Goal: Transaction & Acquisition: Purchase product/service

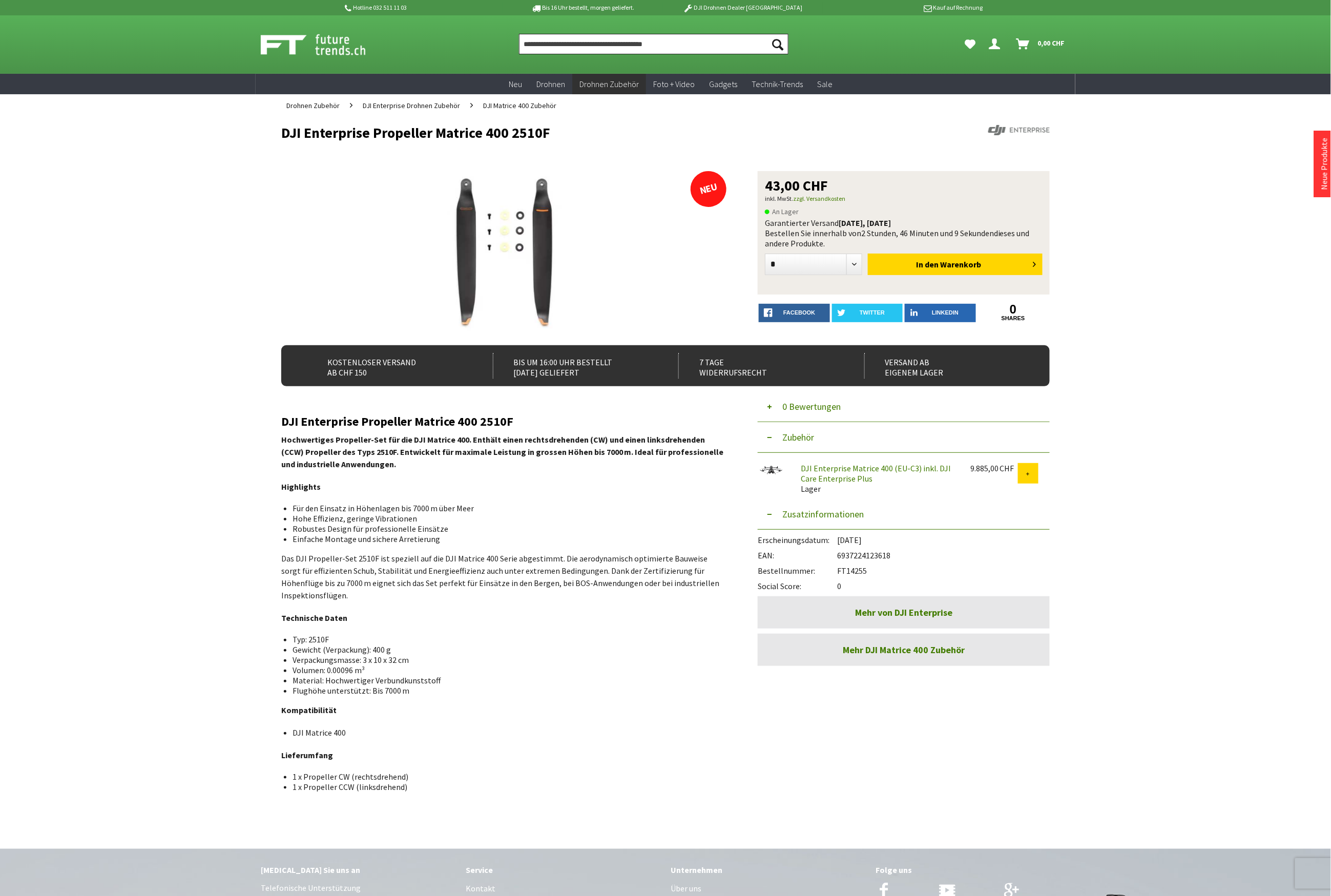
click at [630, 53] on input "Produkt, Marke, Kategorie, EAN, Artikelnummer…" at bounding box center [654, 44] width 269 height 21
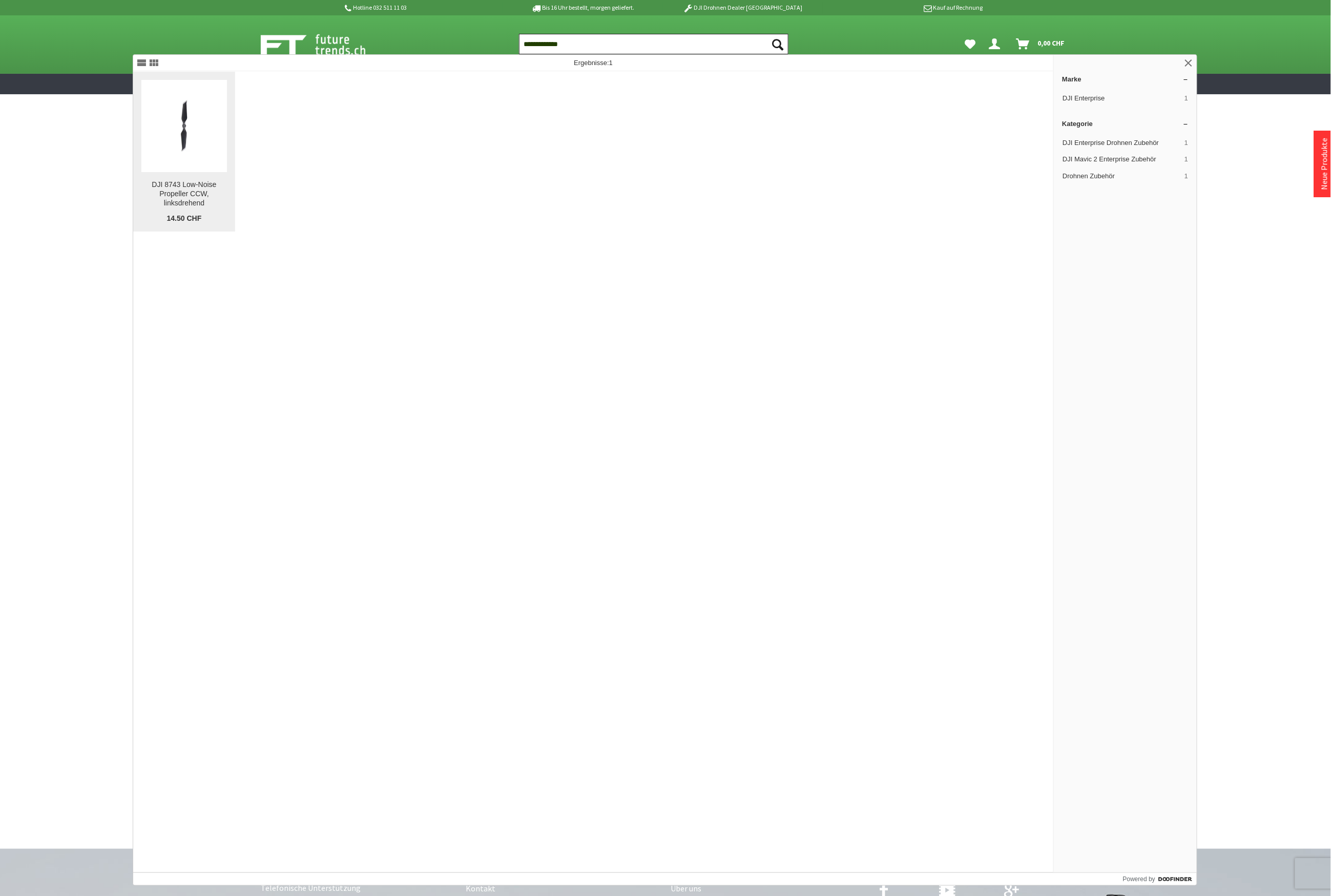
type input "**********"
click at [195, 179] on link "DJI 8743 Low-Noise Propeller CCW, linksdrehend DJI 8743 Low-Noise Propeller CCW…" at bounding box center [184, 151] width 102 height 160
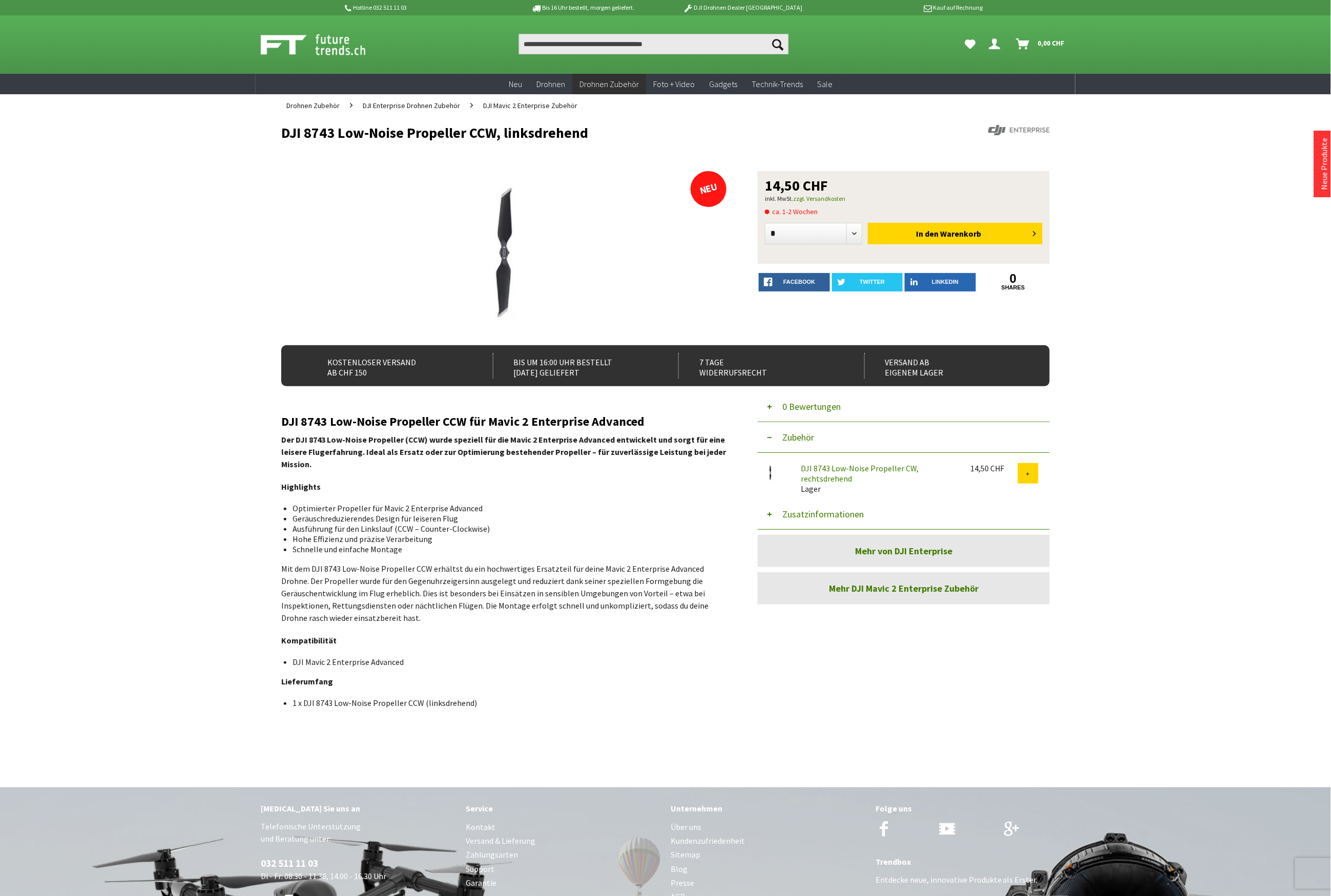
click at [842, 510] on button "Zusatzinformationen" at bounding box center [903, 515] width 292 height 31
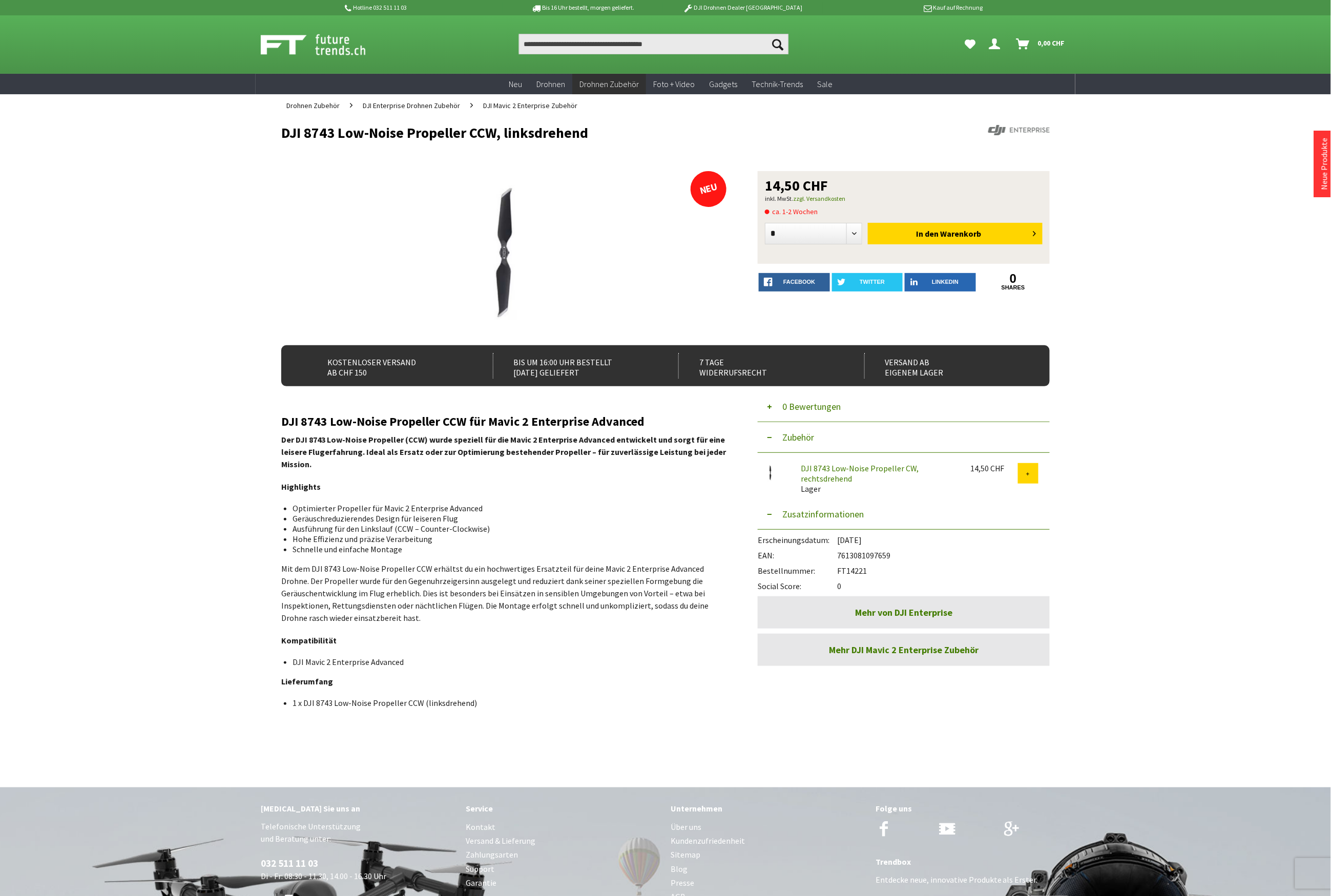
drag, startPoint x: 873, startPoint y: 568, endPoint x: 834, endPoint y: 574, distance: 39.5
click at [834, 574] on div "Bestellnummer: FT14221" at bounding box center [903, 568] width 292 height 15
copy div "FT14221"
drag, startPoint x: 894, startPoint y: 554, endPoint x: 840, endPoint y: 554, distance: 54.0
click at [840, 554] on div "EAN: 7613081097659" at bounding box center [903, 553] width 292 height 15
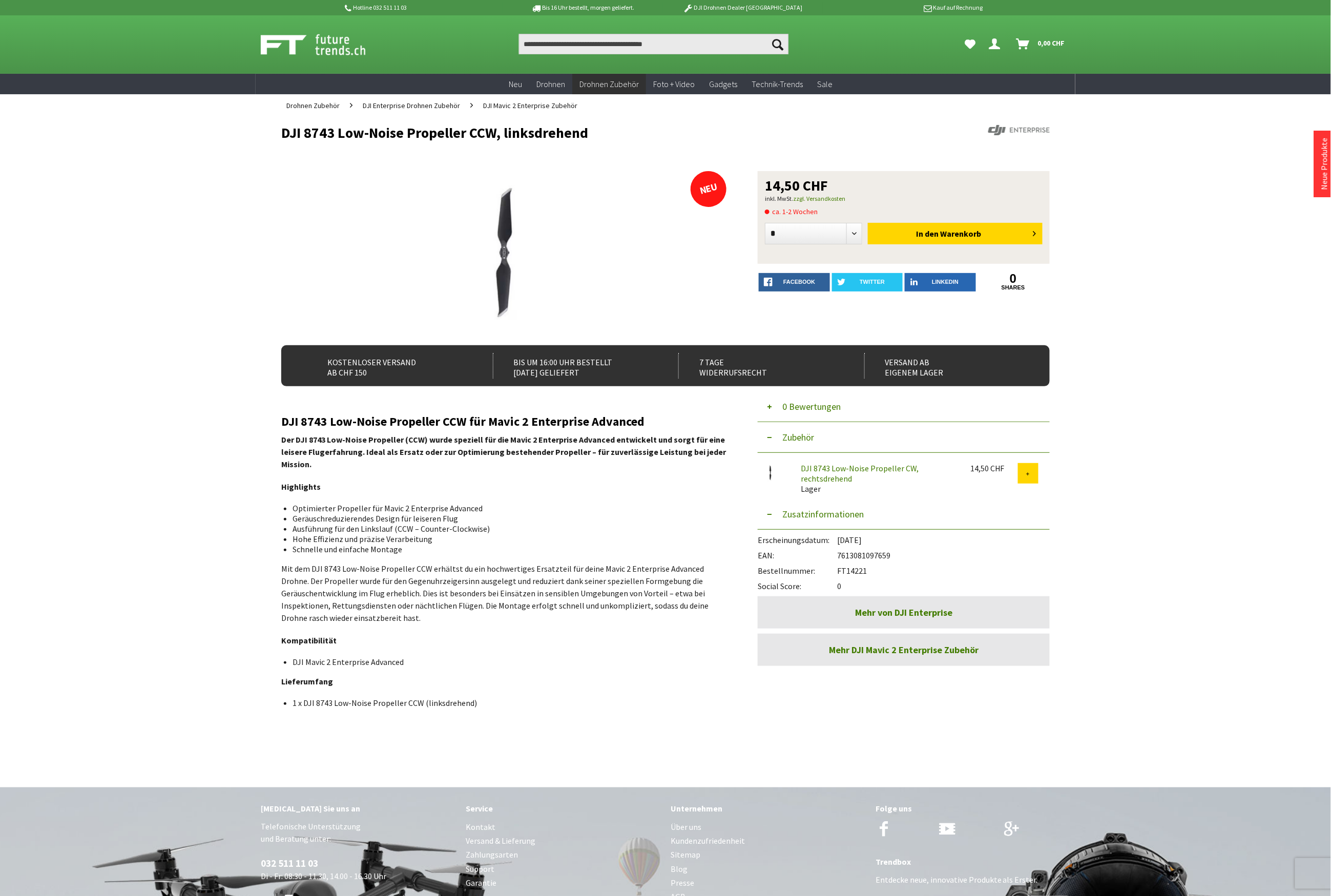
copy div "7613081097659"
click at [593, 131] on h1 "DJI 8743 Low-Noise Propeller CCW, linksdrehend" at bounding box center [589, 133] width 615 height 15
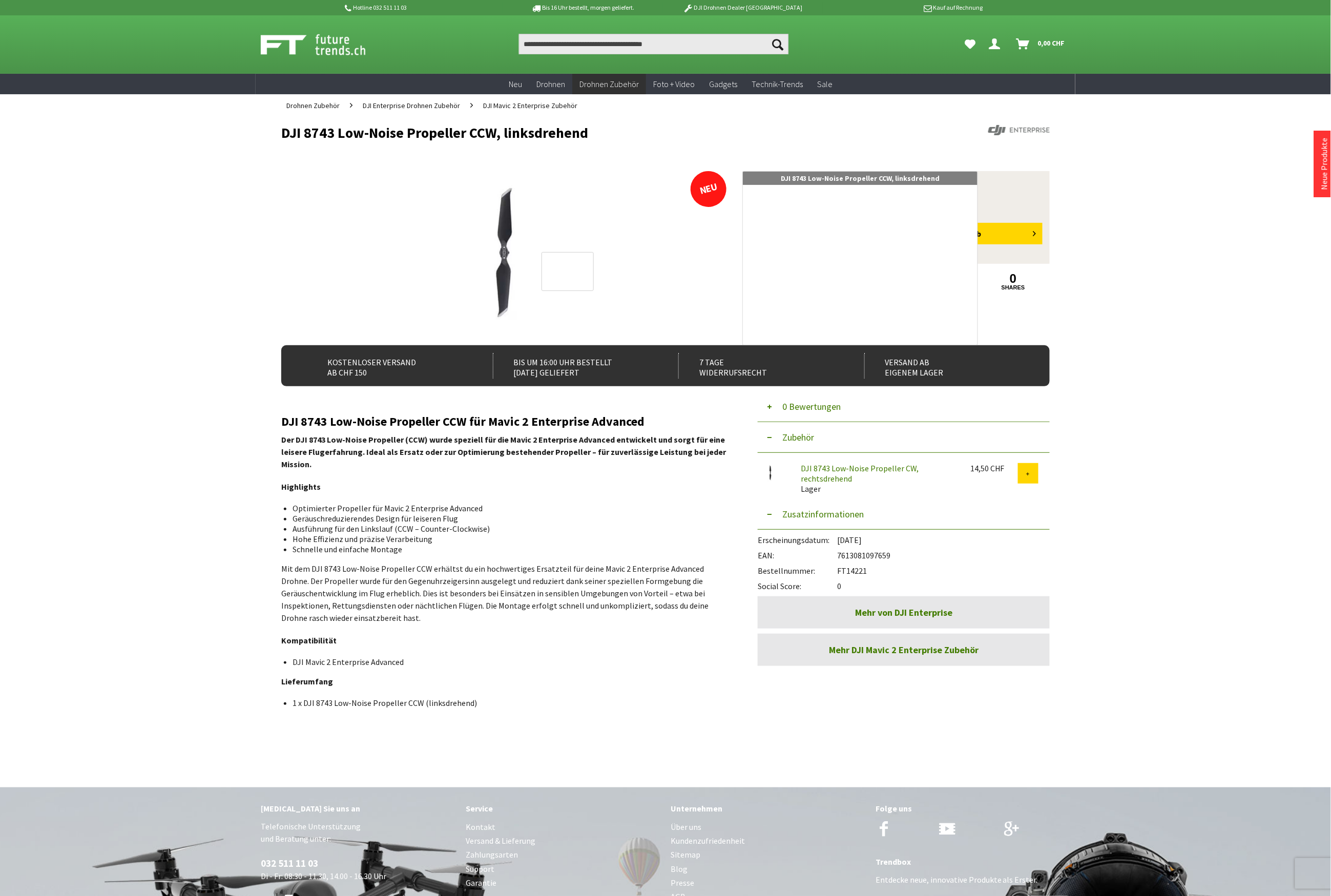
click at [570, 271] on div at bounding box center [568, 271] width 52 height 39
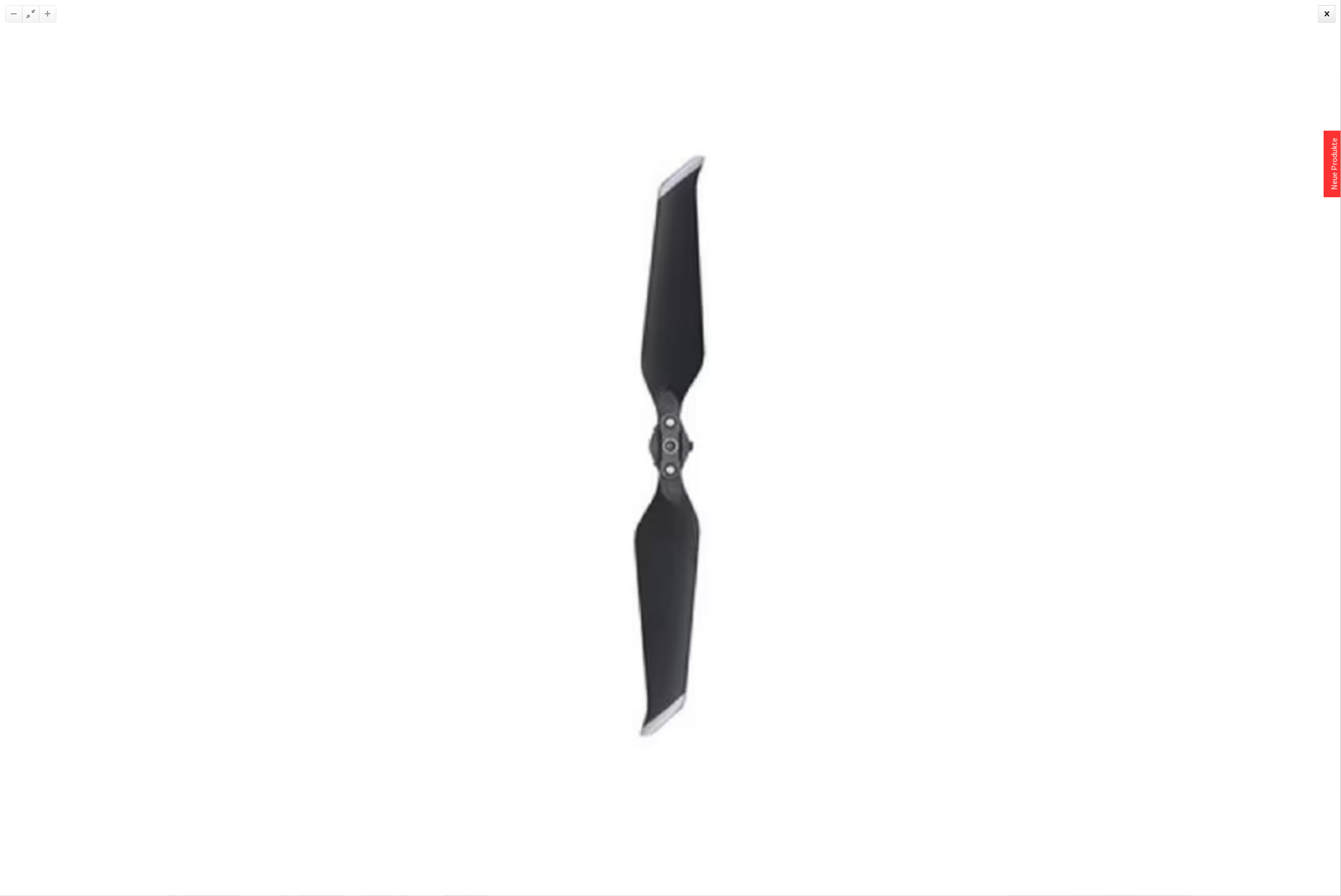
drag, startPoint x: 1329, startPoint y: 17, endPoint x: 1255, endPoint y: 19, distance: 74.0
click at [1328, 17] on div at bounding box center [1327, 14] width 17 height 17
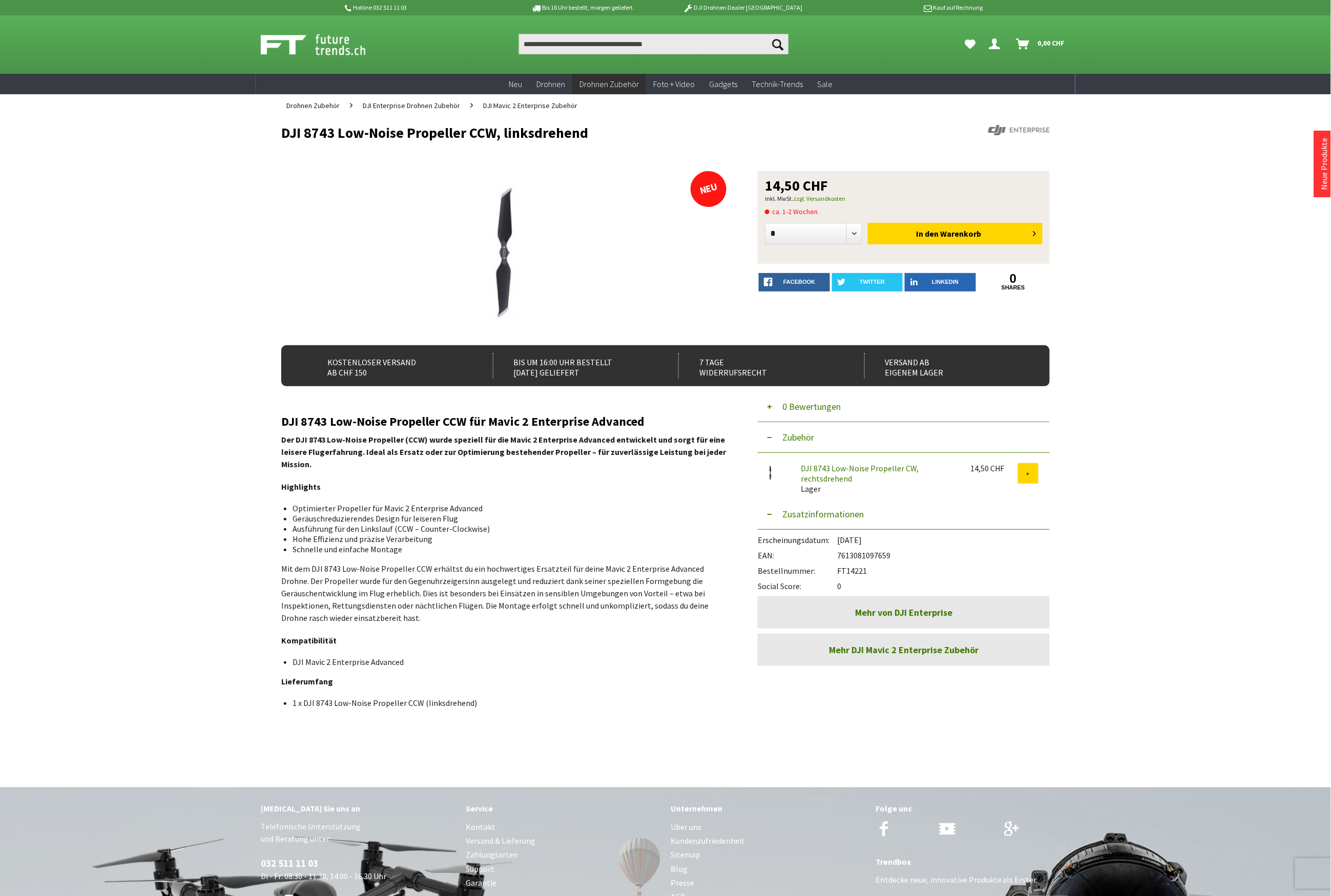
drag, startPoint x: 599, startPoint y: 129, endPoint x: 283, endPoint y: 137, distance: 316.1
click at [283, 137] on h1 "DJI 8743 Low-Noise Propeller CCW, linksdrehend" at bounding box center [589, 133] width 615 height 15
copy h1 "DJI 8743 Low-Noise Propeller CCW, linksdrehend"
drag, startPoint x: 890, startPoint y: 556, endPoint x: 840, endPoint y: 558, distance: 50.0
click at [840, 558] on div "EAN: 7613081097659" at bounding box center [903, 553] width 292 height 15
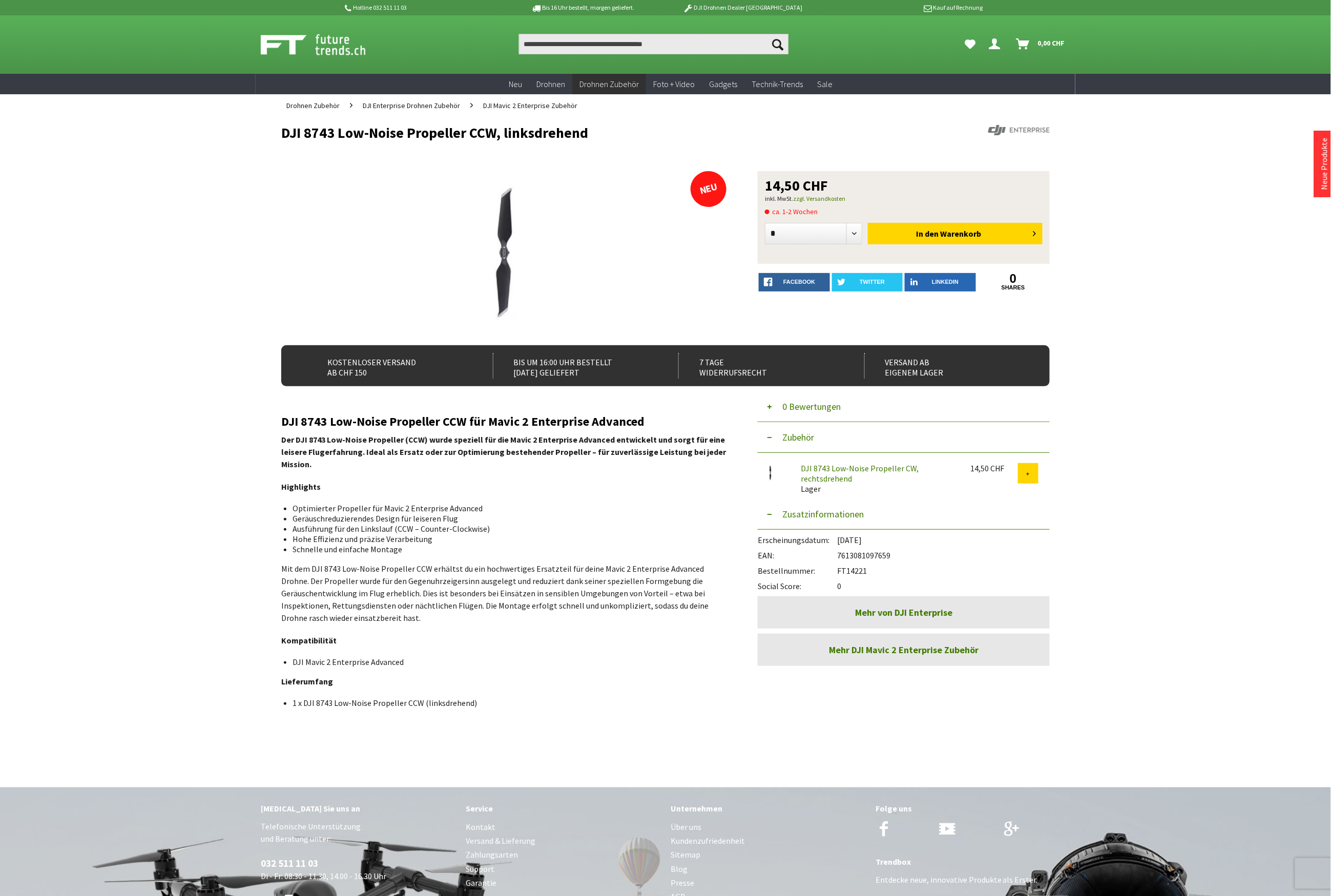
copy div "7613081097659"
click at [552, 42] on input "Produkt, Marke, Kategorie, EAN, Artikelnummer…" at bounding box center [654, 44] width 269 height 21
paste input "**********"
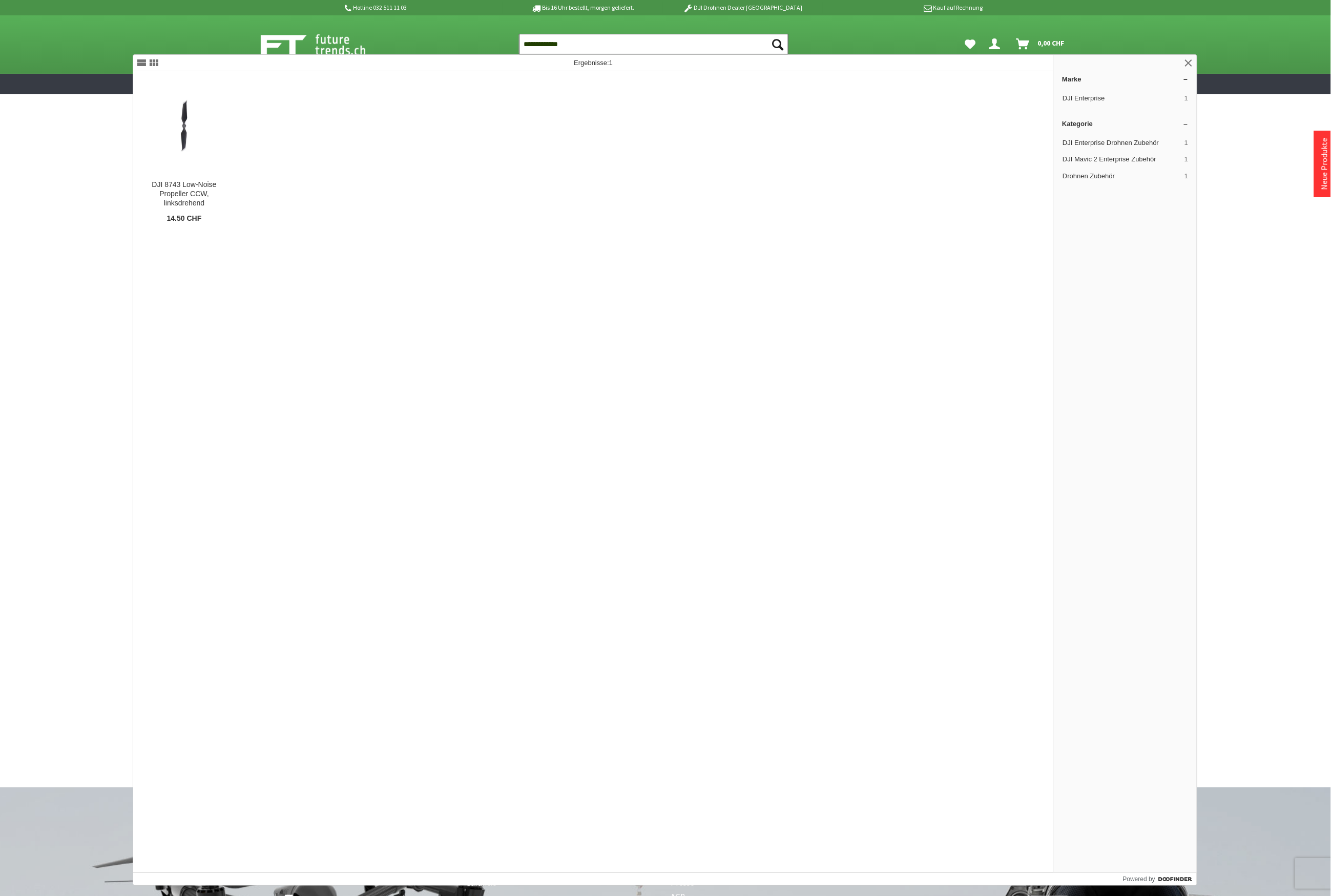
drag, startPoint x: 595, startPoint y: 41, endPoint x: 562, endPoint y: 39, distance: 33.1
click at [562, 39] on input "**********" at bounding box center [654, 44] width 269 height 21
click at [583, 44] on input "**********" at bounding box center [654, 44] width 269 height 21
type input "**********"
click at [211, 154] on img at bounding box center [184, 126] width 86 height 64
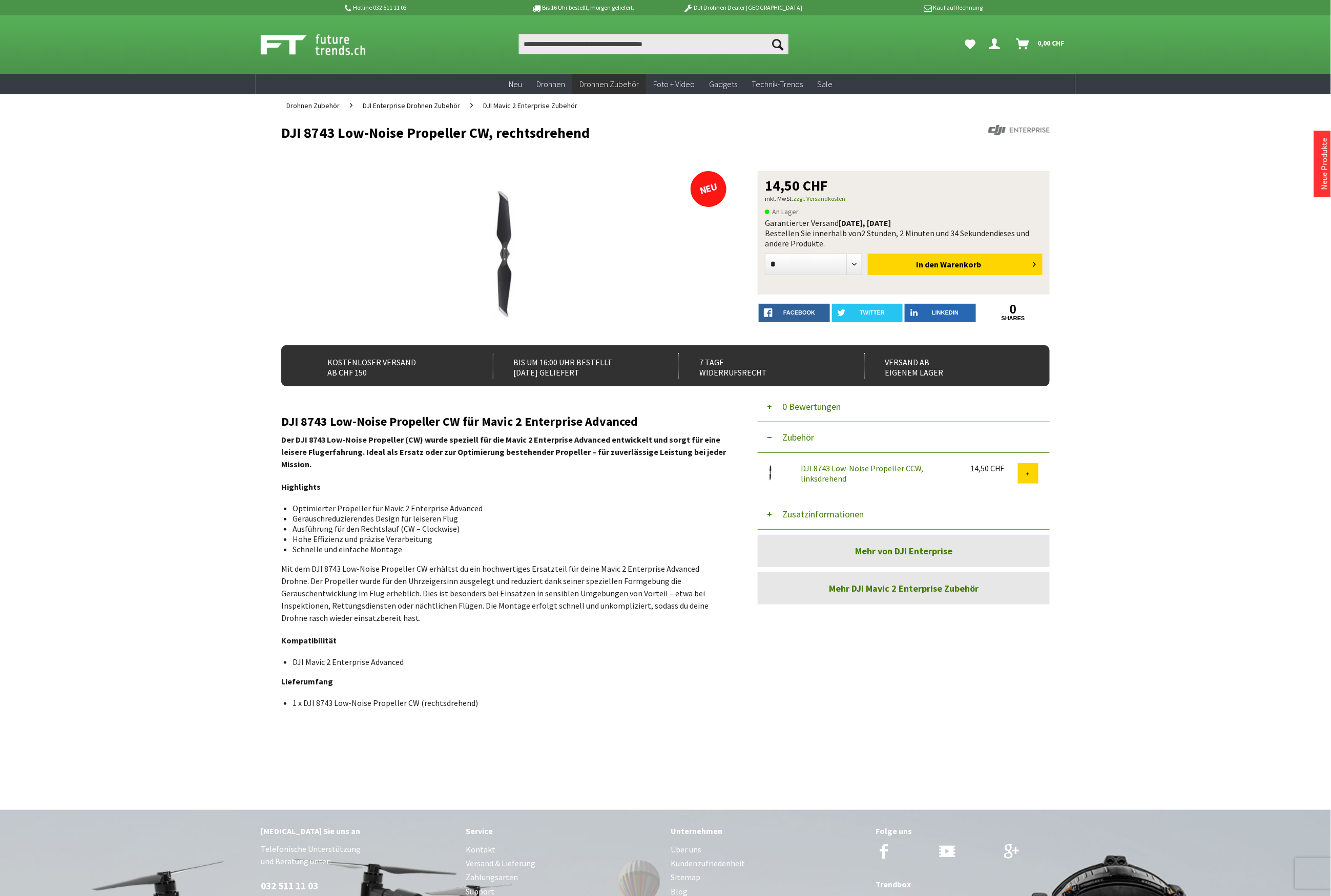
drag, startPoint x: 593, startPoint y: 134, endPoint x: 285, endPoint y: 140, distance: 308.1
click at [285, 140] on h1 "DJI 8743 Low-Noise Propeller CW, rechtsdrehend" at bounding box center [589, 133] width 615 height 15
copy h1 "DJI 8743 Low-Noise Propeller CW, rechtsdrehend"
click at [800, 513] on button "Zusatzinformationen" at bounding box center [903, 515] width 292 height 31
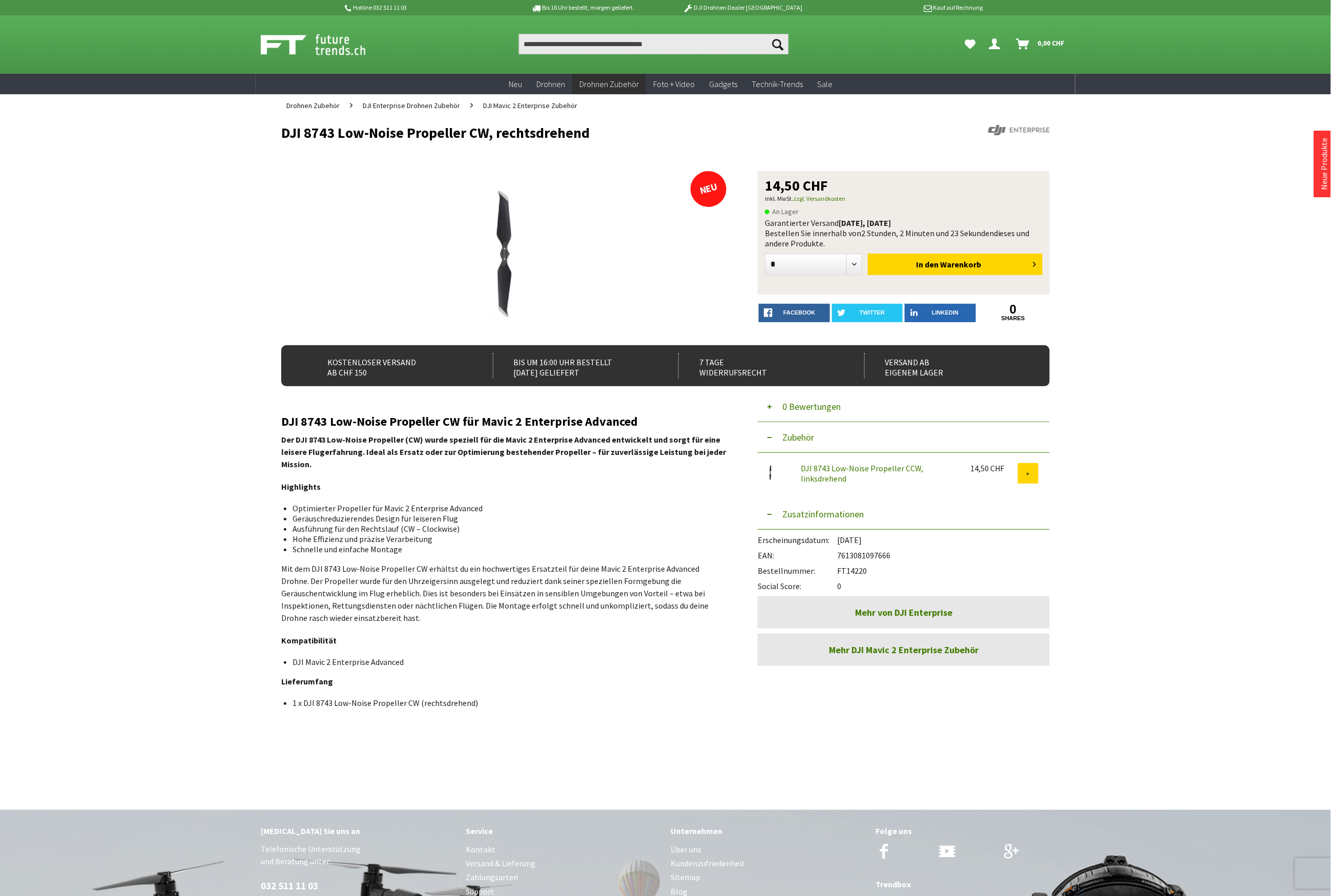
drag, startPoint x: 890, startPoint y: 556, endPoint x: 838, endPoint y: 551, distance: 52.2
click at [838, 551] on div "EAN: 7613081097666" at bounding box center [903, 553] width 292 height 15
copy div "7613081097666"
click at [599, 48] on input "Produkt, Marke, Kategorie, EAN, Artikelnummer…" at bounding box center [654, 44] width 269 height 21
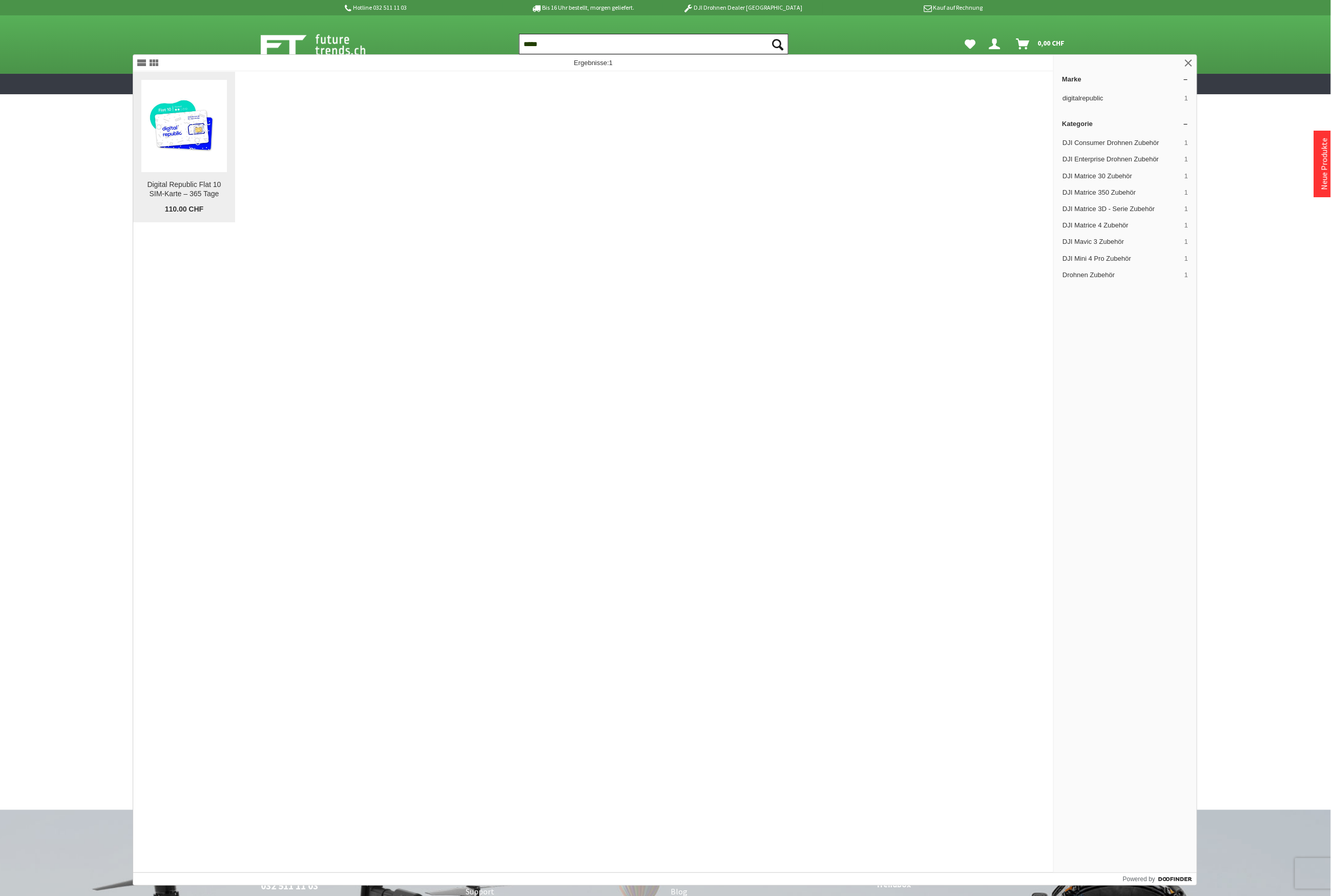
type input "*****"
click at [220, 134] on img at bounding box center [184, 126] width 86 height 60
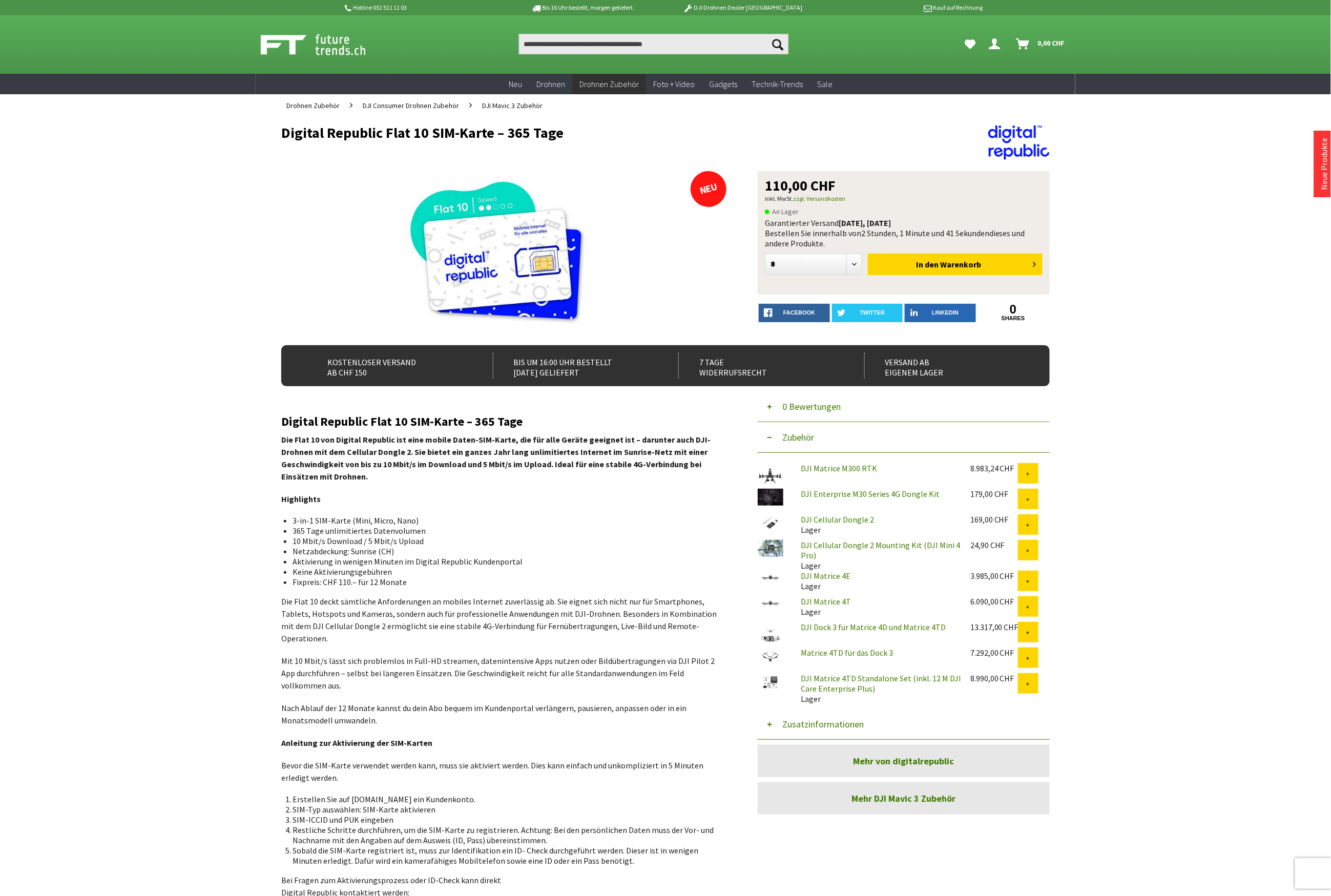
click at [834, 720] on button "Zusatzinformationen" at bounding box center [903, 725] width 292 height 31
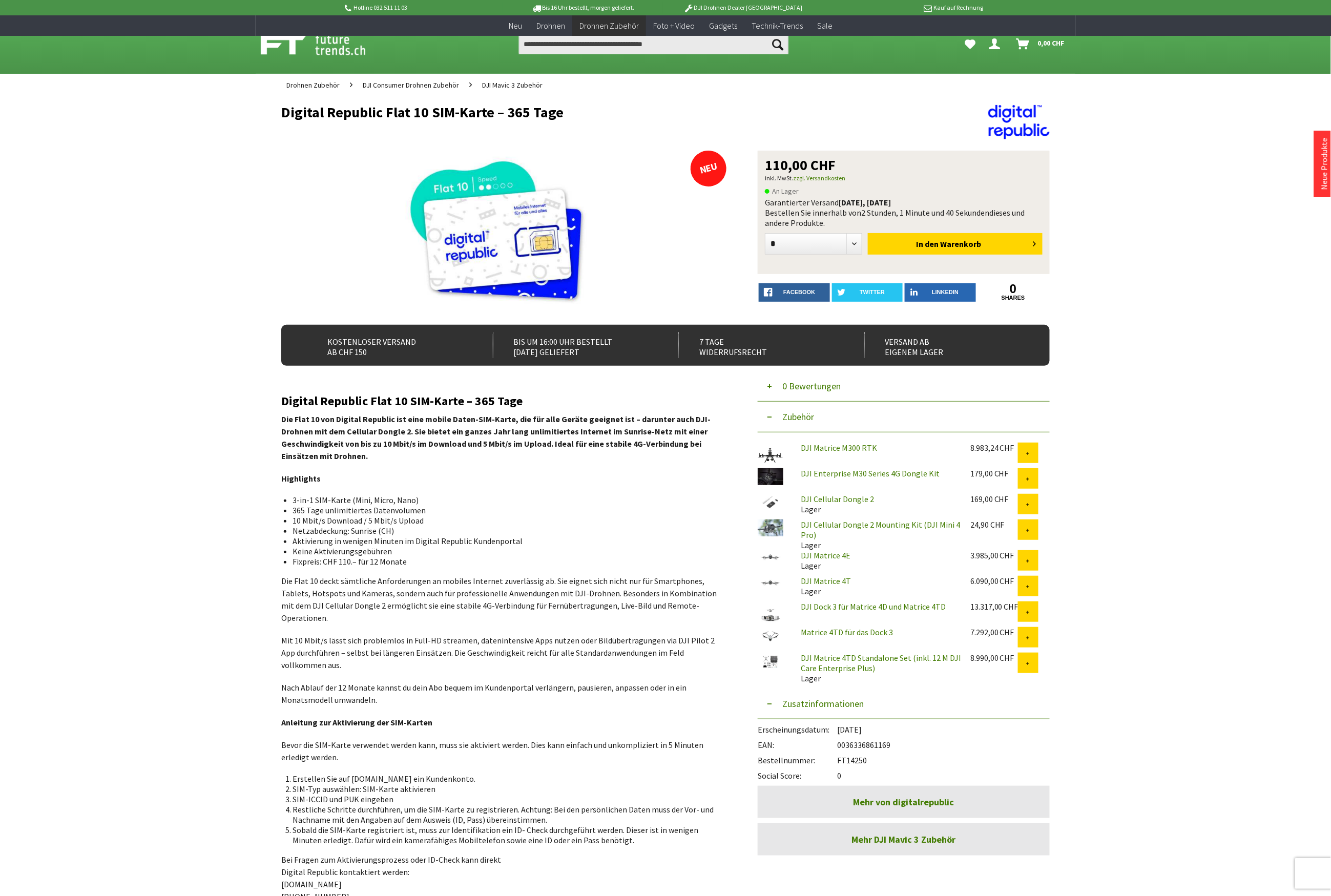
scroll to position [273, 0]
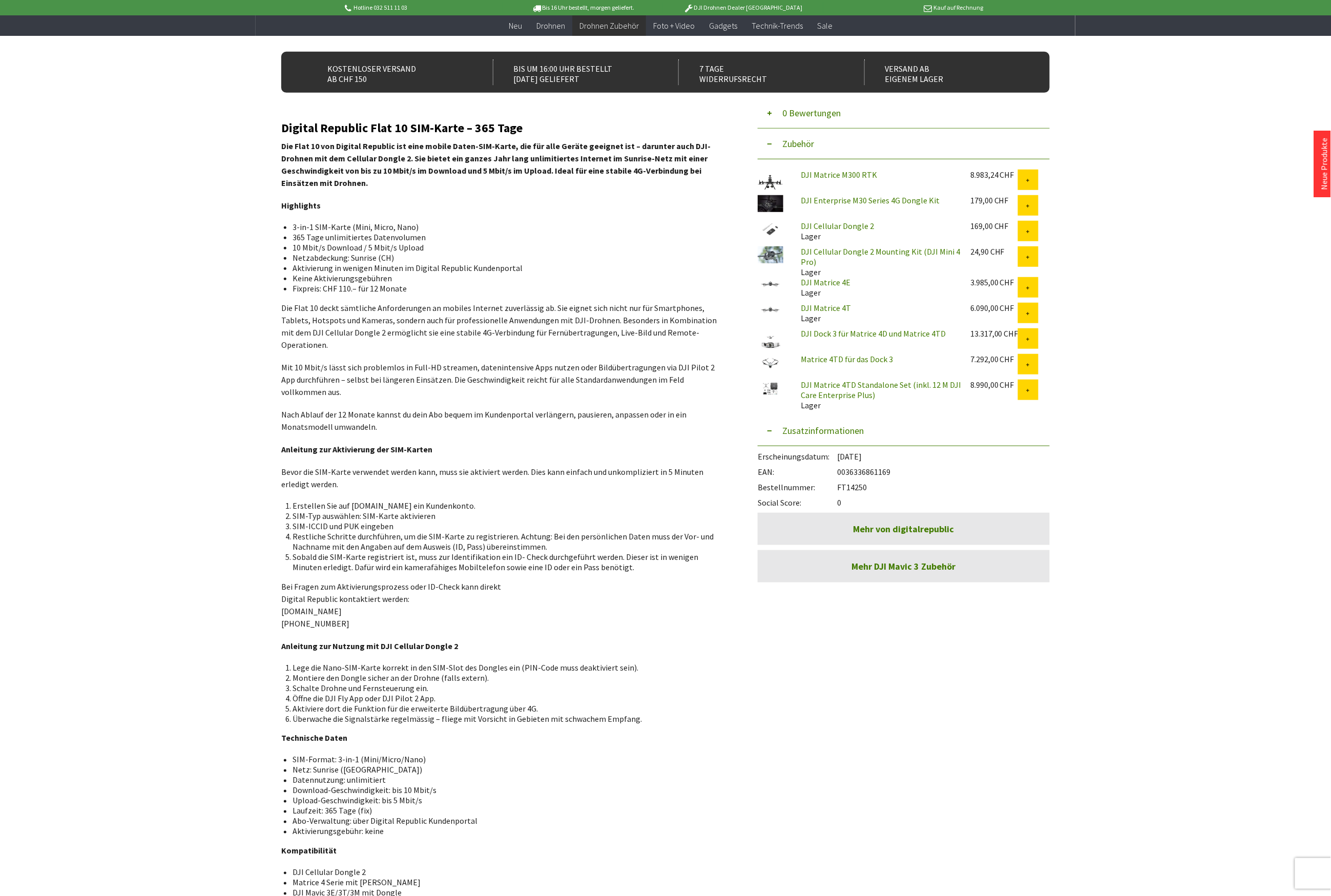
drag, startPoint x: 870, startPoint y: 488, endPoint x: 840, endPoint y: 490, distance: 30.1
click at [840, 490] on div "Bestellnummer: FT14250" at bounding box center [903, 484] width 292 height 15
copy div "FT14250"
drag, startPoint x: 894, startPoint y: 472, endPoint x: 839, endPoint y: 472, distance: 55.0
click at [839, 472] on div "EAN: 0036336861169" at bounding box center [903, 469] width 292 height 15
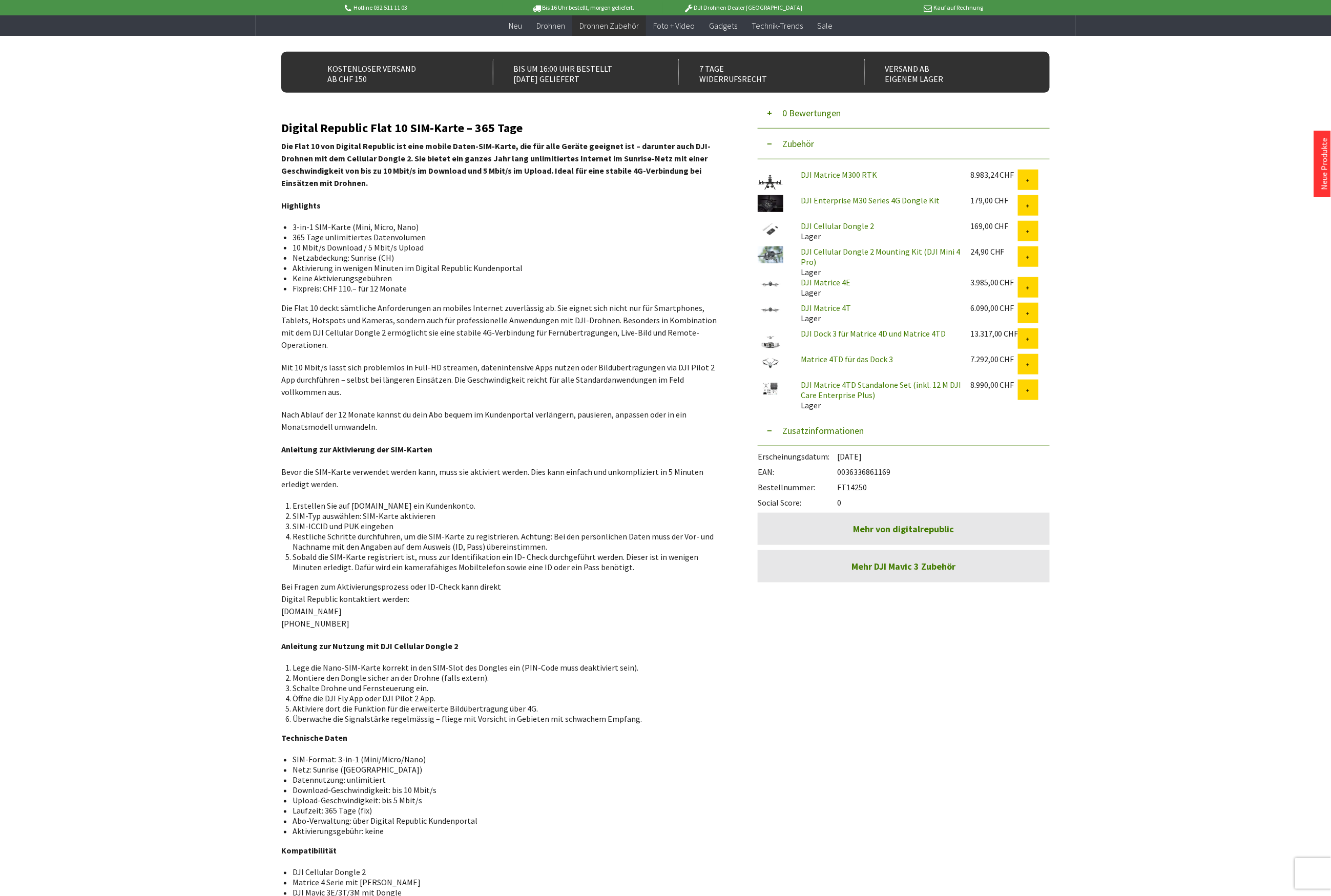
copy div "0036336861169"
drag, startPoint x: 521, startPoint y: 129, endPoint x: 284, endPoint y: 128, distance: 237.0
click at [284, 128] on h2 "Digital Republic Flat 10 SIM-Karte – 365 Tage" at bounding box center [504, 128] width 446 height 14
copy h2 "Digital Republic Flat 10 SIM-Karte – 365 Tage"
click at [397, 408] on p "Nach Ablauf der 12 Monate kannst du dein Abo bequem im Kundenportal verlängern,…" at bounding box center [504, 421] width 446 height 24
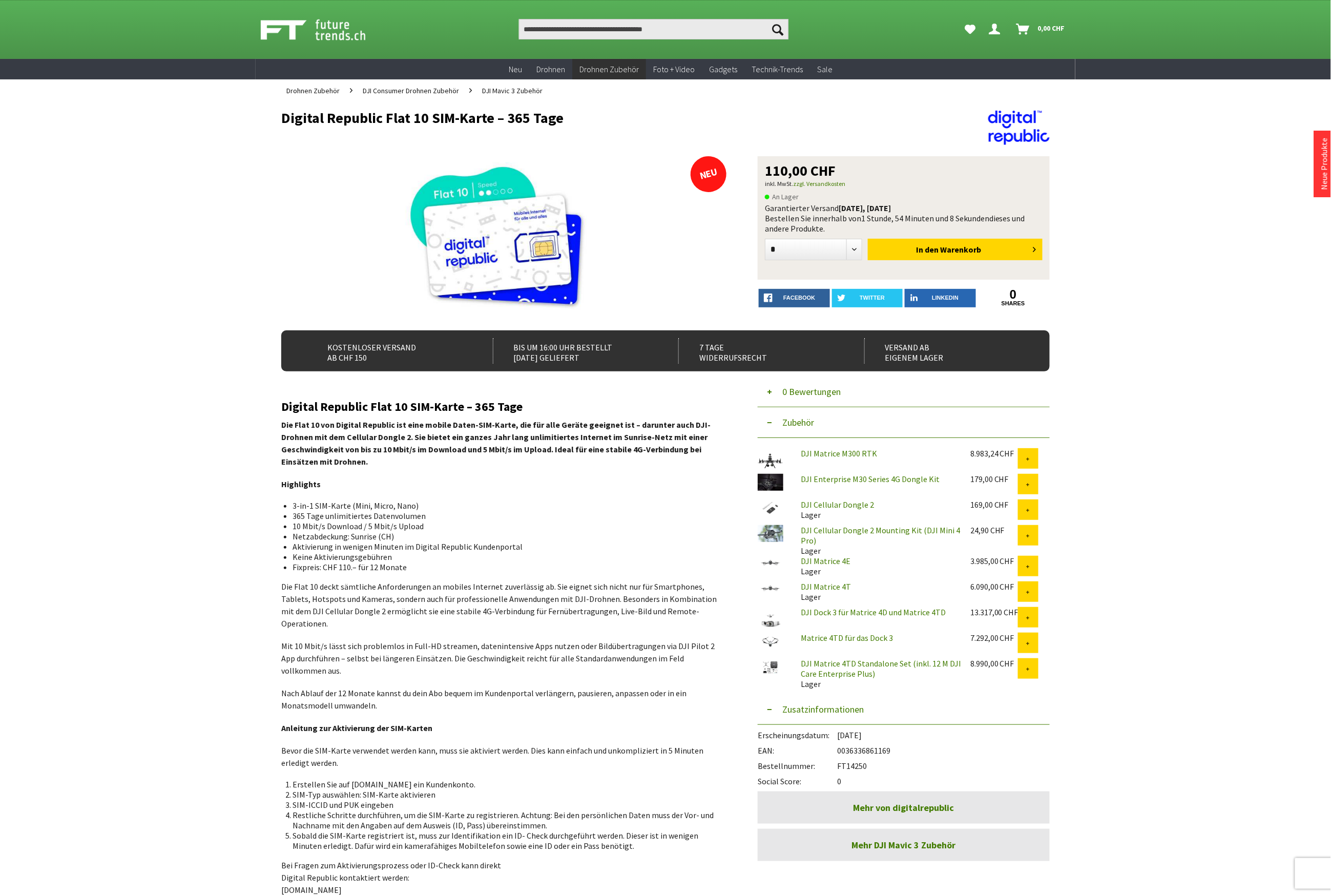
scroll to position [0, 0]
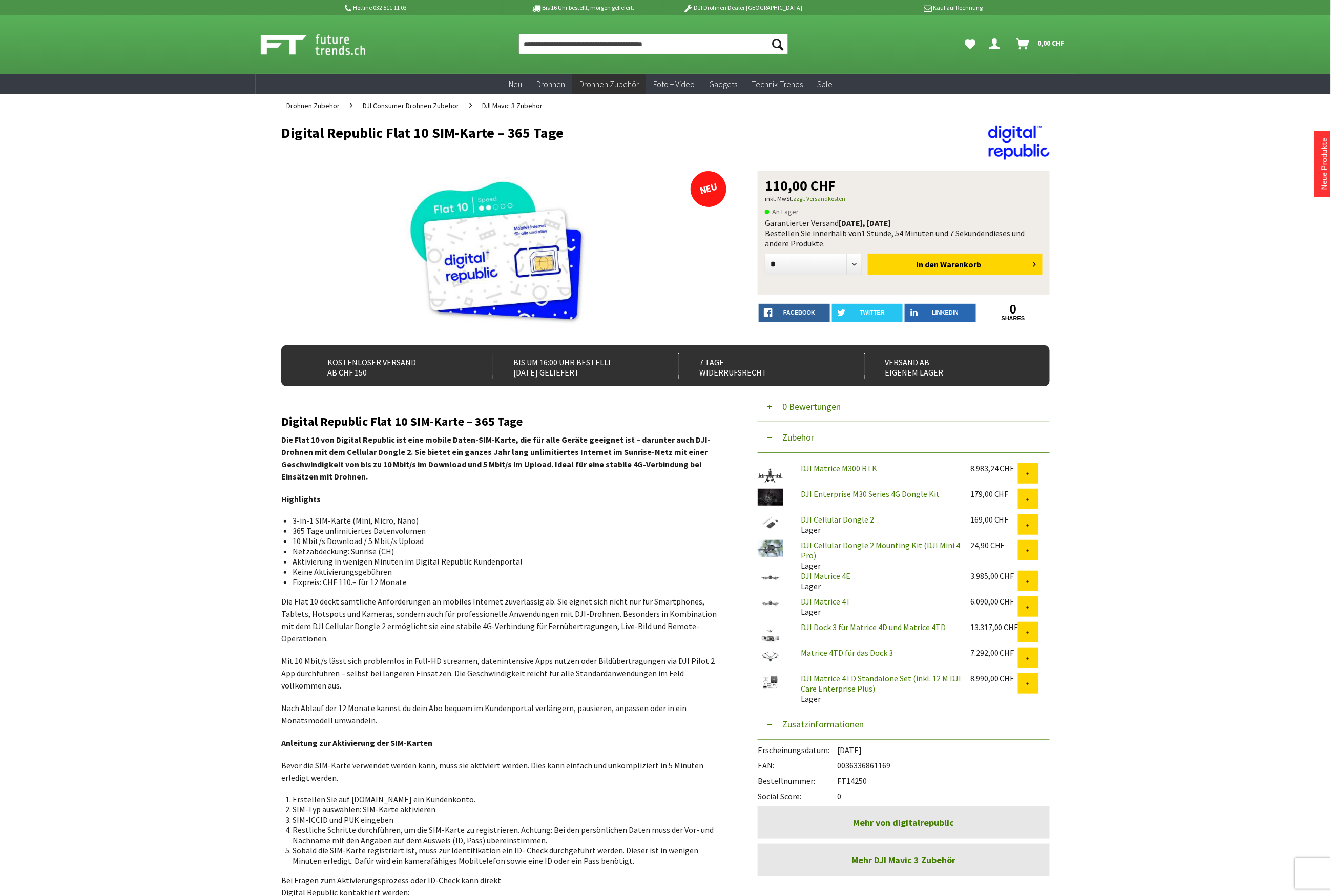
click at [570, 43] on input "Produkt, Marke, Kategorie, EAN, Artikelnummer…" at bounding box center [654, 44] width 269 height 21
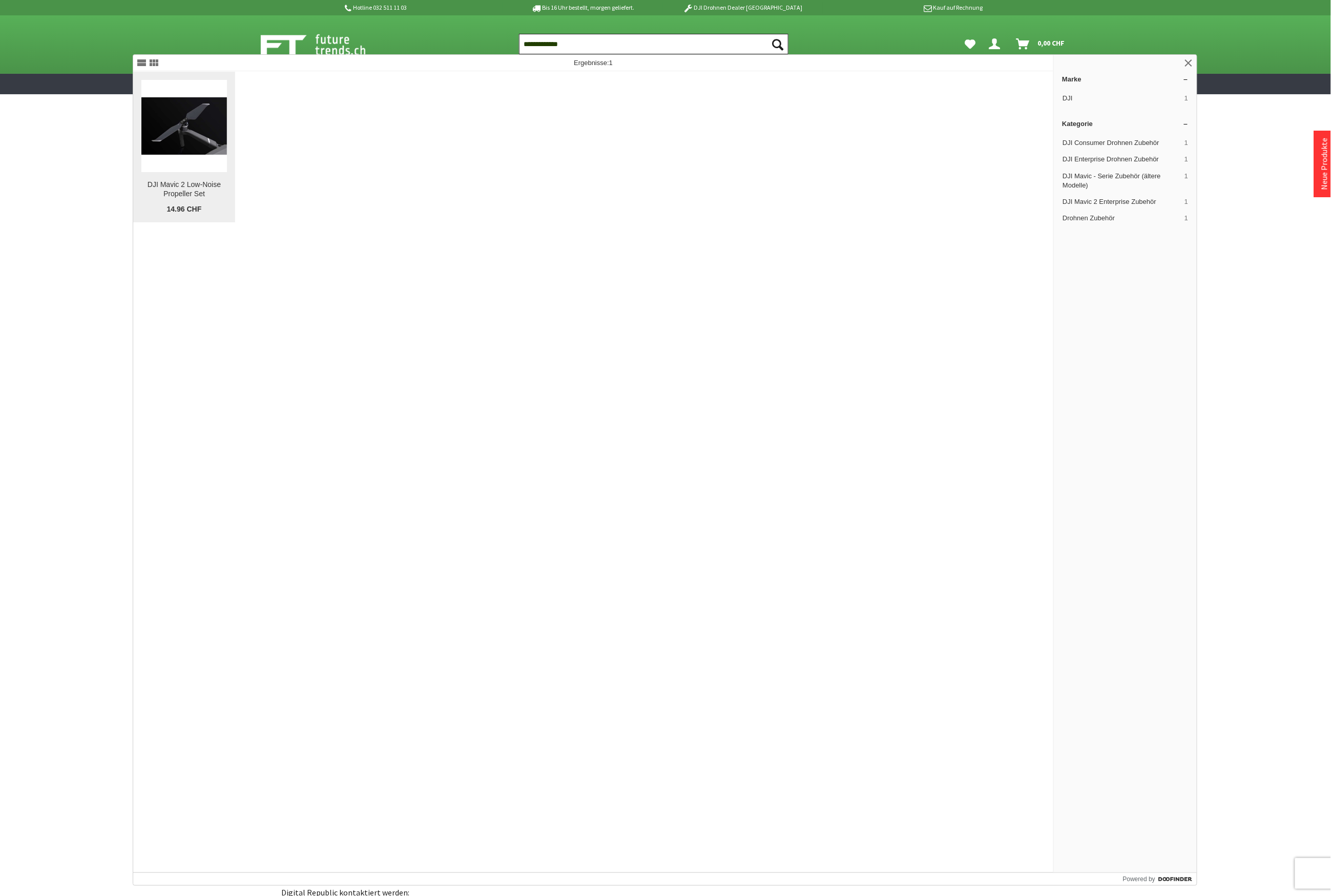
type input "**********"
click at [196, 120] on img at bounding box center [184, 126] width 86 height 57
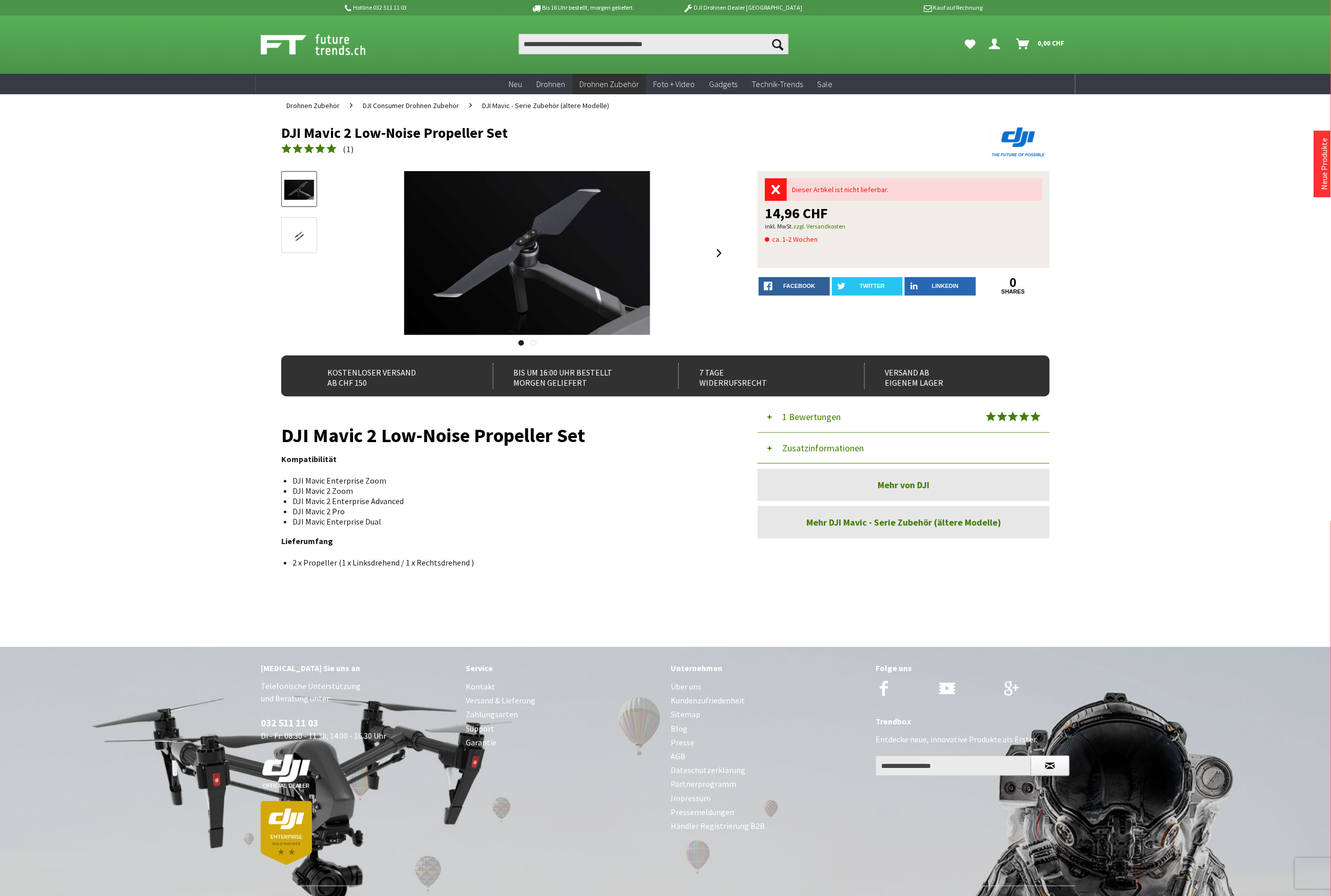
click at [820, 446] on button "Zusatzinformationen" at bounding box center [903, 448] width 292 height 31
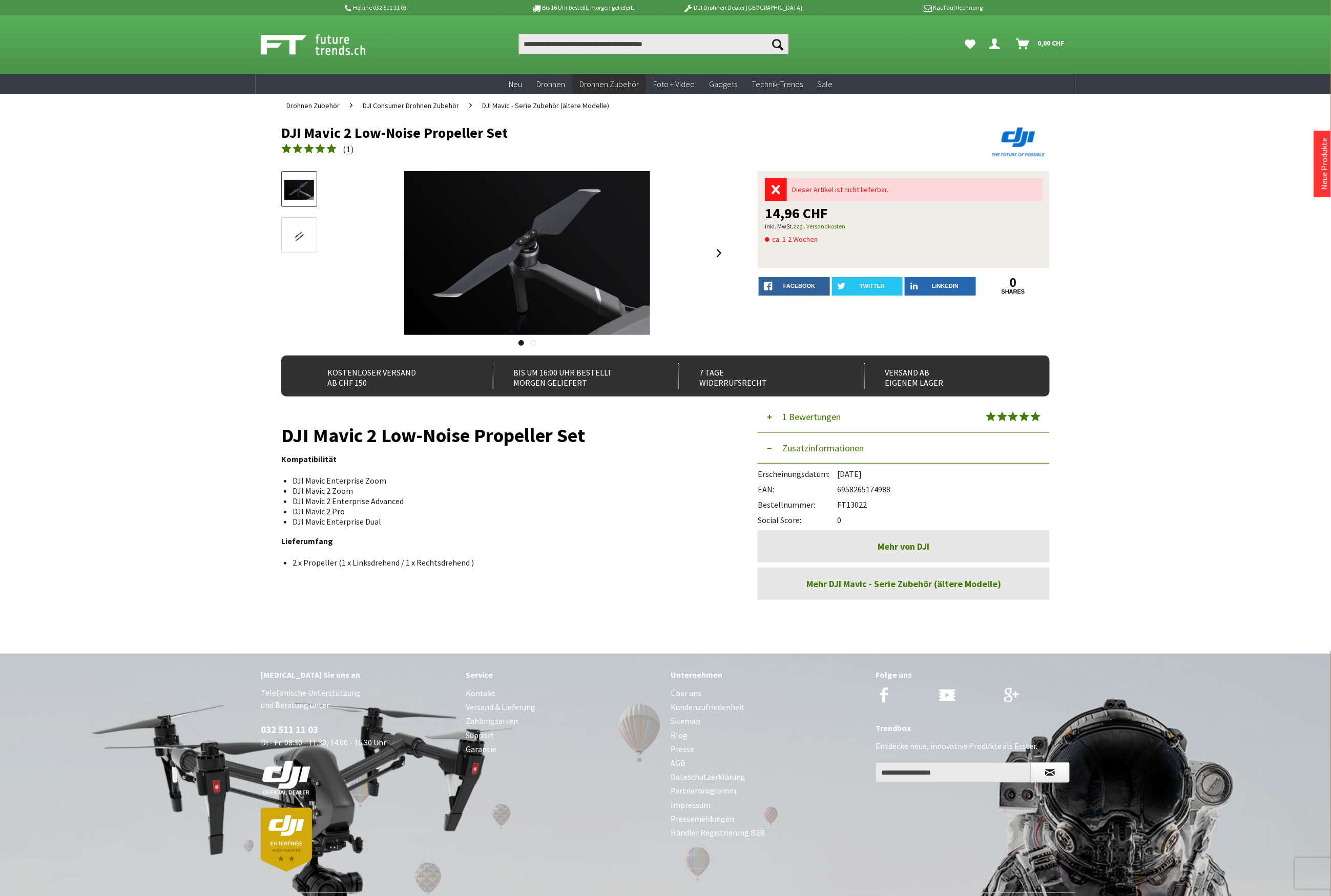
drag, startPoint x: 872, startPoint y: 503, endPoint x: 839, endPoint y: 507, distance: 33.2
click at [839, 507] on div "Bestellnummer: FT13022" at bounding box center [903, 502] width 292 height 15
copy div "FT13022"
drag, startPoint x: 897, startPoint y: 488, endPoint x: 839, endPoint y: 486, distance: 58.0
click at [839, 486] on div "EAN: 6958265174988" at bounding box center [903, 487] width 292 height 15
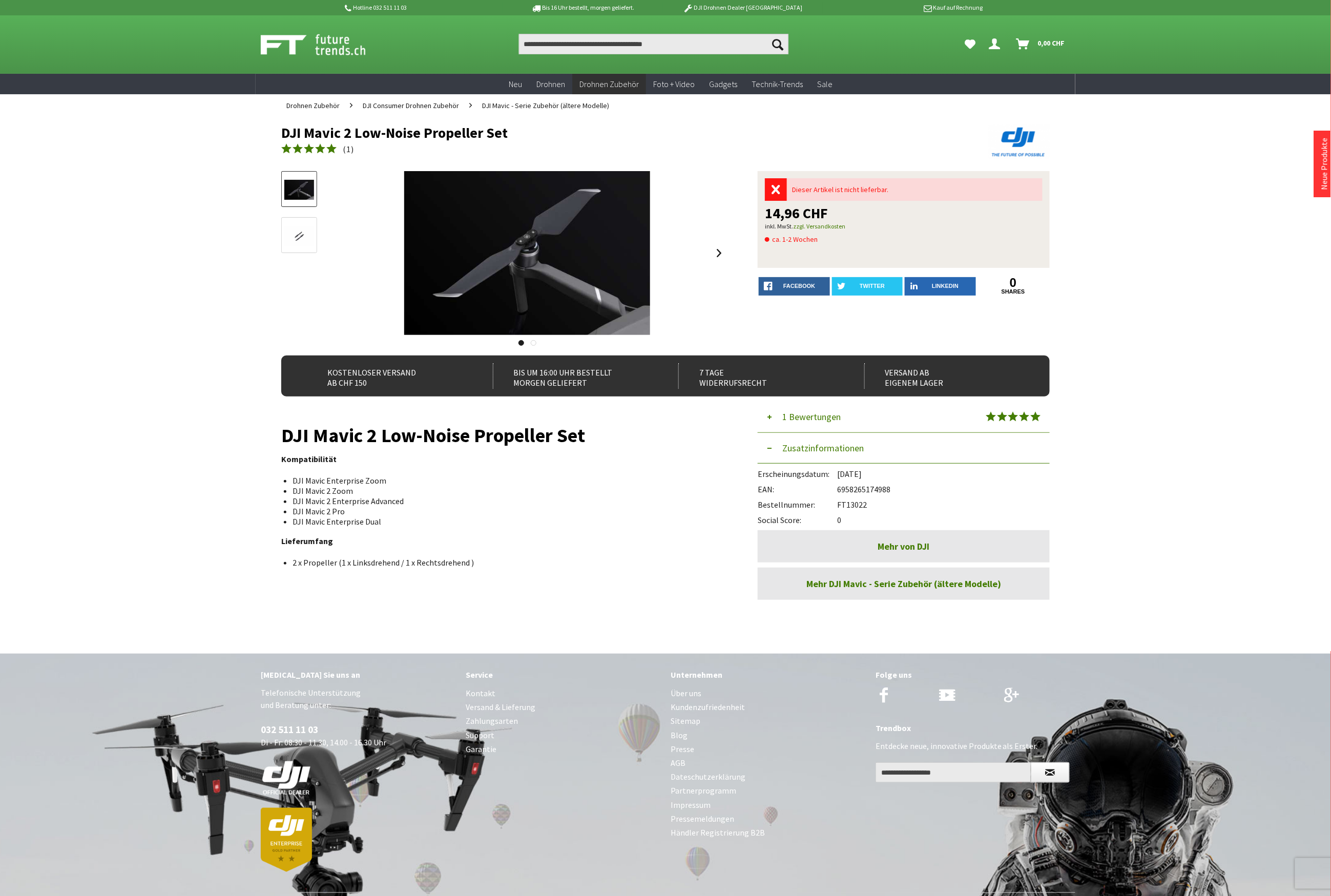
copy div "6958265174988"
drag, startPoint x: 515, startPoint y: 136, endPoint x: 285, endPoint y: 132, distance: 230.0
click at [285, 132] on h1 "DJI Mavic 2 Low-Noise Propeller Set" at bounding box center [589, 133] width 615 height 15
copy h1 "DJI Mavic 2 Low-Noise Propeller Set"
click at [551, 44] on input "Produkt, Marke, Kategorie, EAN, Artikelnummer…" at bounding box center [654, 44] width 269 height 21
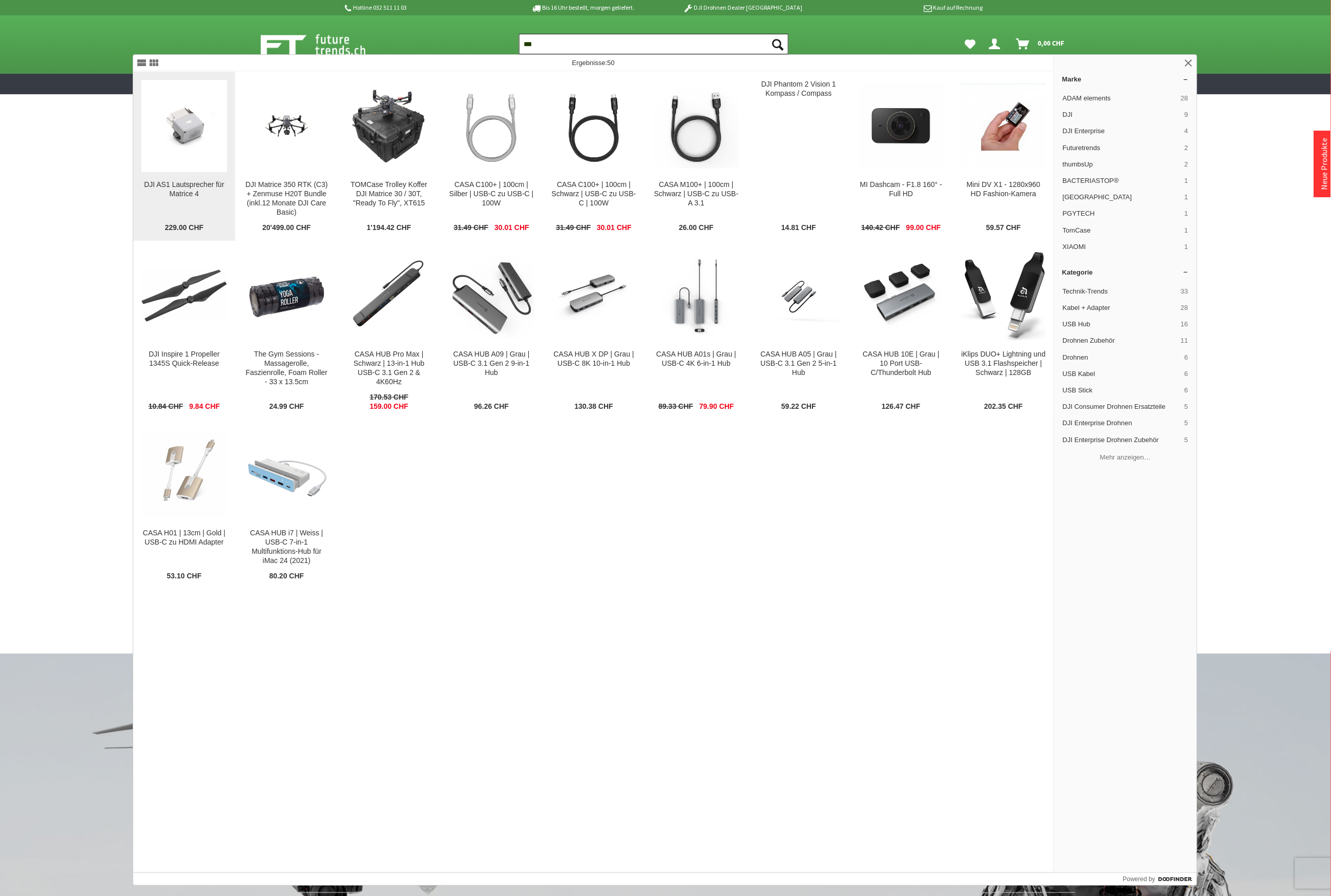
type input "***"
click at [194, 138] on img at bounding box center [184, 126] width 86 height 57
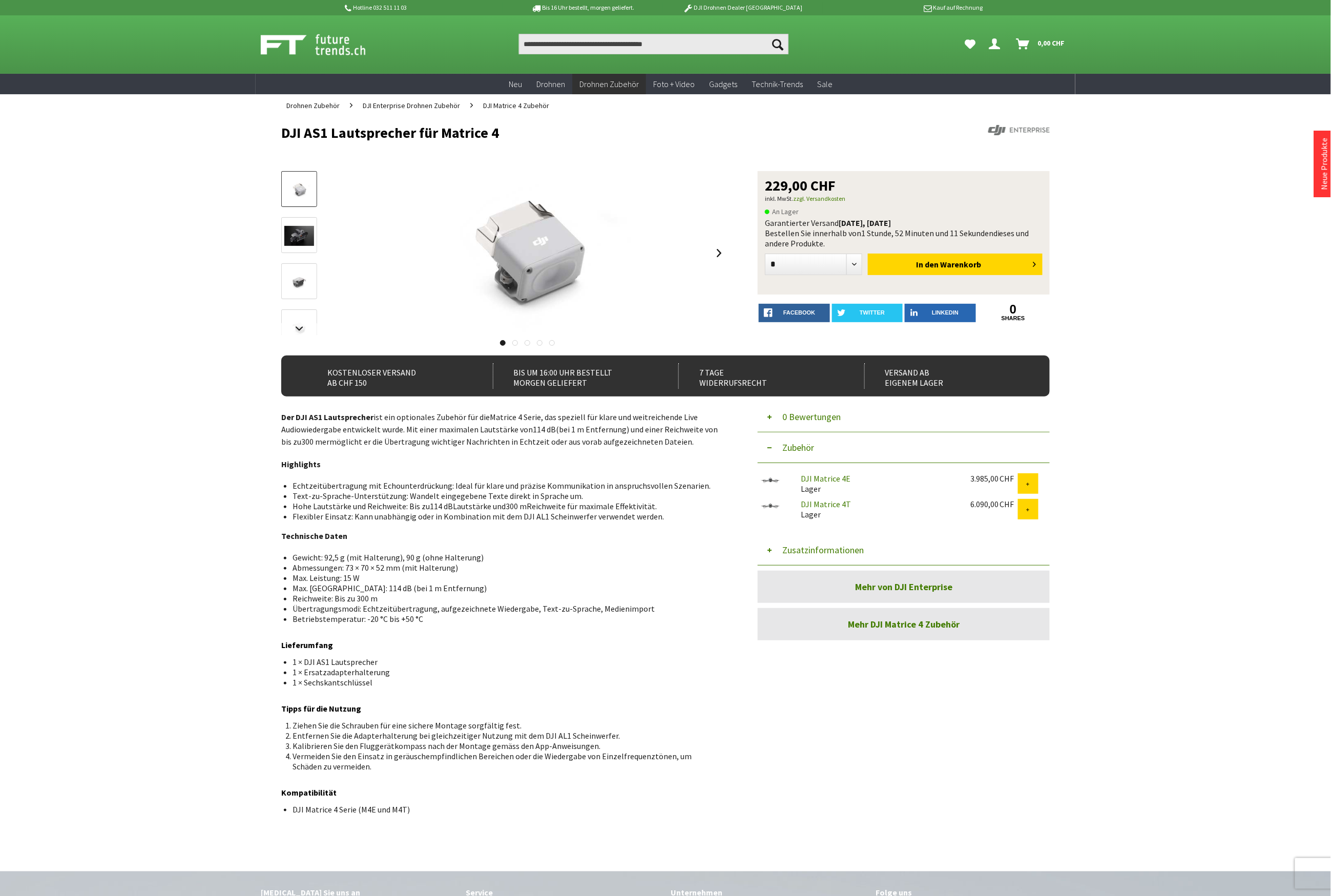
click at [807, 553] on button "Zusatzinformationen" at bounding box center [903, 550] width 292 height 31
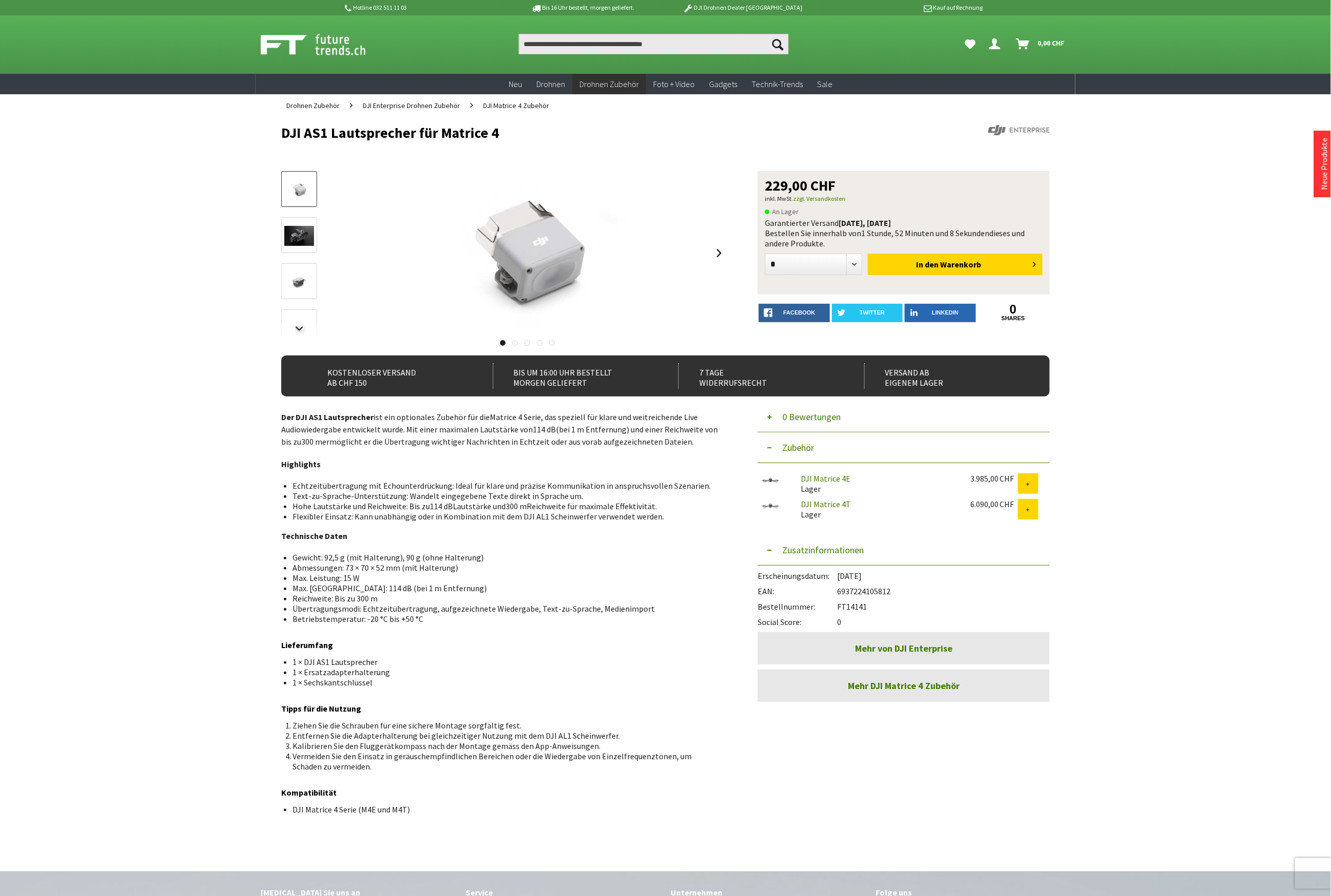
drag, startPoint x: 870, startPoint y: 605, endPoint x: 839, endPoint y: 607, distance: 31.1
click at [839, 607] on div "Bestellnummer: FT14141" at bounding box center [903, 604] width 292 height 15
copy div "FT14141"
drag, startPoint x: 894, startPoint y: 589, endPoint x: 841, endPoint y: 590, distance: 53.0
click at [841, 590] on div "EAN: 6937224105812" at bounding box center [903, 589] width 292 height 15
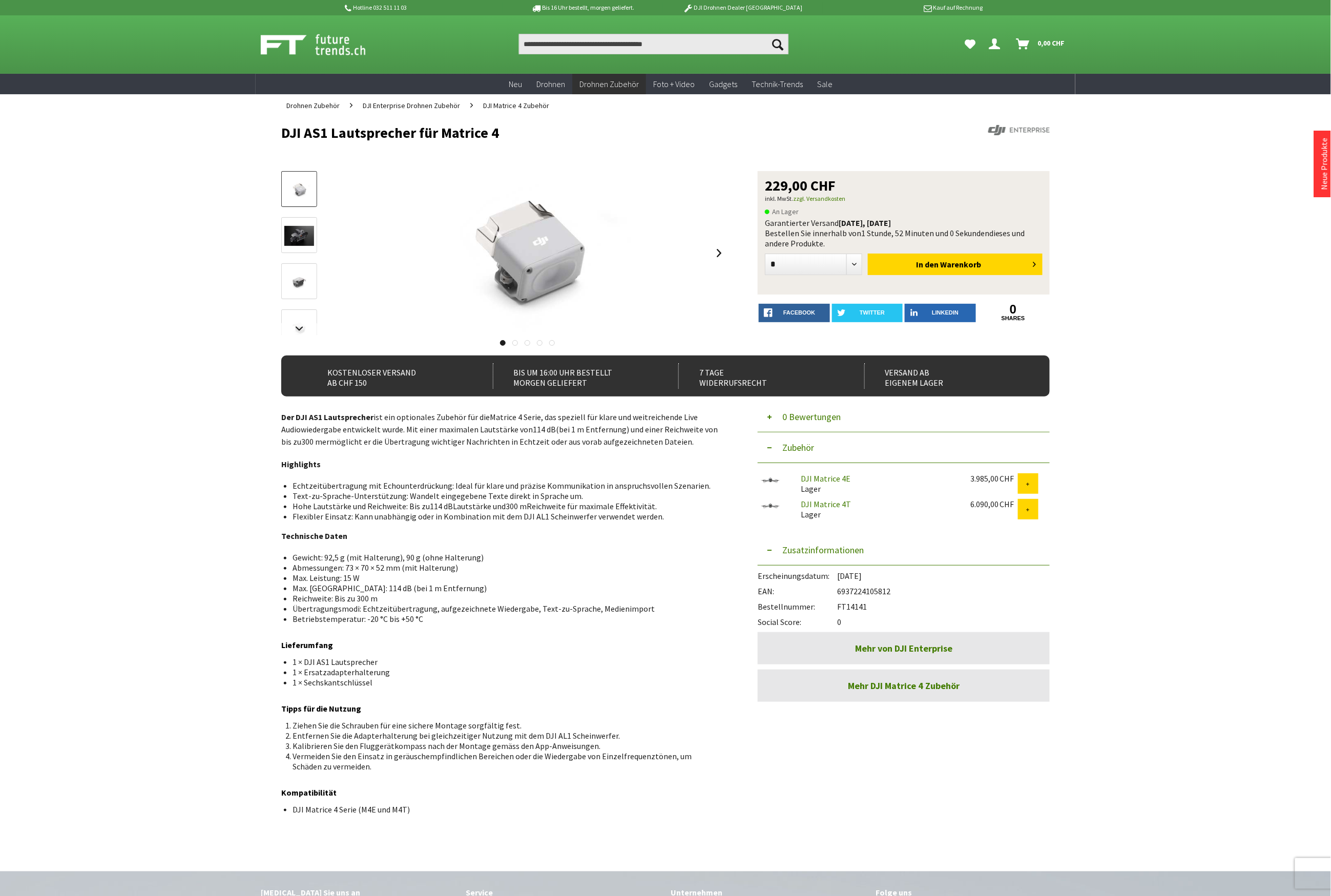
copy div "6937224105812"
drag, startPoint x: 500, startPoint y: 130, endPoint x: 252, endPoint y: 137, distance: 248.1
click at [252, 137] on div "Hotline 032 511 11 03 Bis 16 Uhr bestellt, [DATE] geliefert. DJI Drohnen Dealer…" at bounding box center [666, 588] width 1331 height 1177
copy h1 "DJI AS1 Lautsprecher für Matrice 4"
click at [644, 37] on input "Produkt, Marke, Kategorie, EAN, Artikelnummer…" at bounding box center [654, 44] width 269 height 21
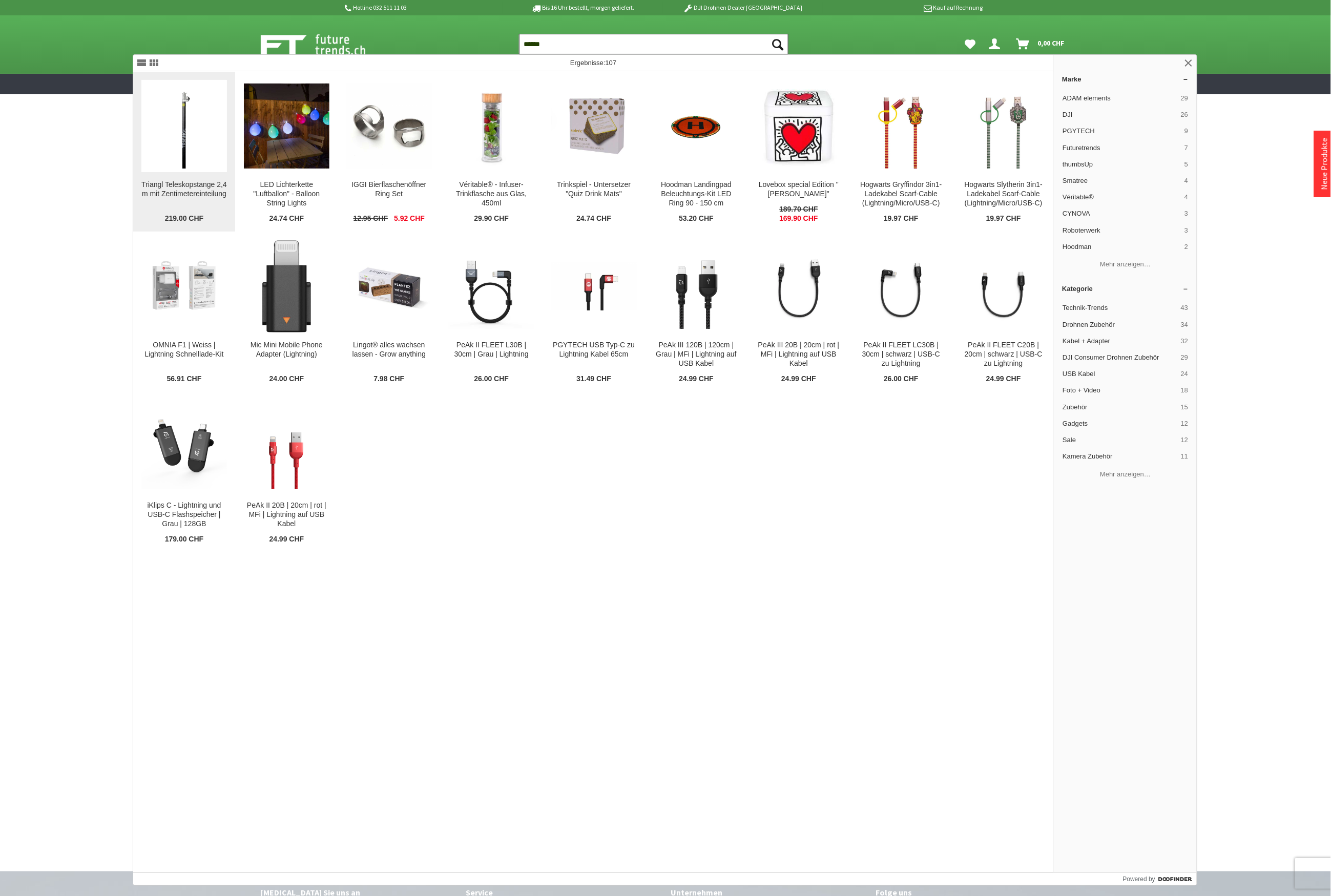
type input "******"
click at [186, 157] on img at bounding box center [184, 126] width 86 height 86
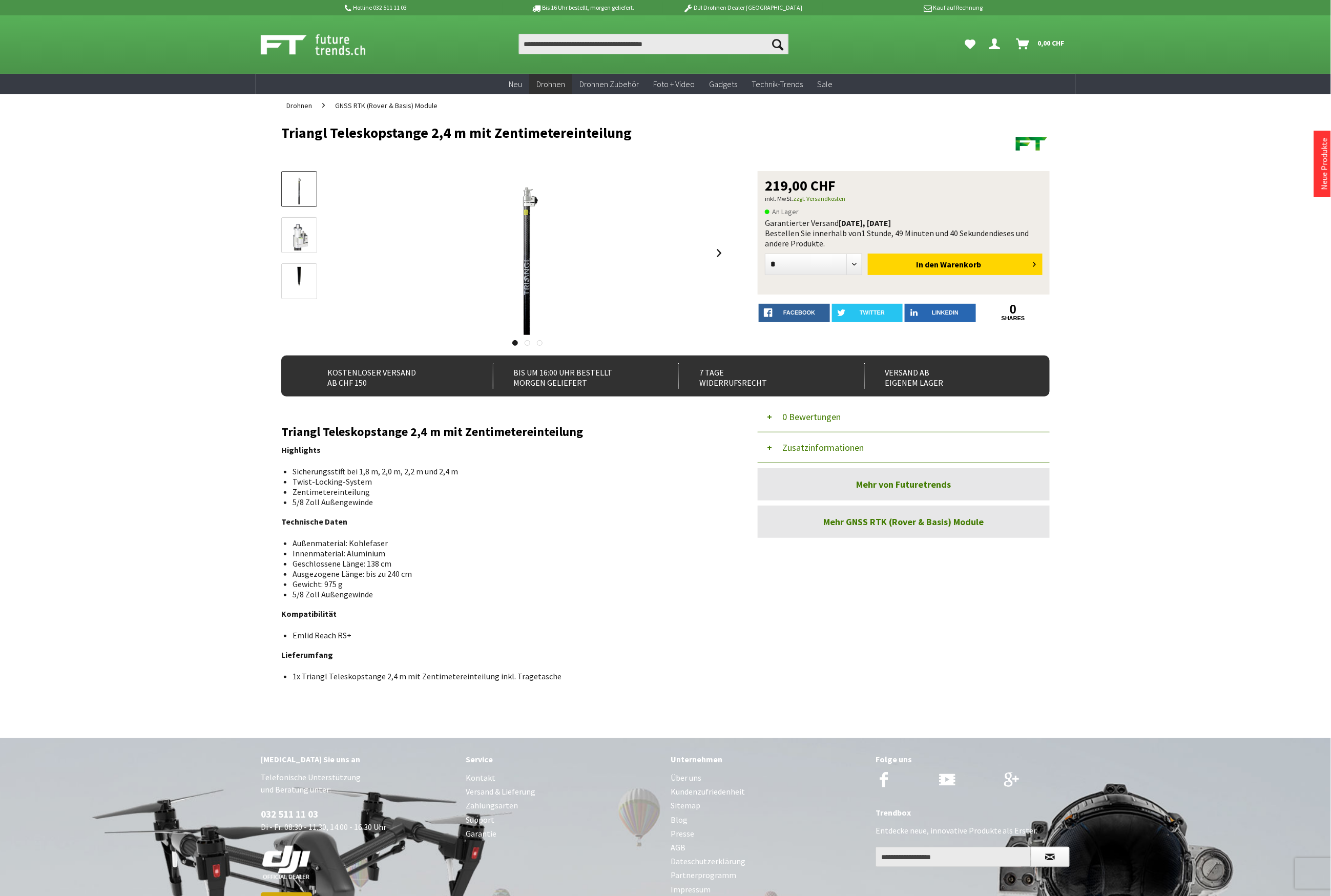
click at [826, 453] on button "Zusatzinformationen" at bounding box center [903, 448] width 292 height 31
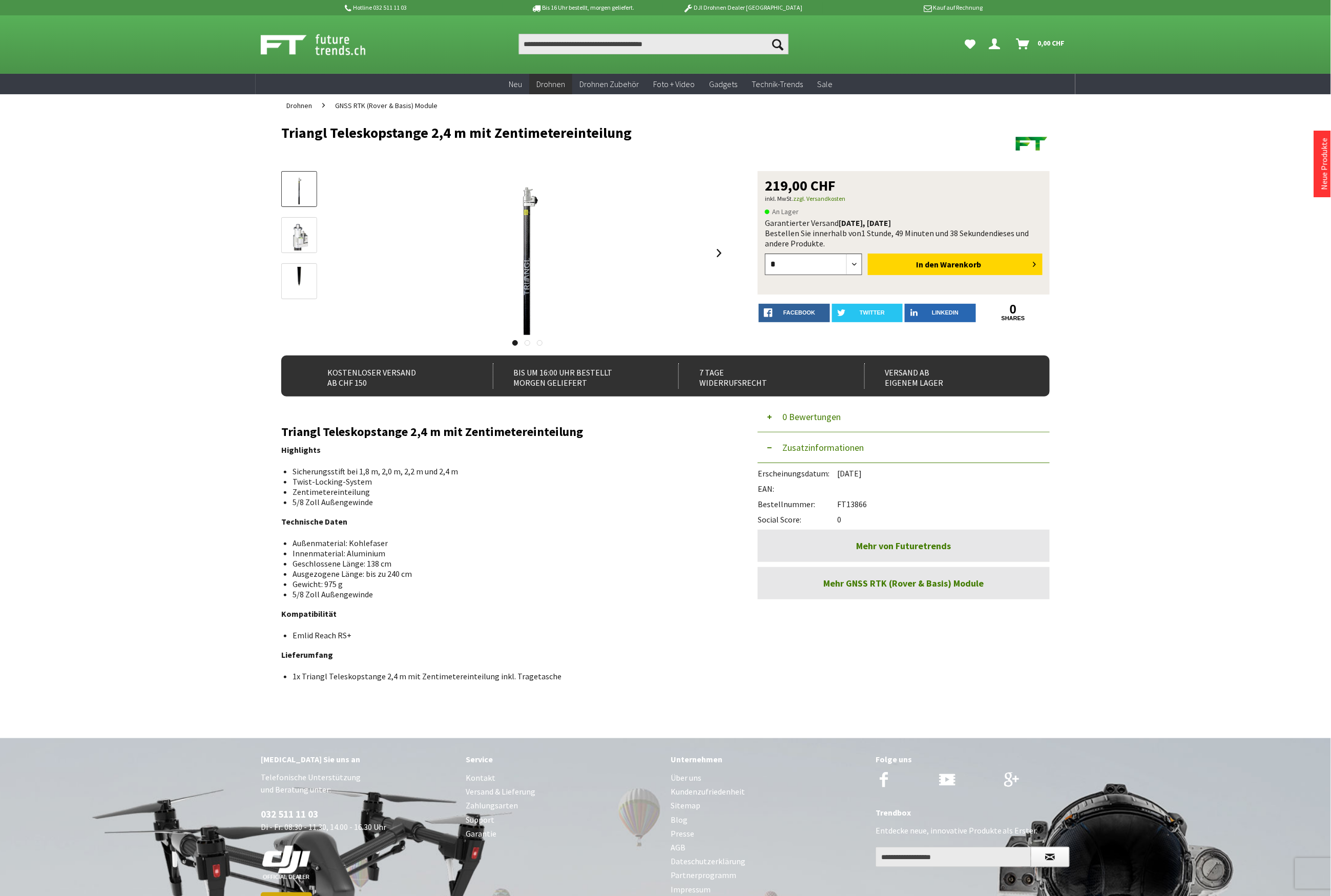
drag, startPoint x: 854, startPoint y: 265, endPoint x: 849, endPoint y: 271, distance: 7.8
click at [854, 265] on select "* * * * * * * * * ** ** ** ** ** ** ** ** ** ** **" at bounding box center [813, 264] width 97 height 21
select select "*"
click at [765, 254] on select "* * * * * * * * * ** ** ** ** ** ** ** ** ** ** **" at bounding box center [813, 264] width 97 height 21
click at [902, 265] on button "In den Warenkorb" at bounding box center [955, 264] width 175 height 21
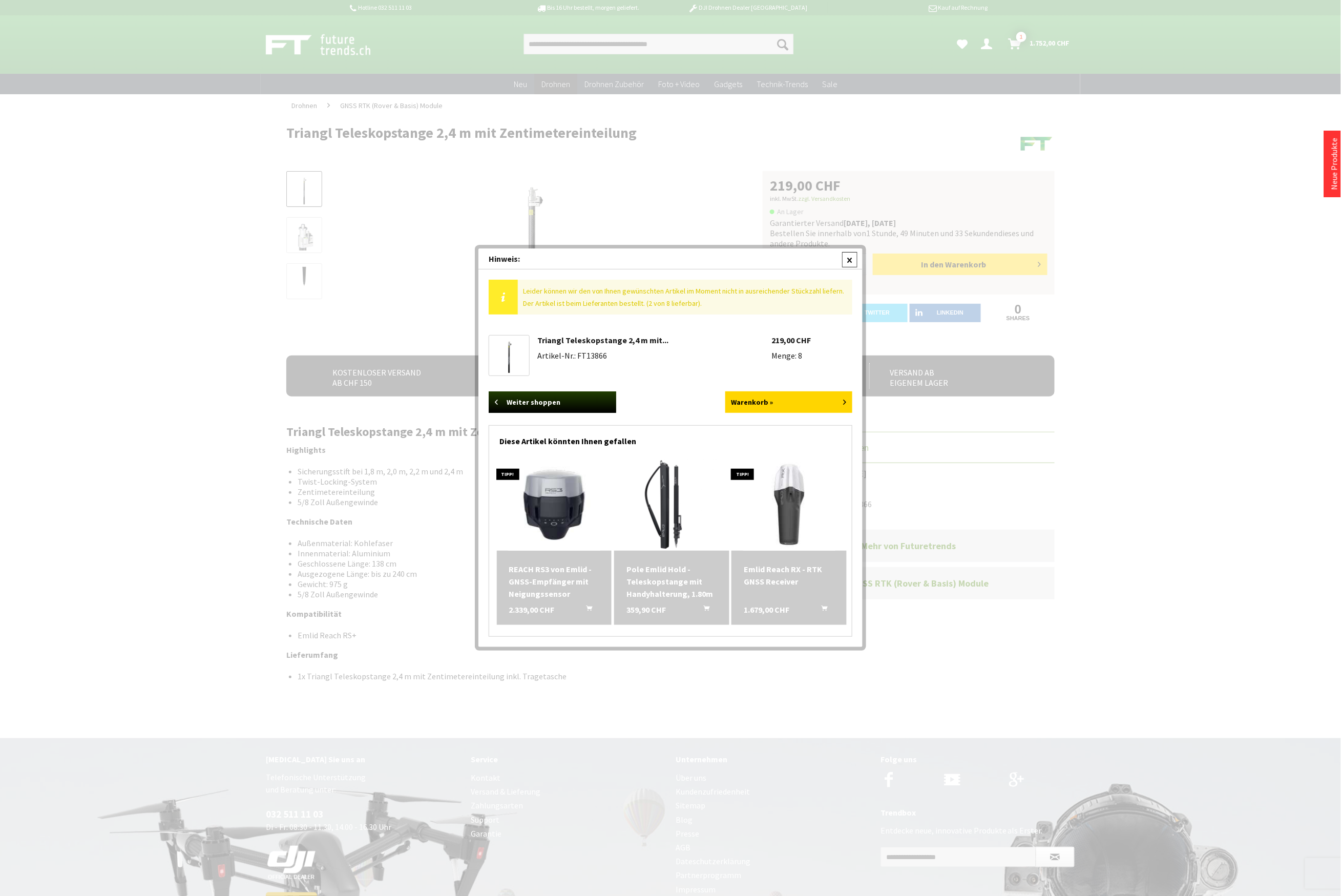
click at [851, 260] on div at bounding box center [850, 260] width 15 height 15
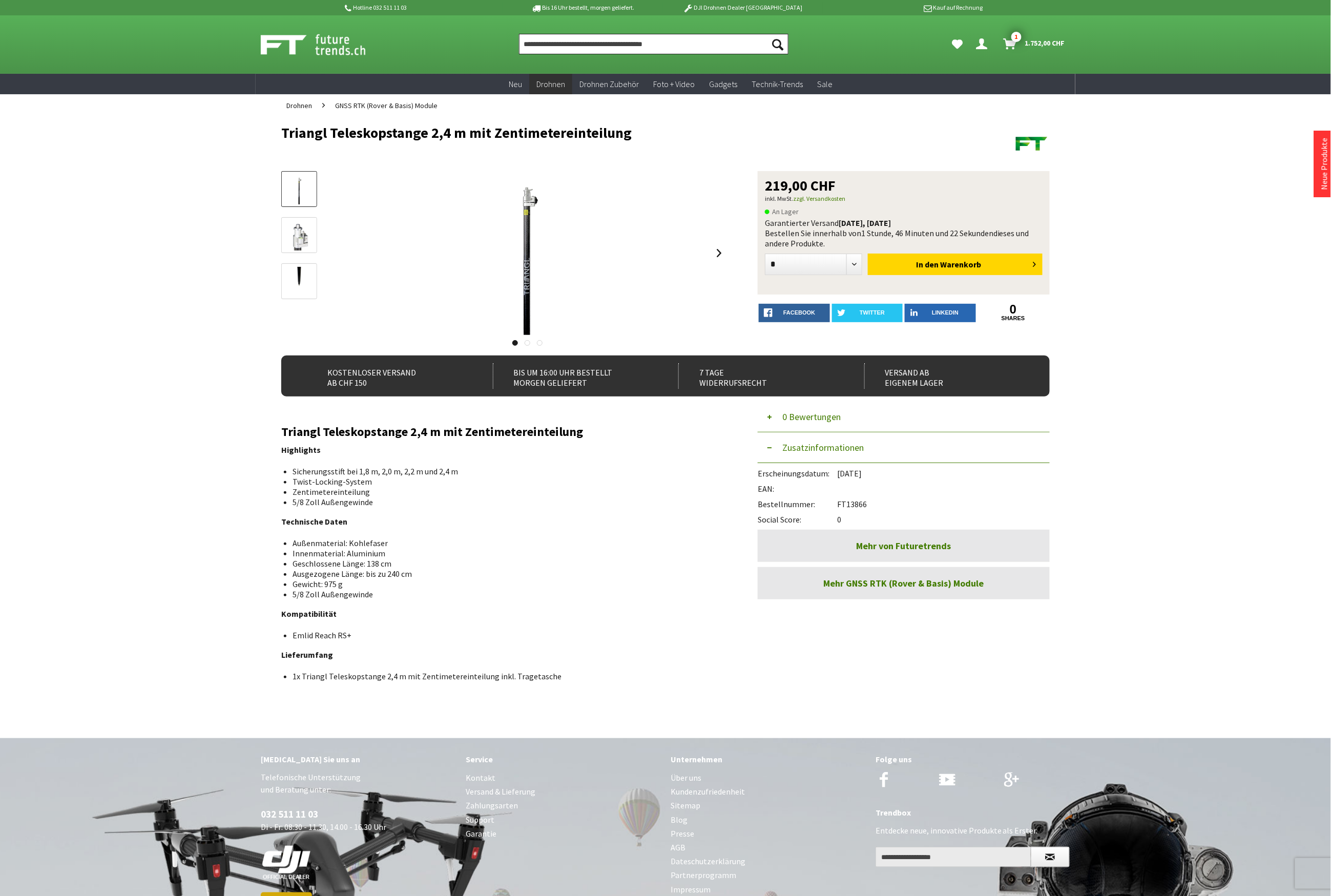
click at [570, 44] on input "Produkt, Marke, Kategorie, EAN, Artikelnummer…" at bounding box center [654, 44] width 269 height 21
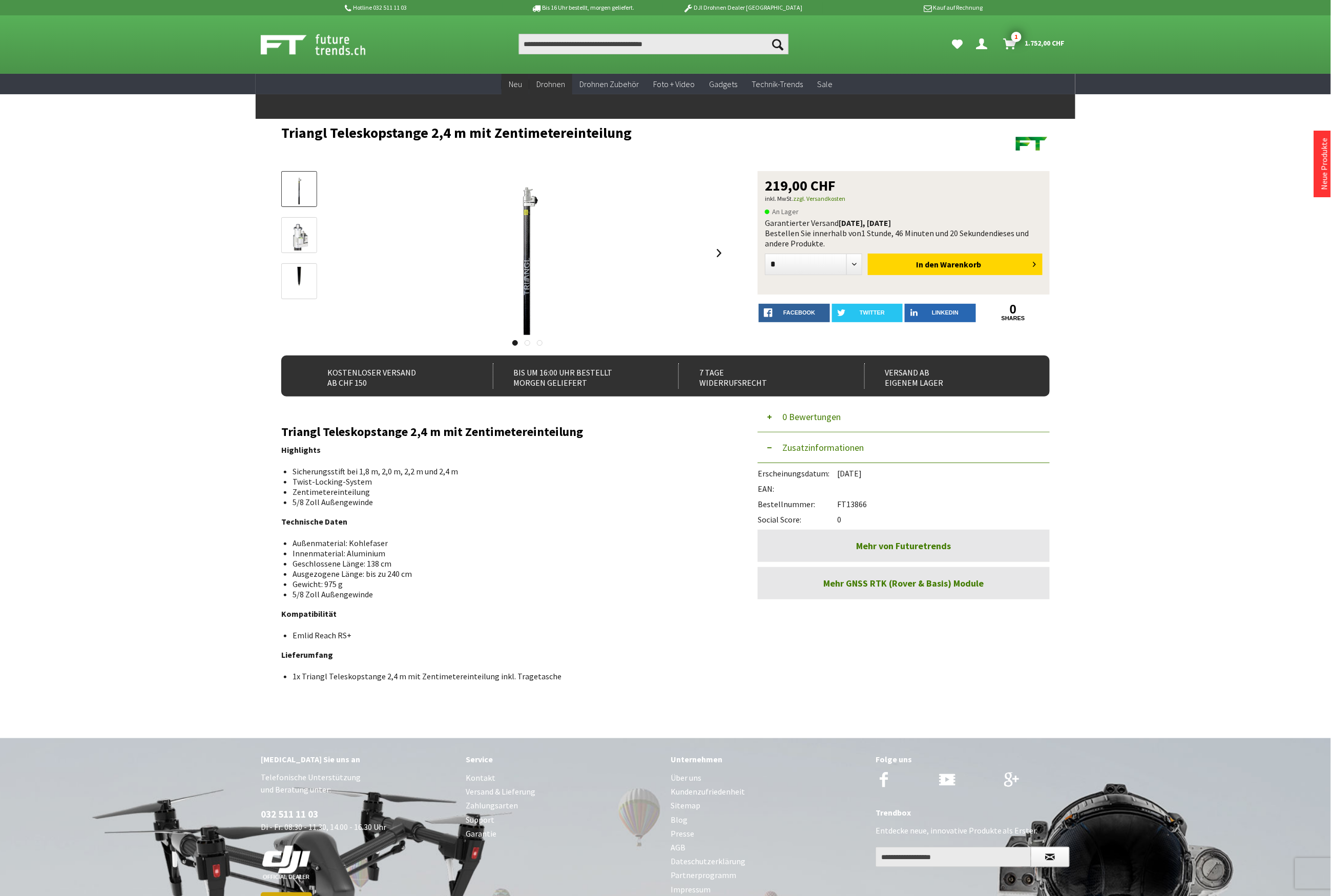
click at [519, 86] on span "Neu" at bounding box center [515, 84] width 14 height 10
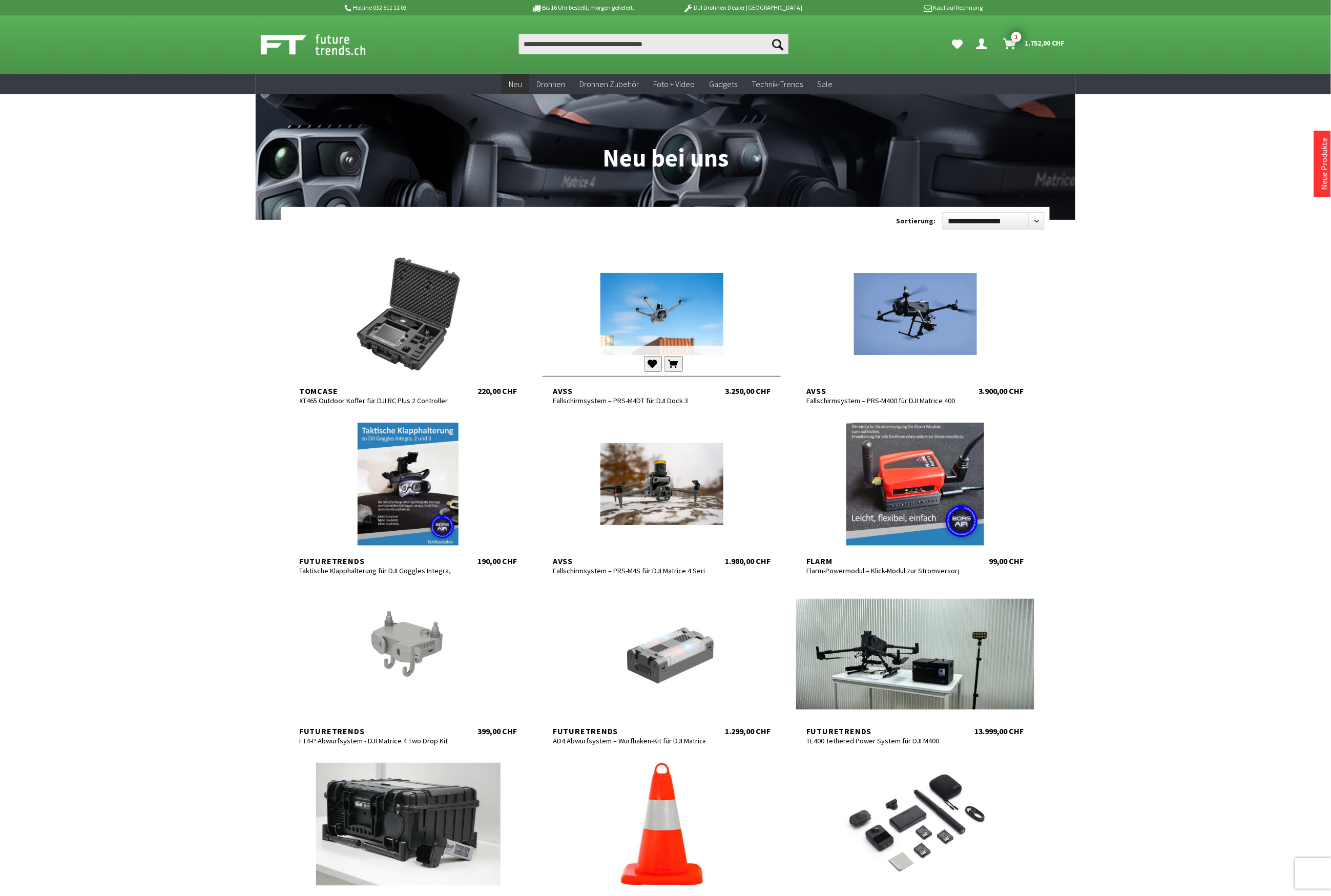
click at [656, 312] on div at bounding box center [662, 314] width 238 height 123
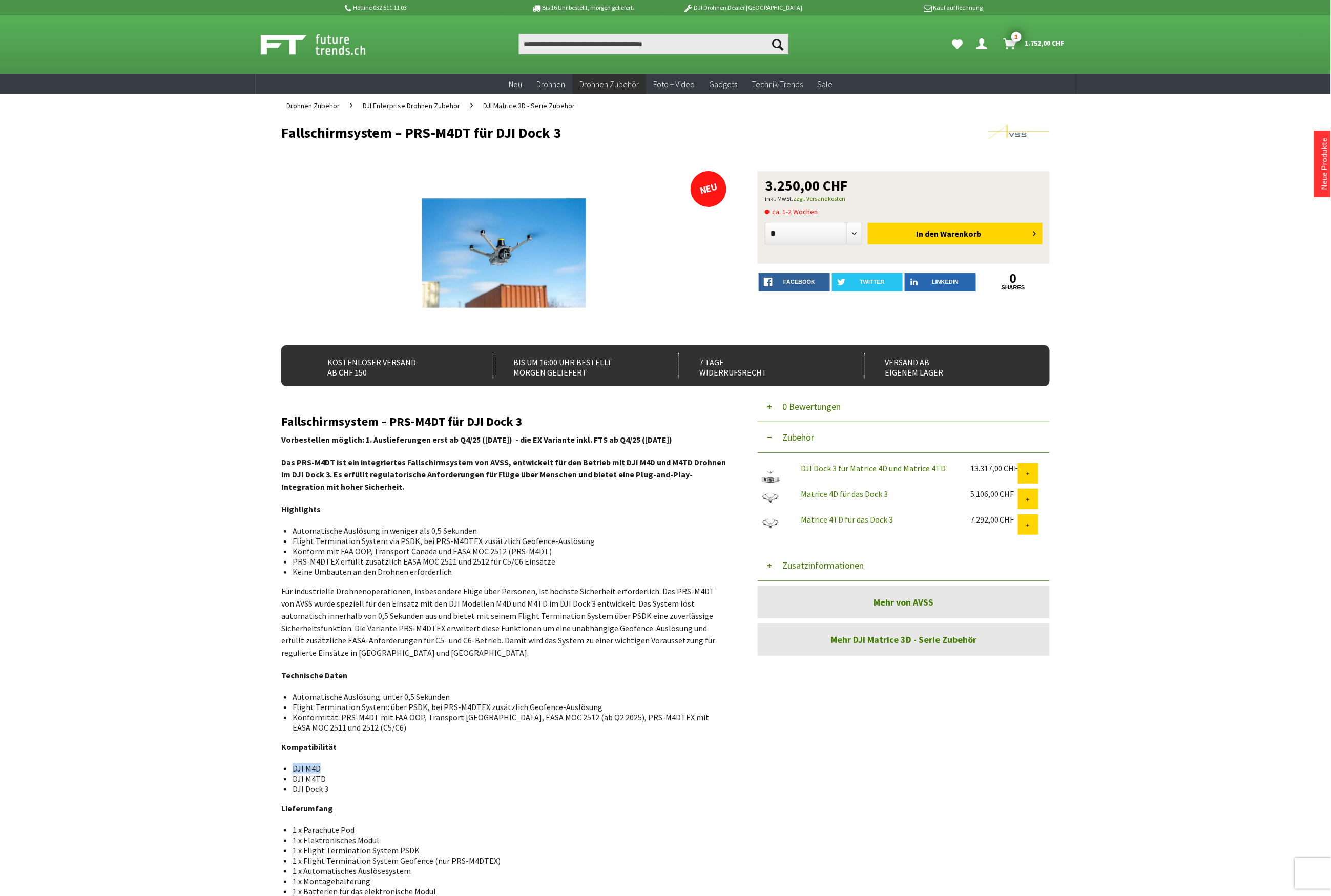
drag, startPoint x: 320, startPoint y: 772, endPoint x: 294, endPoint y: 765, distance: 26.9
click at [294, 765] on li "DJI M4D" at bounding box center [506, 768] width 426 height 10
click at [577, 45] on input "Produkt, Marke, Kategorie, EAN, Artikelnummer…" at bounding box center [654, 44] width 269 height 21
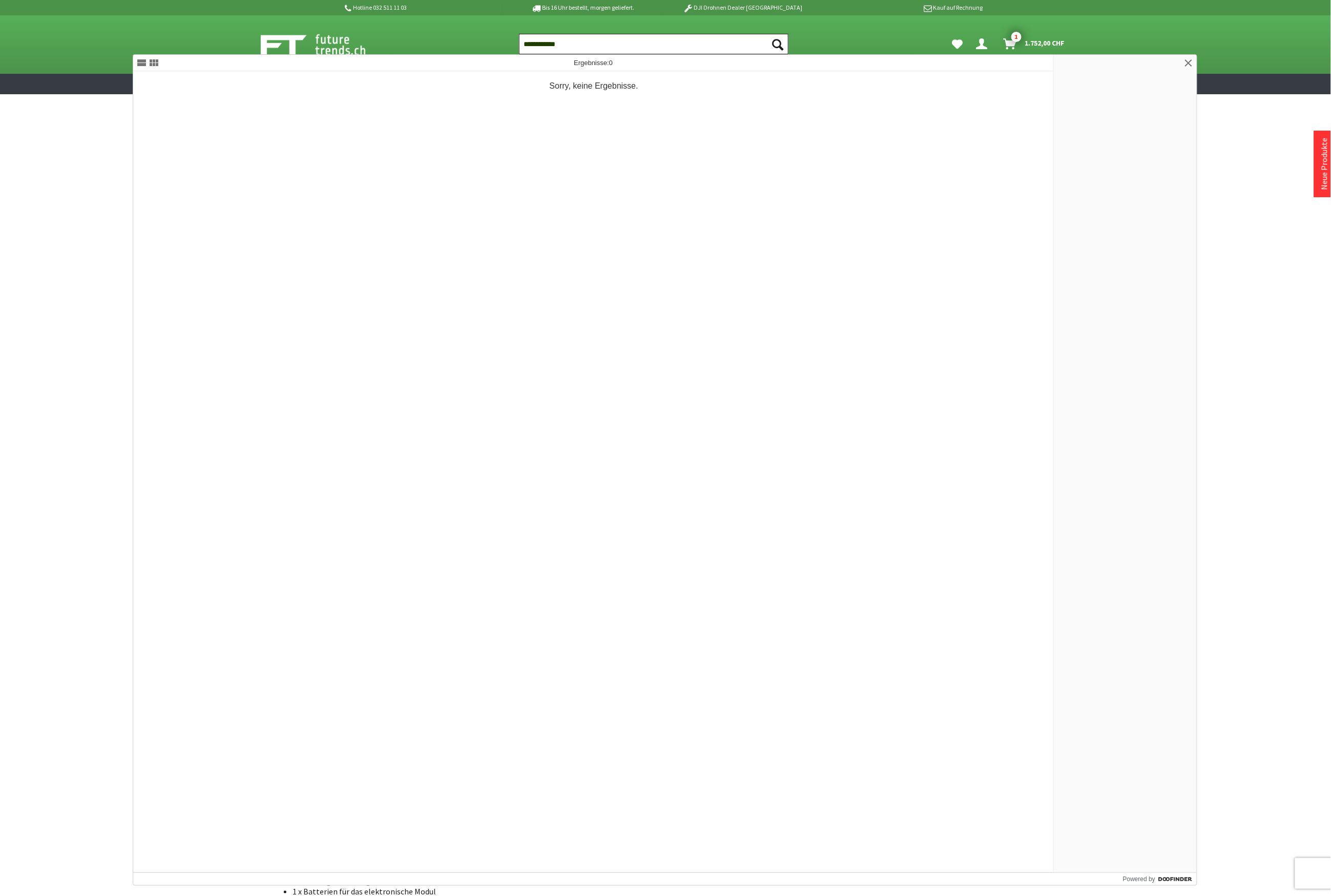
click at [579, 45] on input "**********" at bounding box center [654, 44] width 269 height 21
click at [534, 41] on input "**********" at bounding box center [654, 44] width 269 height 21
type input "**********"
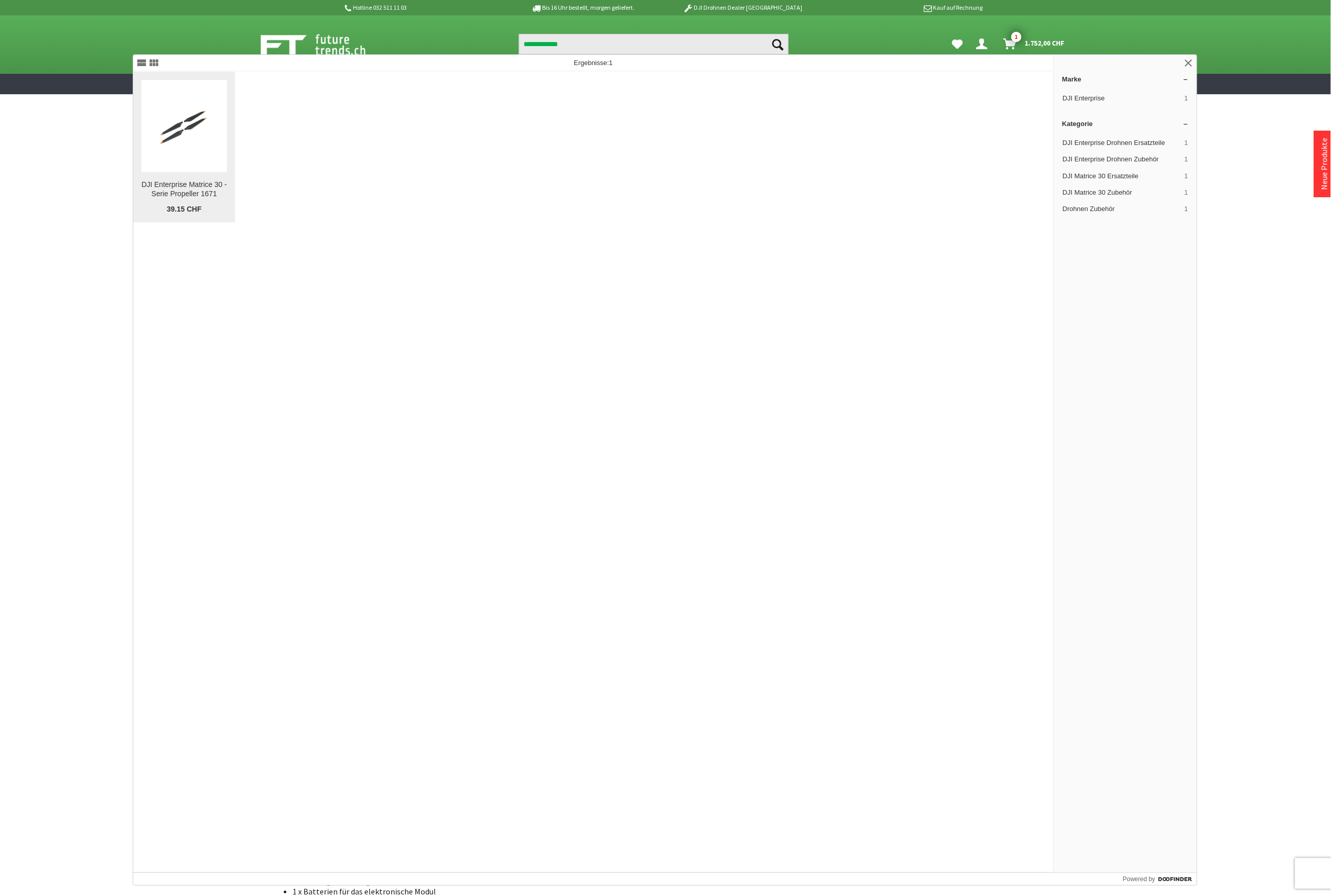
click at [191, 129] on img at bounding box center [184, 126] width 86 height 53
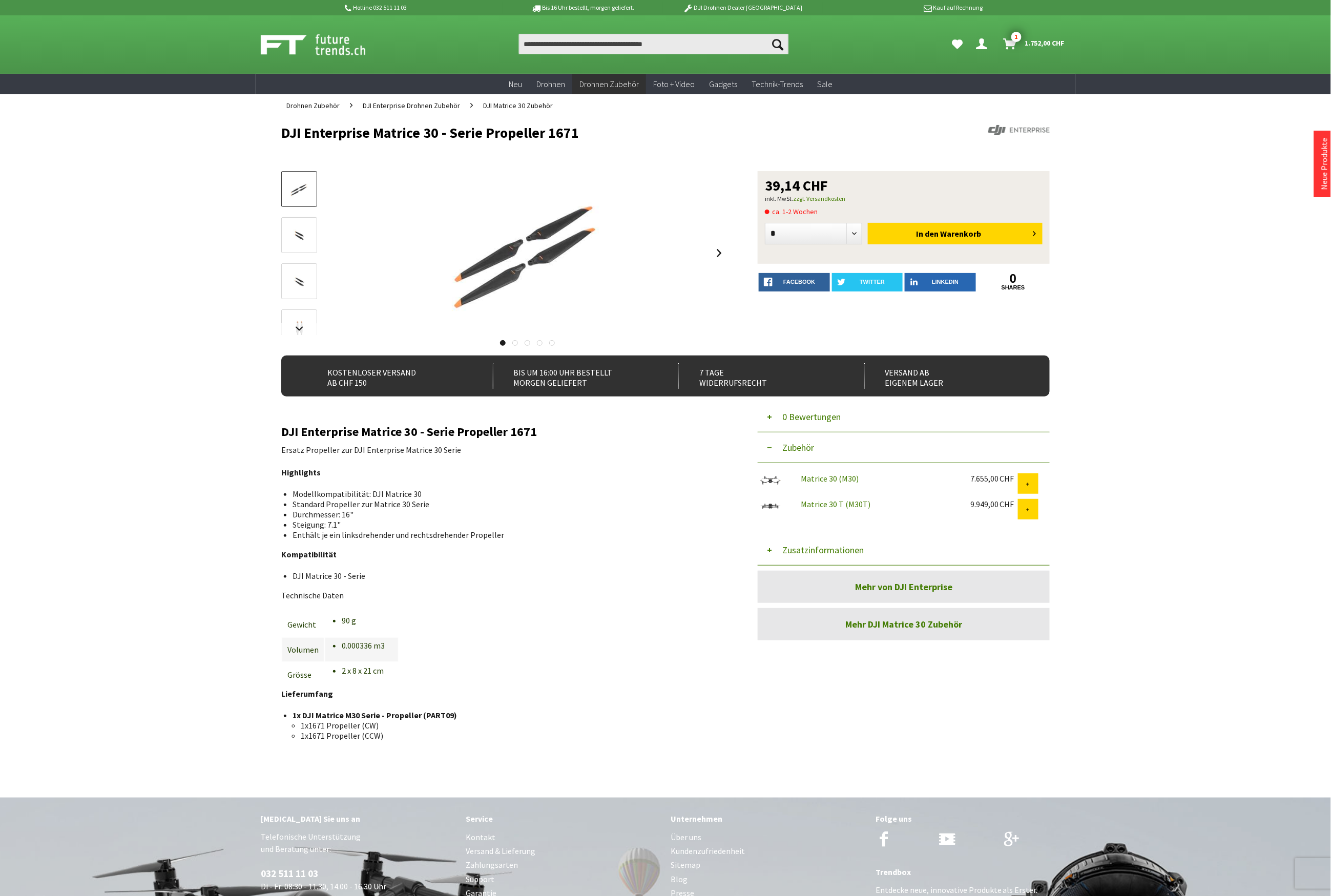
click at [814, 548] on button "Zusatzinformationen" at bounding box center [903, 550] width 292 height 31
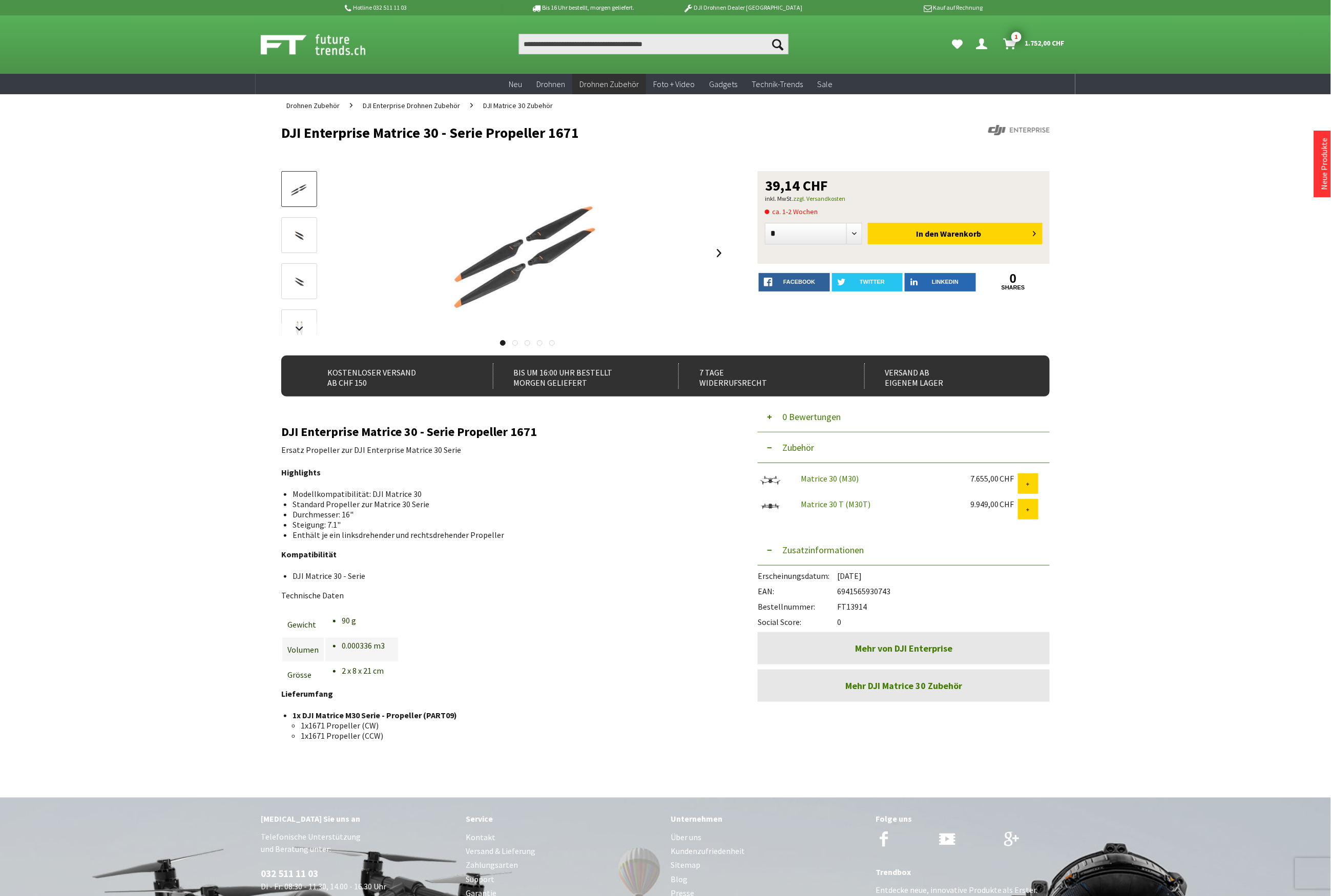
drag, startPoint x: 872, startPoint y: 604, endPoint x: 841, endPoint y: 607, distance: 31.1
click at [841, 607] on div "Bestellnummer: FT13914" at bounding box center [903, 604] width 292 height 15
copy div "FT13914"
drag, startPoint x: 890, startPoint y: 588, endPoint x: 839, endPoint y: 591, distance: 51.1
click at [839, 591] on div "EAN: 6941565930743" at bounding box center [903, 589] width 292 height 15
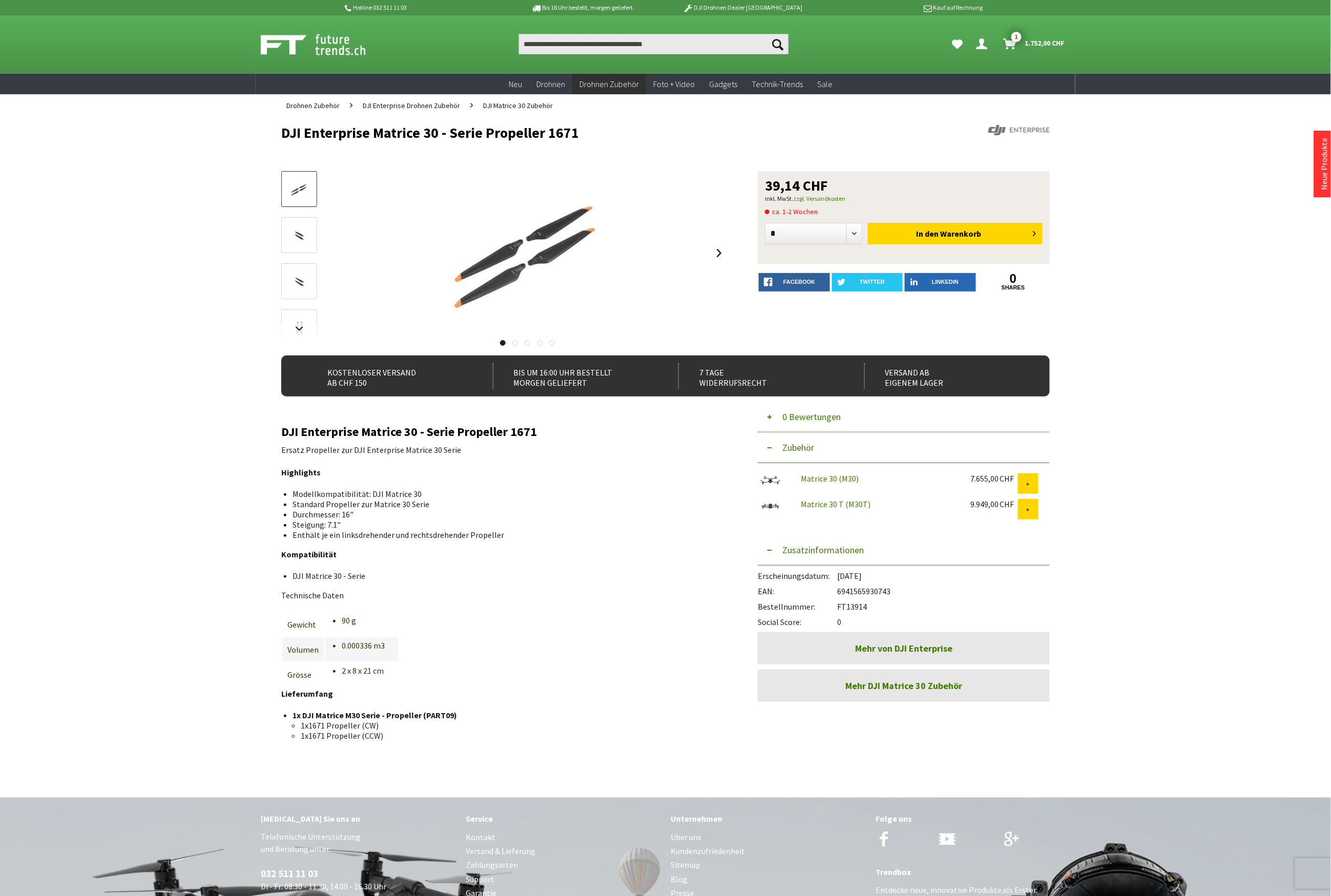
copy div "6941565930743"
drag, startPoint x: 589, startPoint y: 131, endPoint x: 256, endPoint y: 131, distance: 333.0
click at [256, 131] on div "Menü schließen Kategorien Neu Drohnen Drohnen Zubehör DJI Enterprise Drohnen Zu…" at bounding box center [666, 445] width 819 height 658
copy h1 "DJI Enterprise Matrice 30 - Serie Propeller 1671"
drag, startPoint x: 579, startPoint y: 56, endPoint x: 581, endPoint y: 48, distance: 8.2
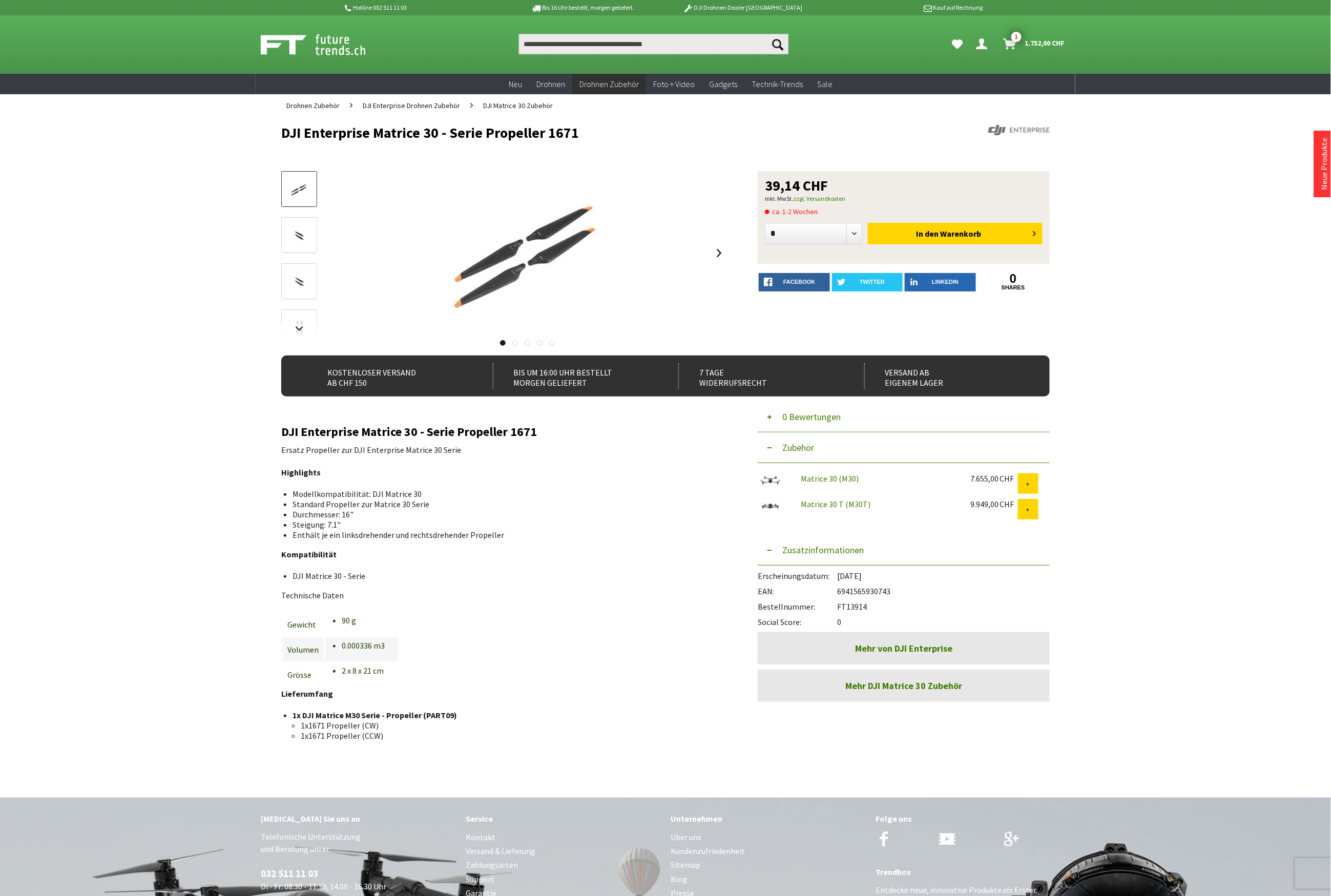
click at [579, 56] on div "Suchen Suchen Hi, Serdar Dein Konto Menü schließen Hi, Serdar Übersicht Persönl…" at bounding box center [666, 44] width 819 height 59
click at [581, 48] on input "Produkt, Marke, Kategorie, EAN, Artikelnummer…" at bounding box center [654, 44] width 269 height 21
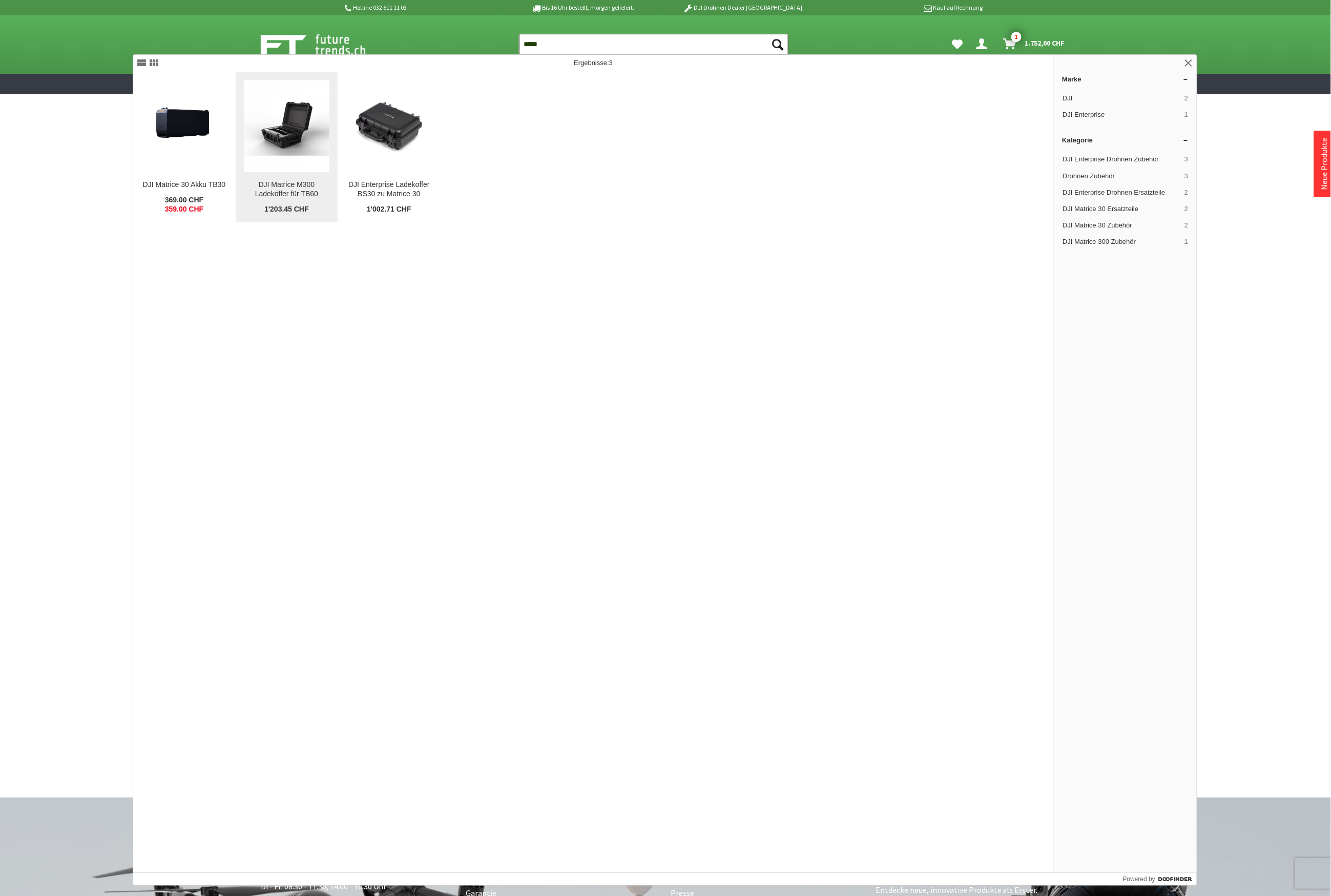
type input "****"
click at [302, 137] on img at bounding box center [287, 126] width 86 height 86
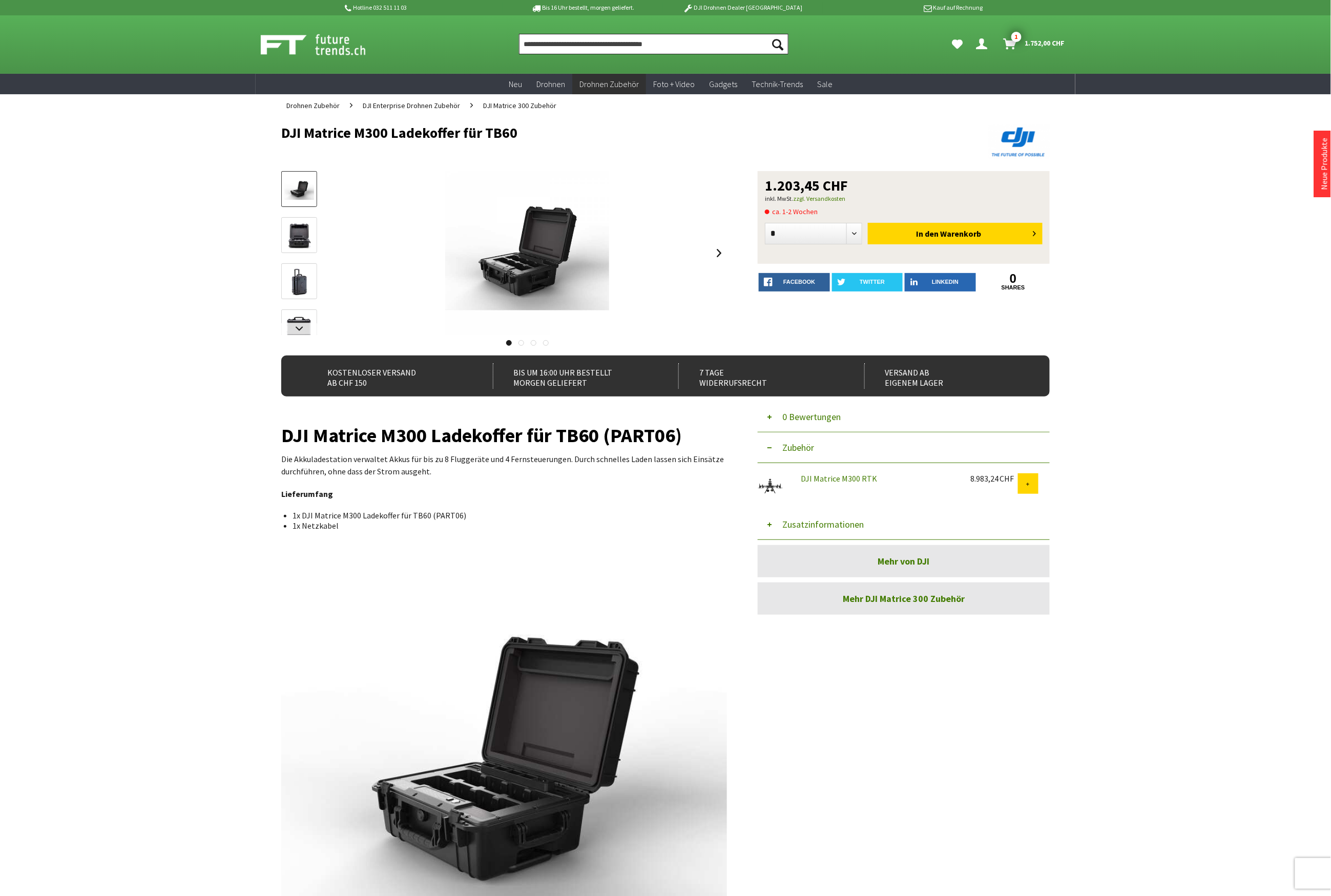
click at [559, 39] on input "Produkt, Marke, Kategorie, EAN, Artikelnummer…" at bounding box center [654, 44] width 269 height 21
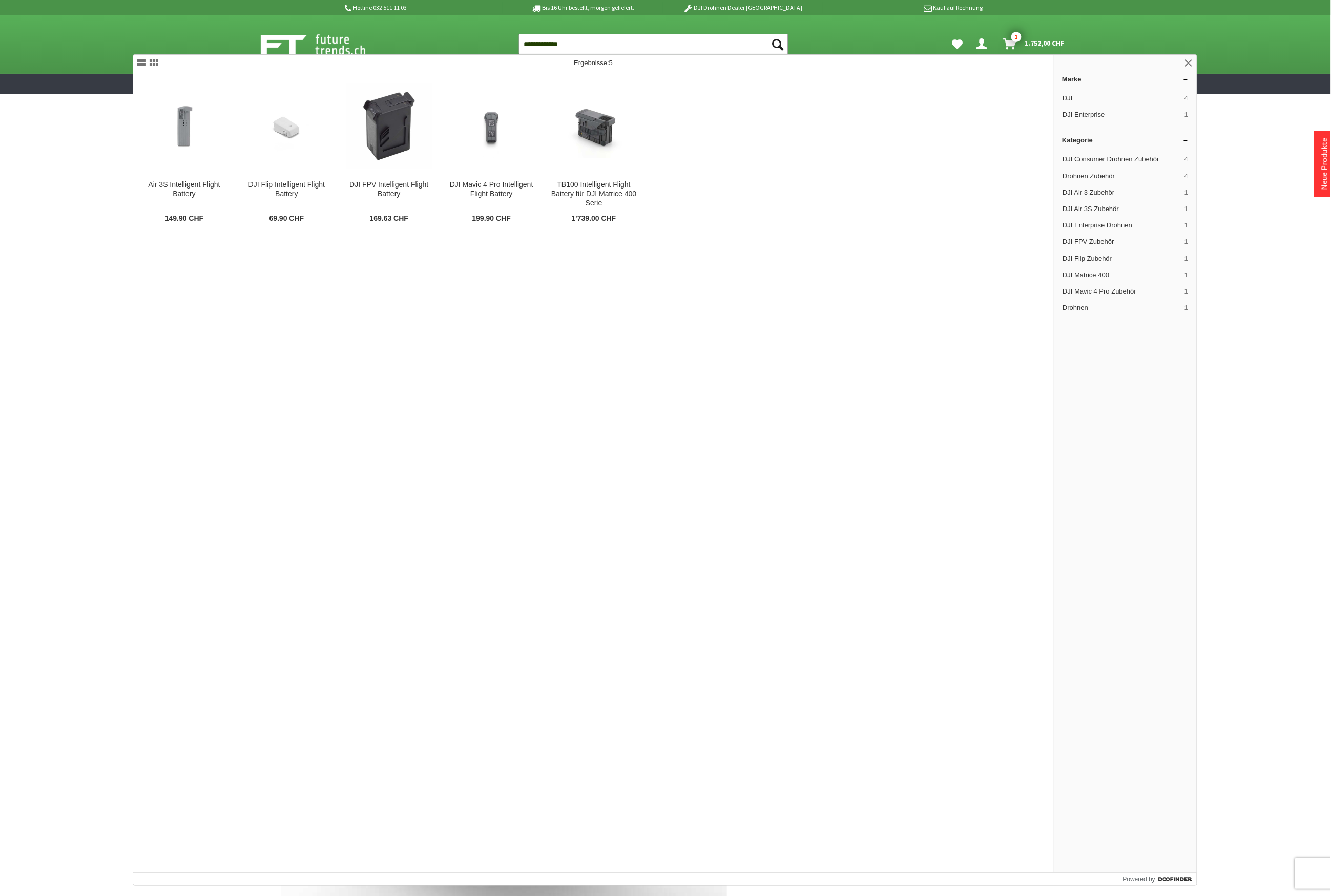
drag, startPoint x: 590, startPoint y: 47, endPoint x: 486, endPoint y: 27, distance: 105.9
click at [486, 27] on div "**********" at bounding box center [666, 44] width 819 height 59
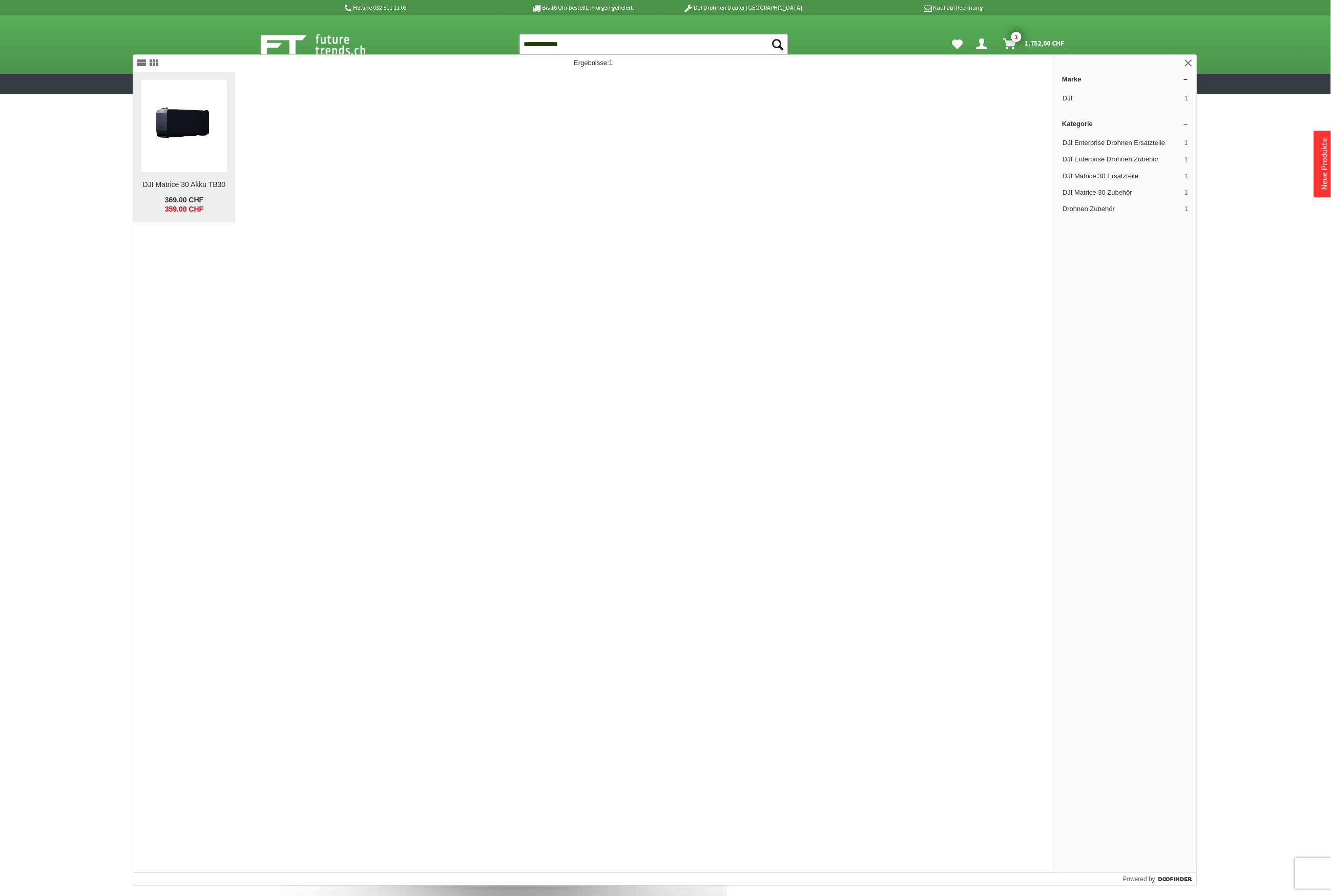
type input "**********"
click at [193, 153] on img at bounding box center [184, 126] width 86 height 86
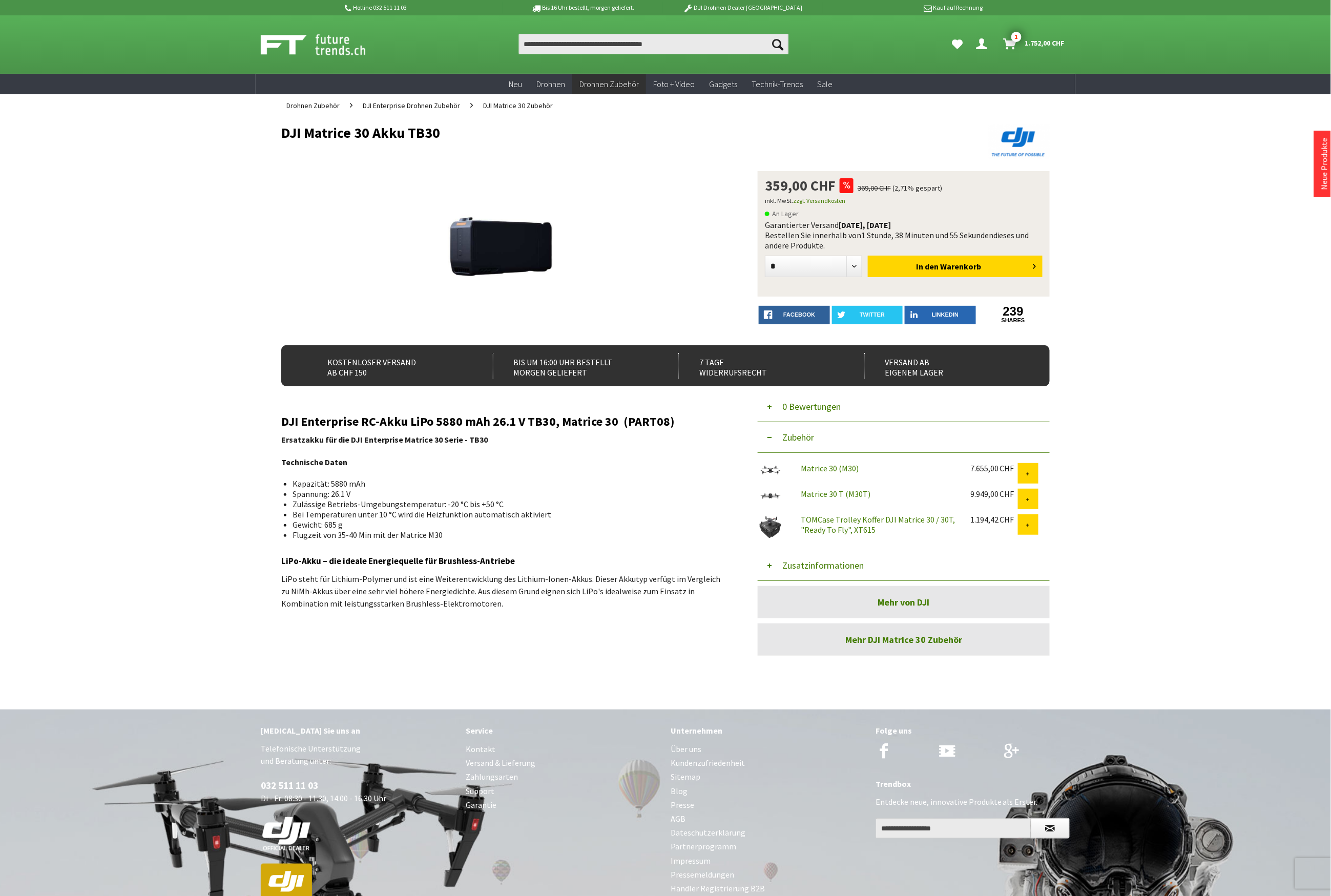
click at [807, 564] on button "Zusatzinformationen" at bounding box center [903, 566] width 292 height 31
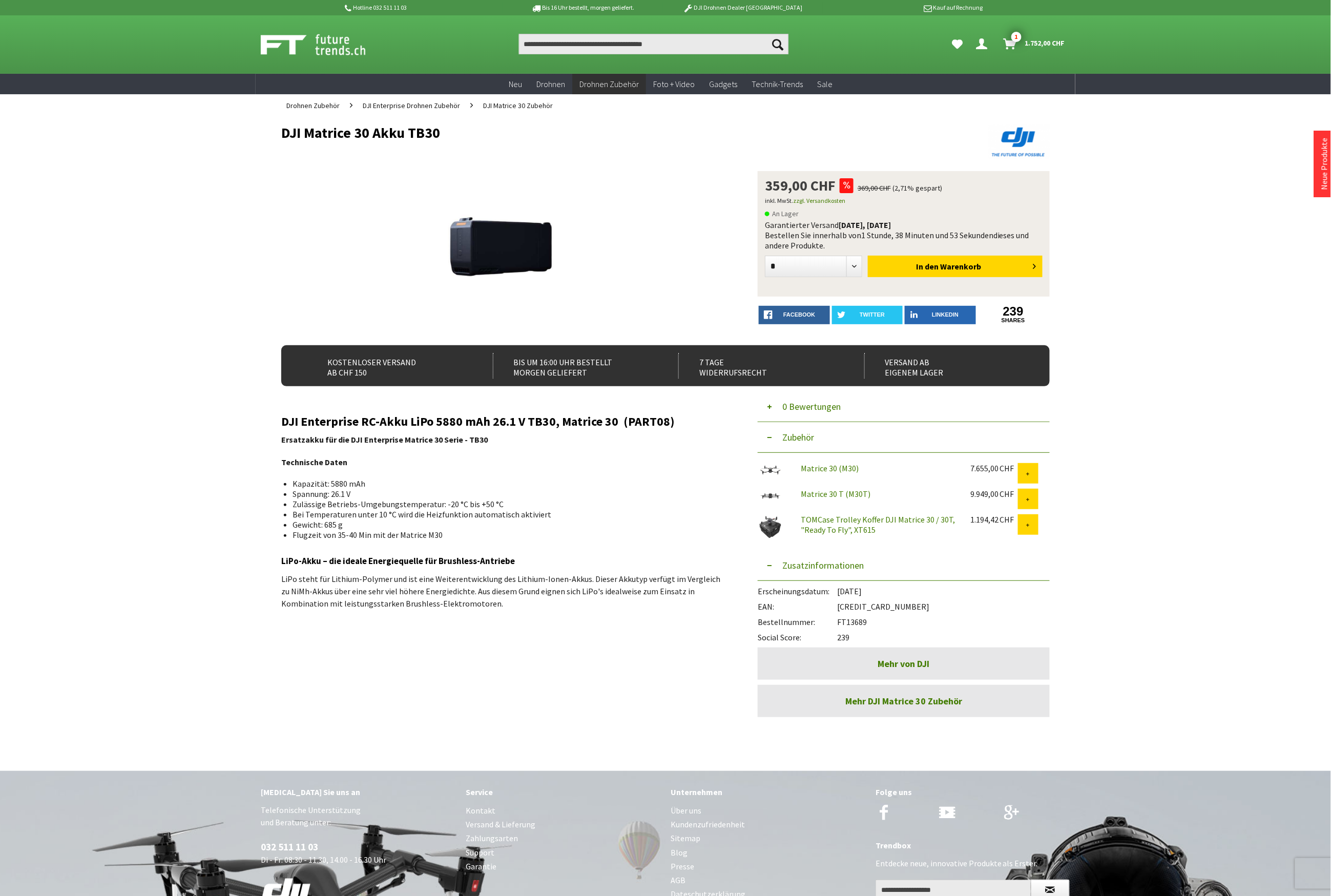
drag, startPoint x: 869, startPoint y: 622, endPoint x: 840, endPoint y: 624, distance: 29.1
click at [840, 624] on div "Bestellnummer: FT13689" at bounding box center [903, 620] width 292 height 15
copy div "FT13689"
drag, startPoint x: 894, startPoint y: 605, endPoint x: 840, endPoint y: 609, distance: 54.1
click at [840, 609] on div "EAN: 6941565927620" at bounding box center [903, 604] width 292 height 15
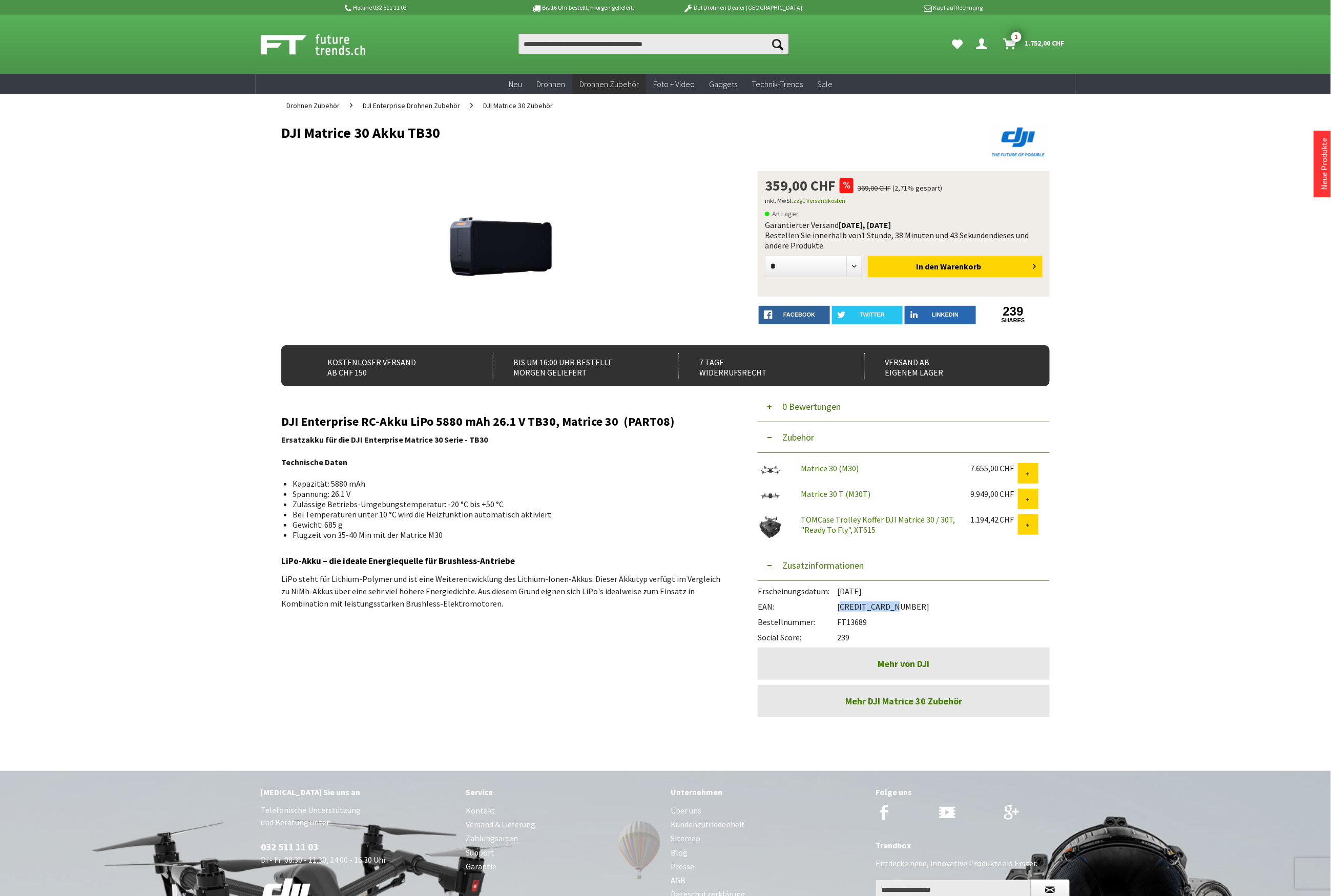
copy div "6941565927620"
drag, startPoint x: 441, startPoint y: 130, endPoint x: 283, endPoint y: 134, distance: 158.1
click at [283, 134] on h1 "DJI Matrice 30 Akku TB30" at bounding box center [589, 133] width 615 height 15
copy h1 "DJI Matrice 30 Akku TB30"
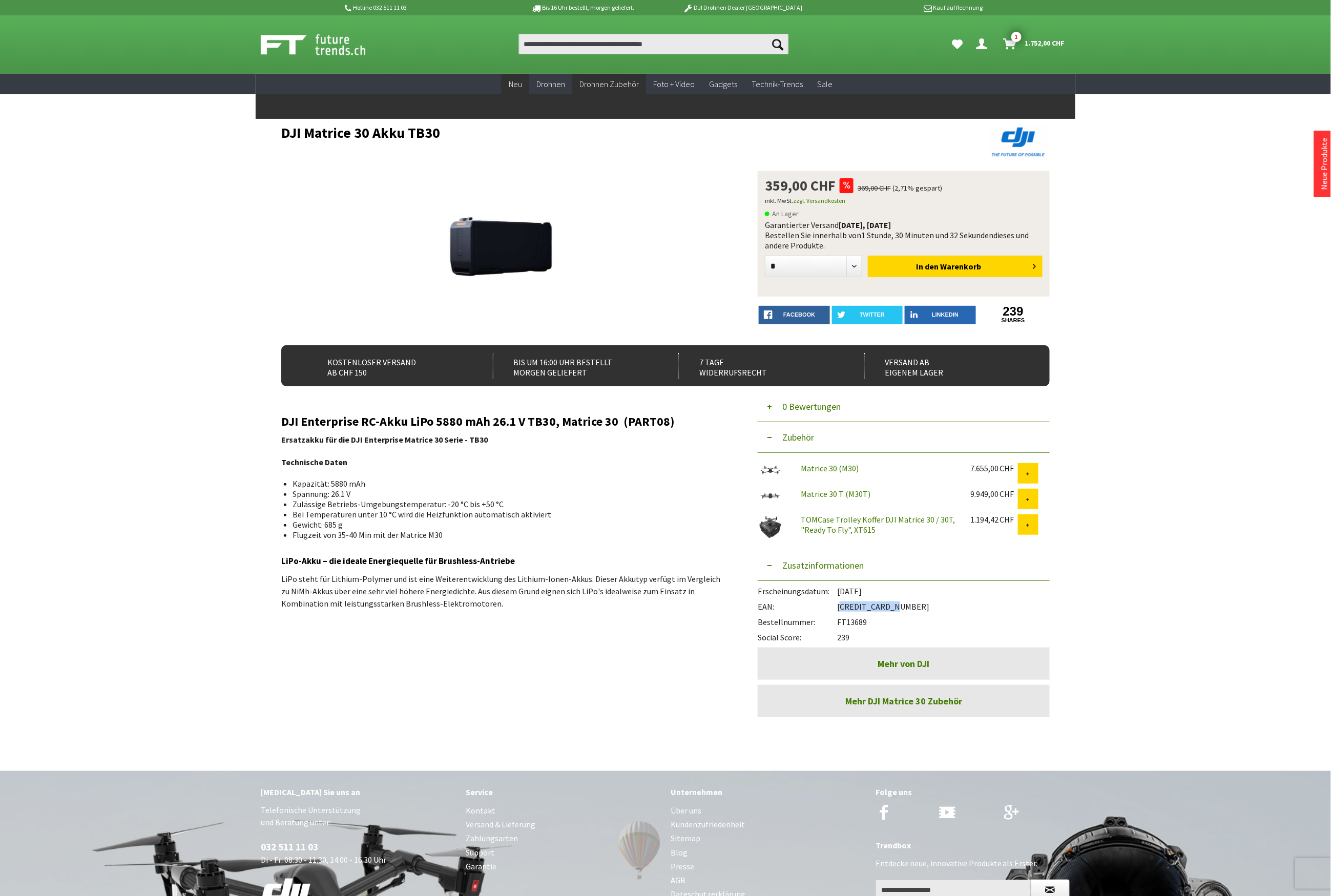
click at [519, 83] on span "Neu" at bounding box center [515, 84] width 14 height 10
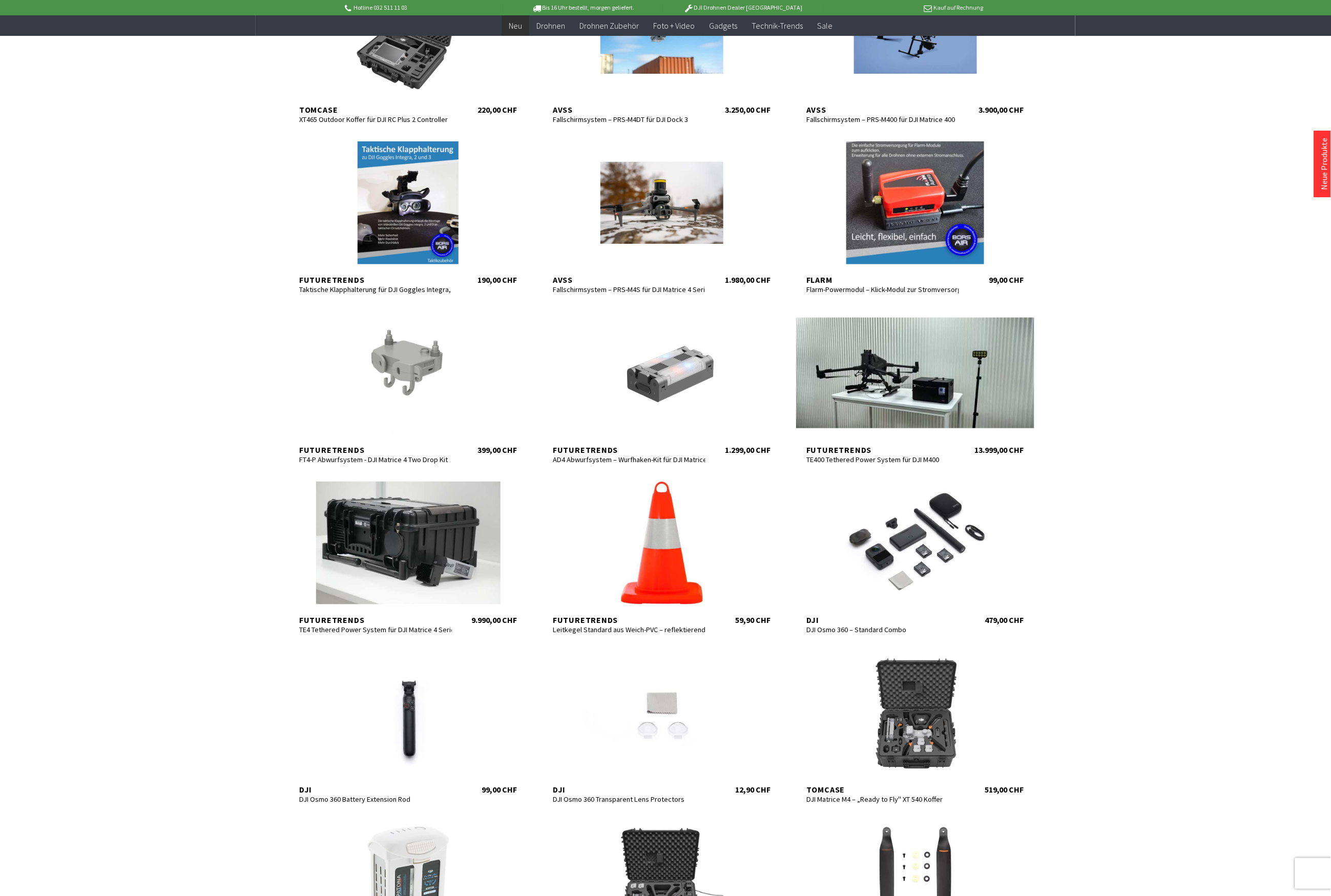
scroll to position [273, 0]
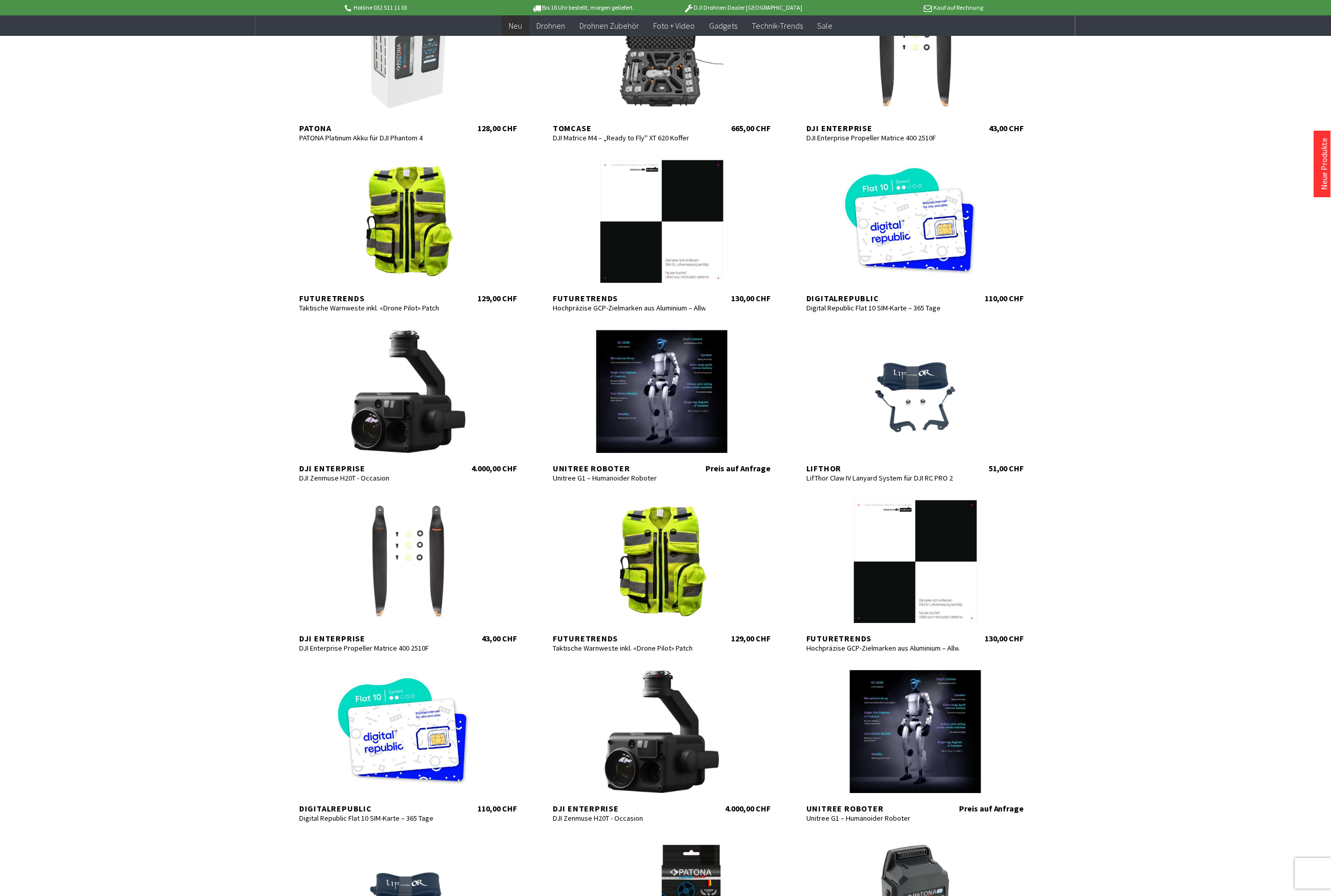
scroll to position [1297, 0]
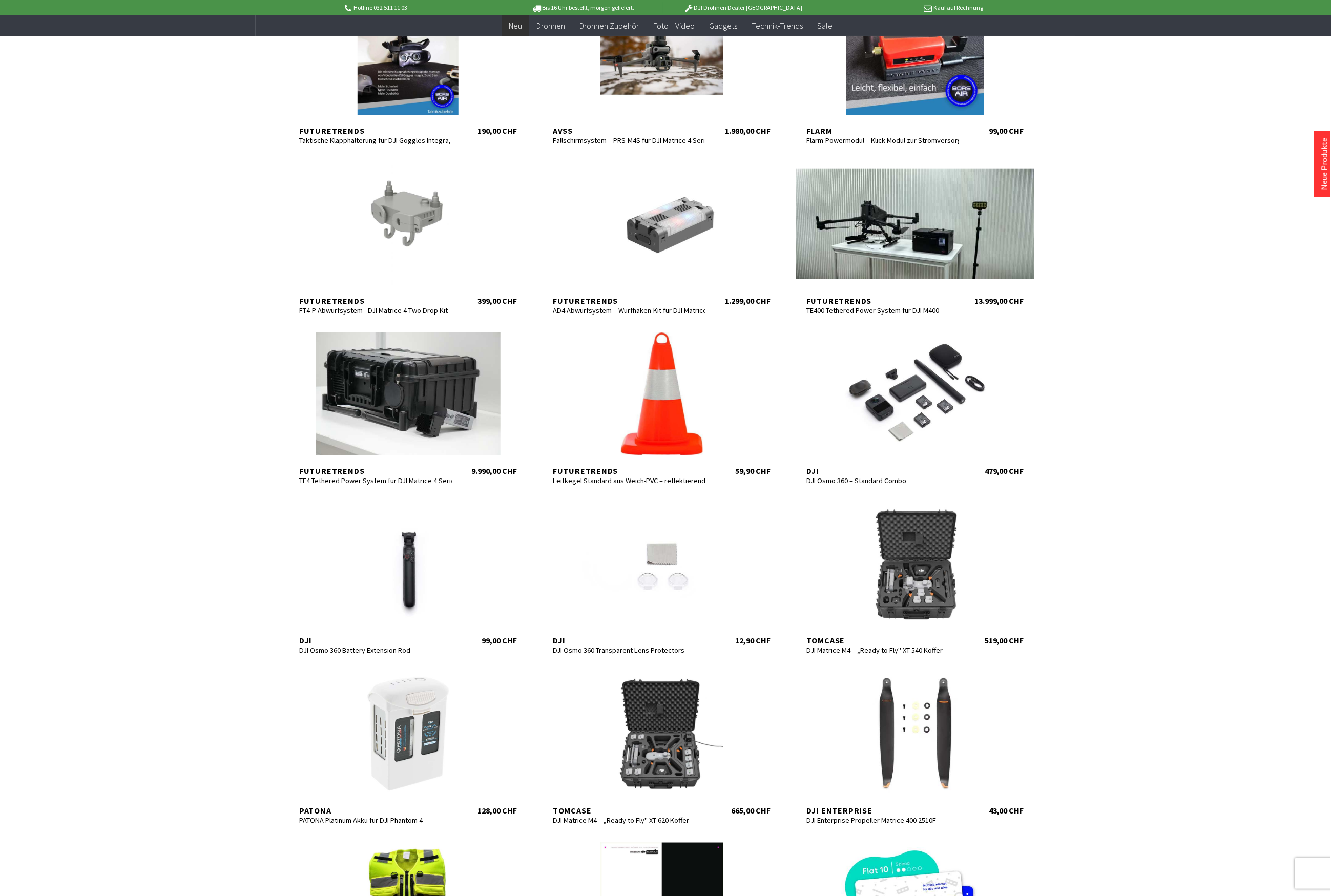
scroll to position [91, 0]
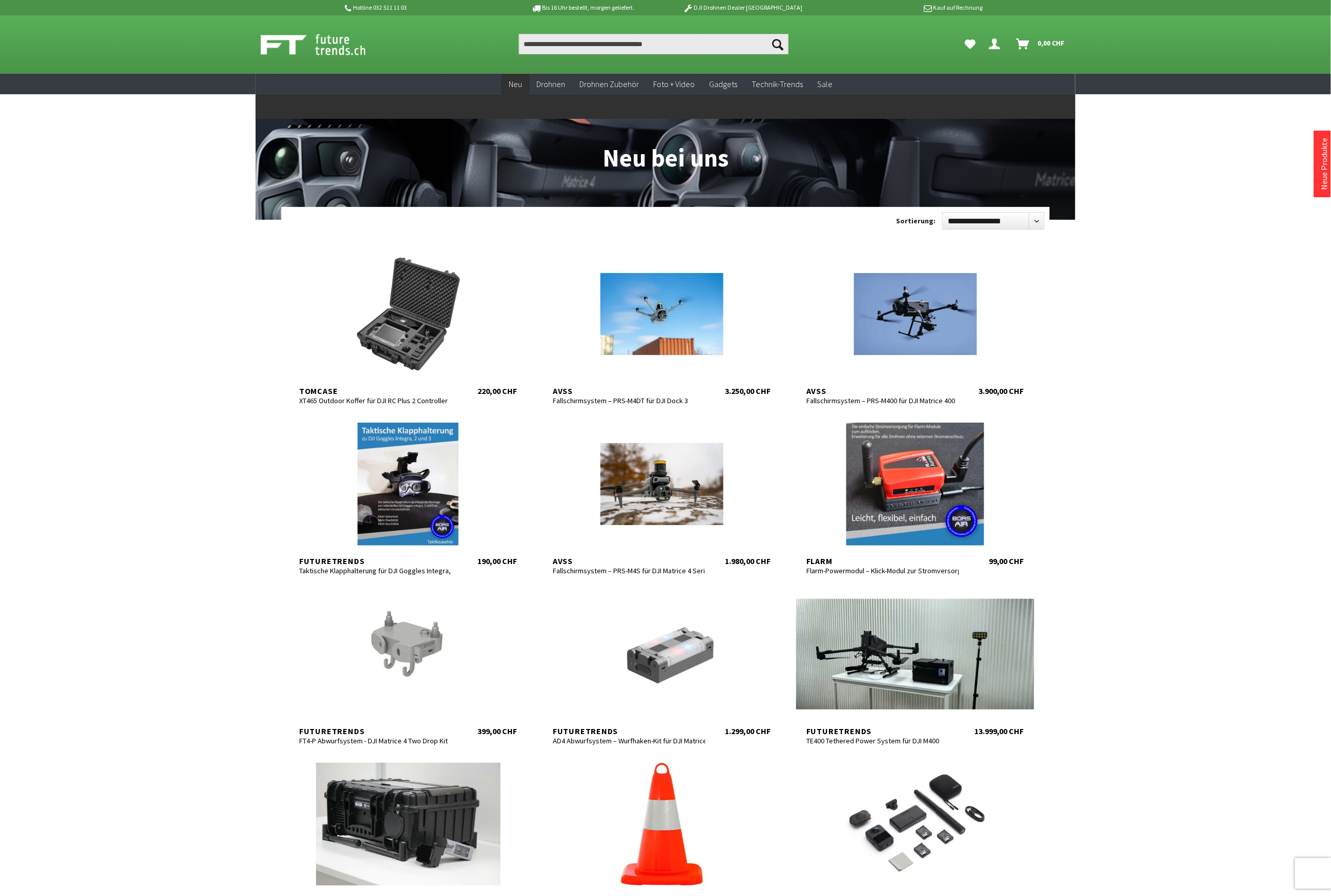
click at [513, 86] on span "Neu" at bounding box center [515, 84] width 14 height 10
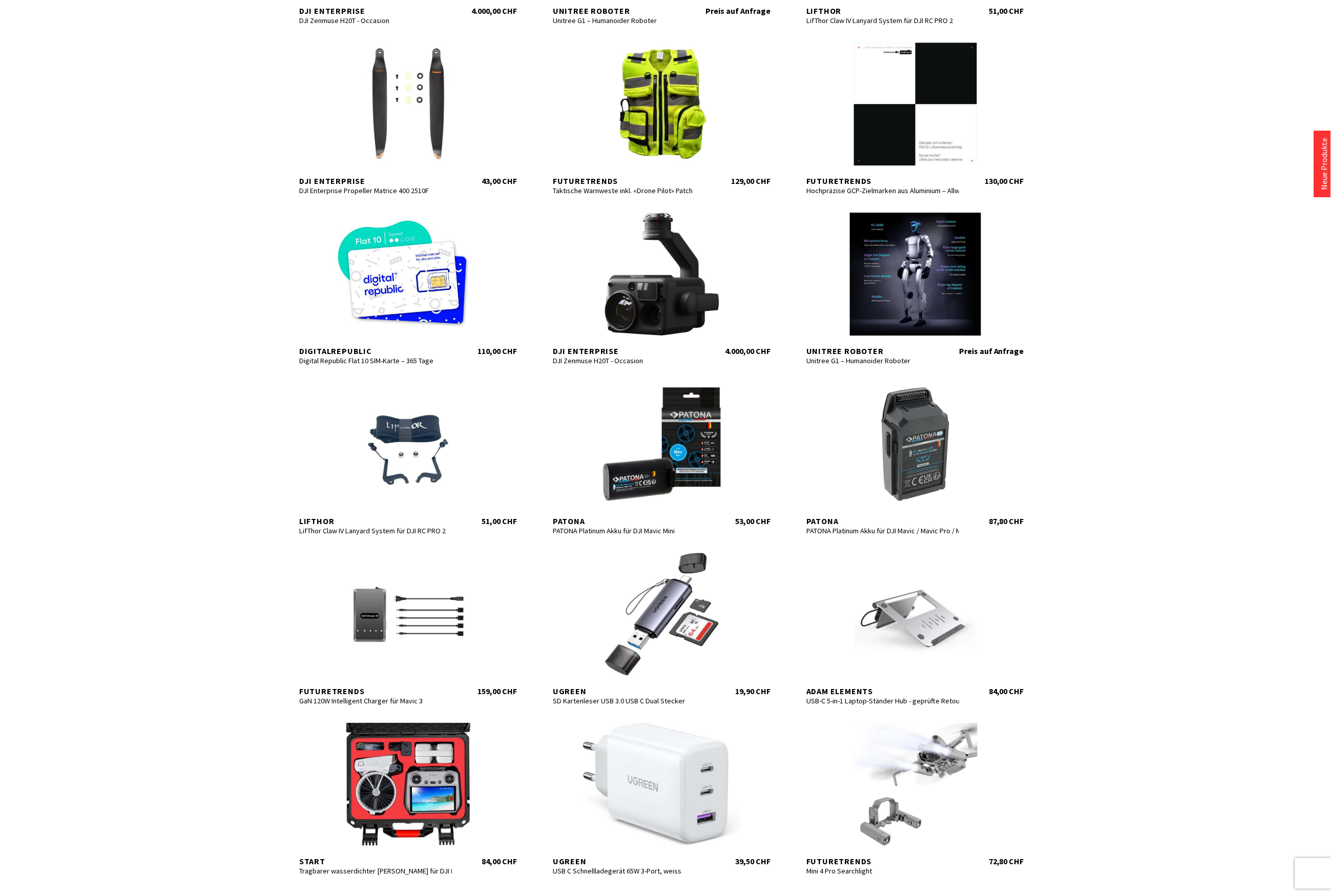
scroll to position [1161, 0]
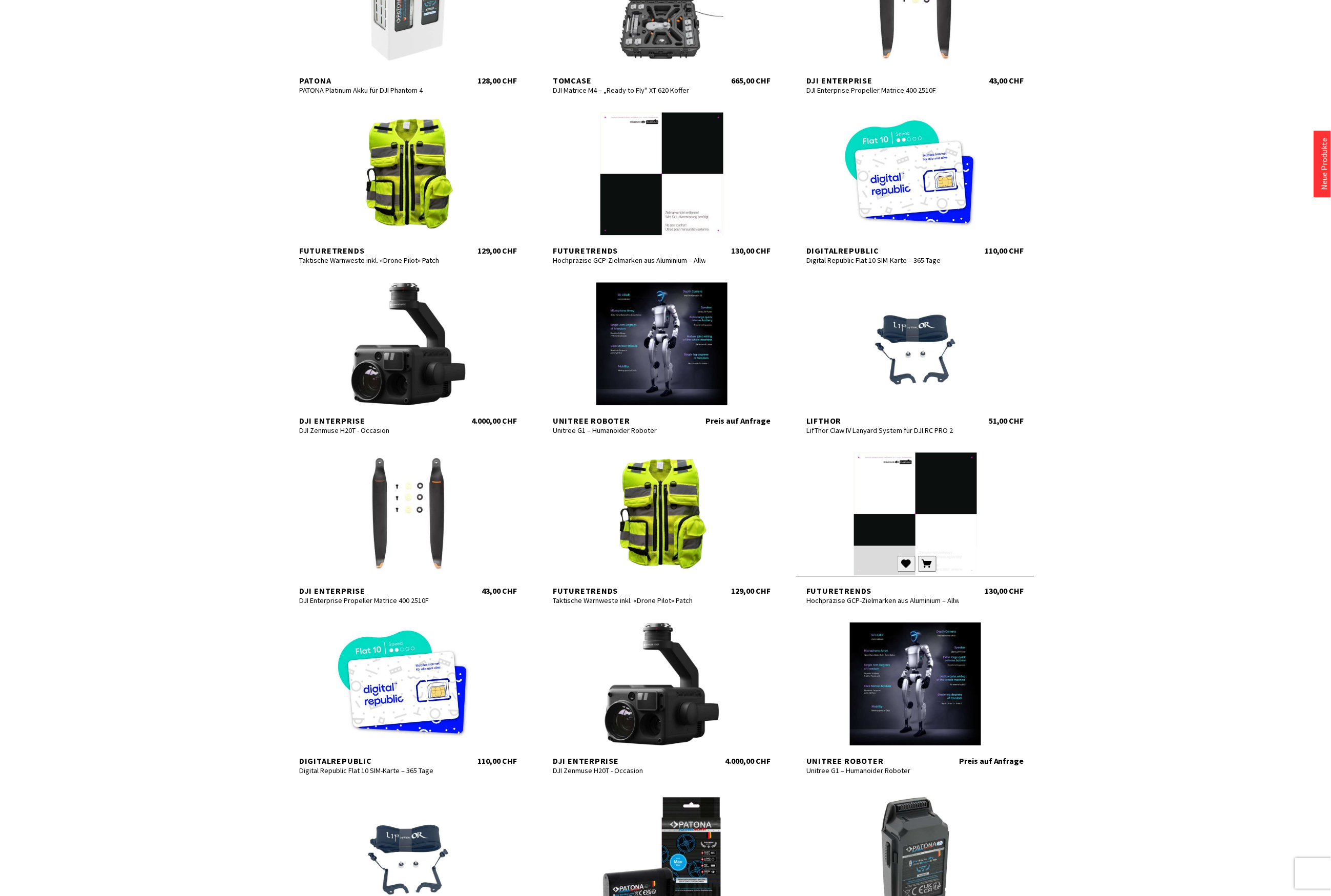
click at [925, 500] on div at bounding box center [915, 513] width 238 height 123
click at [648, 196] on div at bounding box center [662, 173] width 238 height 123
click at [955, 525] on div at bounding box center [915, 513] width 238 height 123
click at [680, 182] on div at bounding box center [662, 173] width 238 height 123
click at [886, 501] on div at bounding box center [915, 513] width 238 height 123
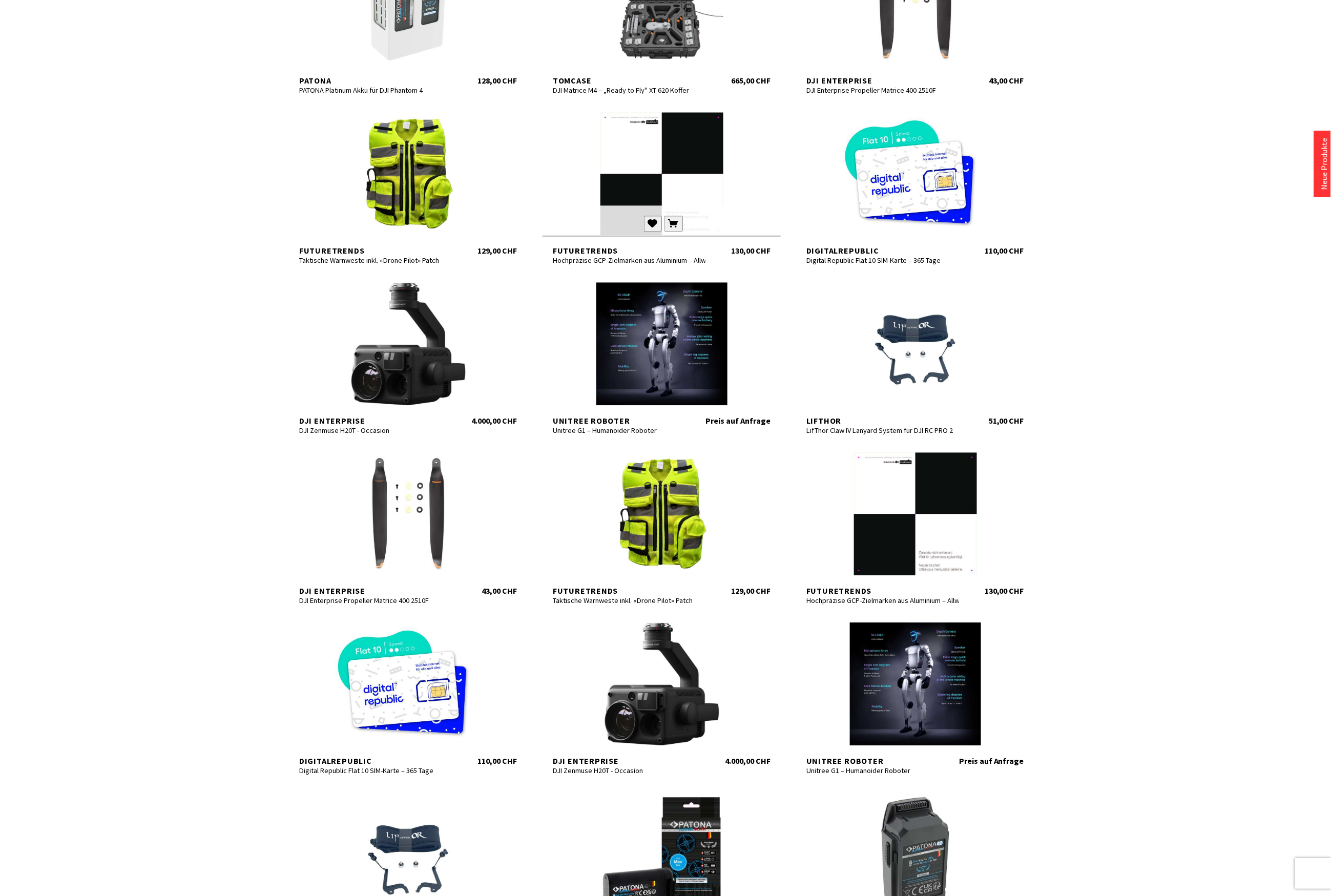
click at [654, 160] on div at bounding box center [662, 173] width 238 height 123
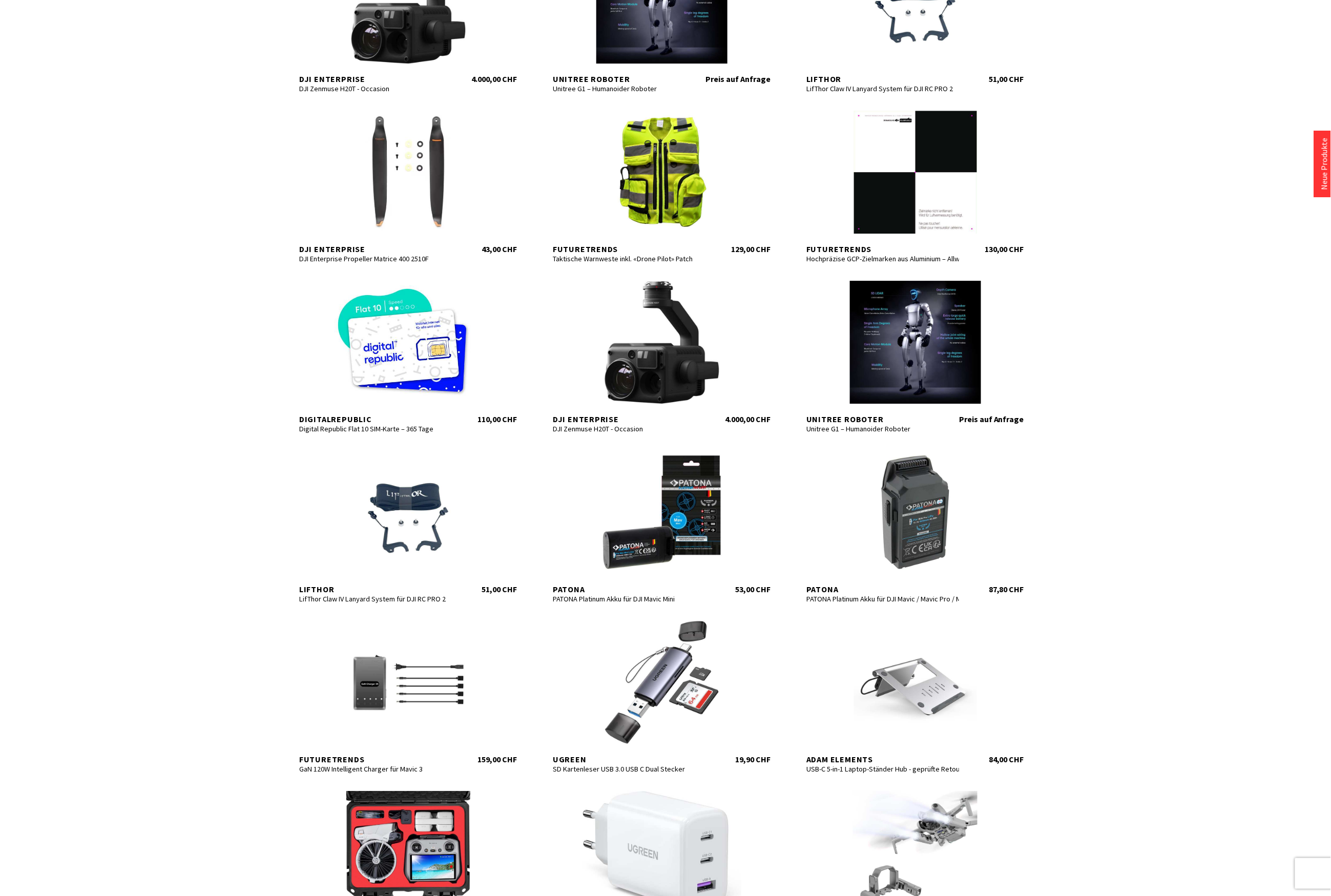
scroll to position [1844, 0]
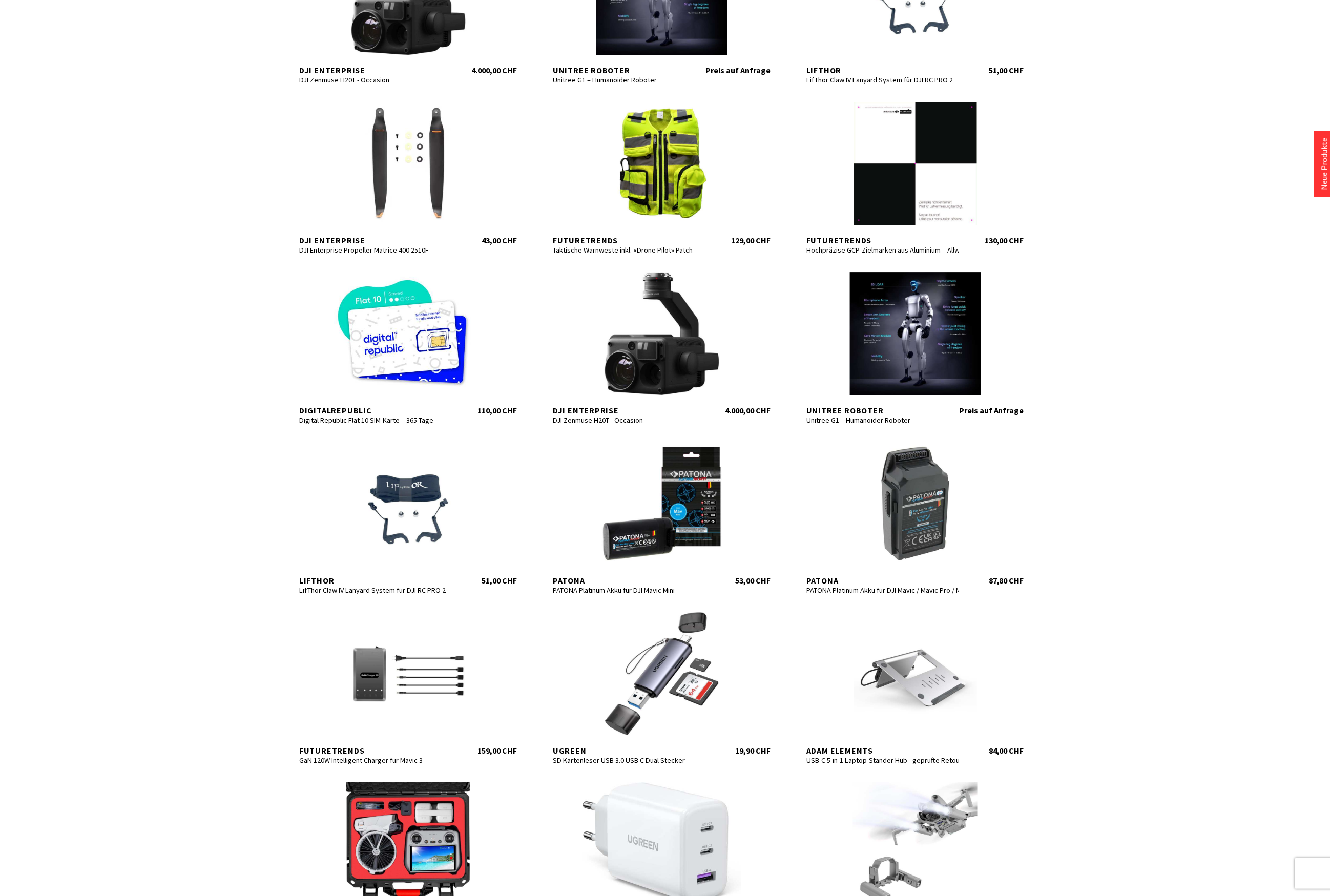
scroll to position [1502, 0]
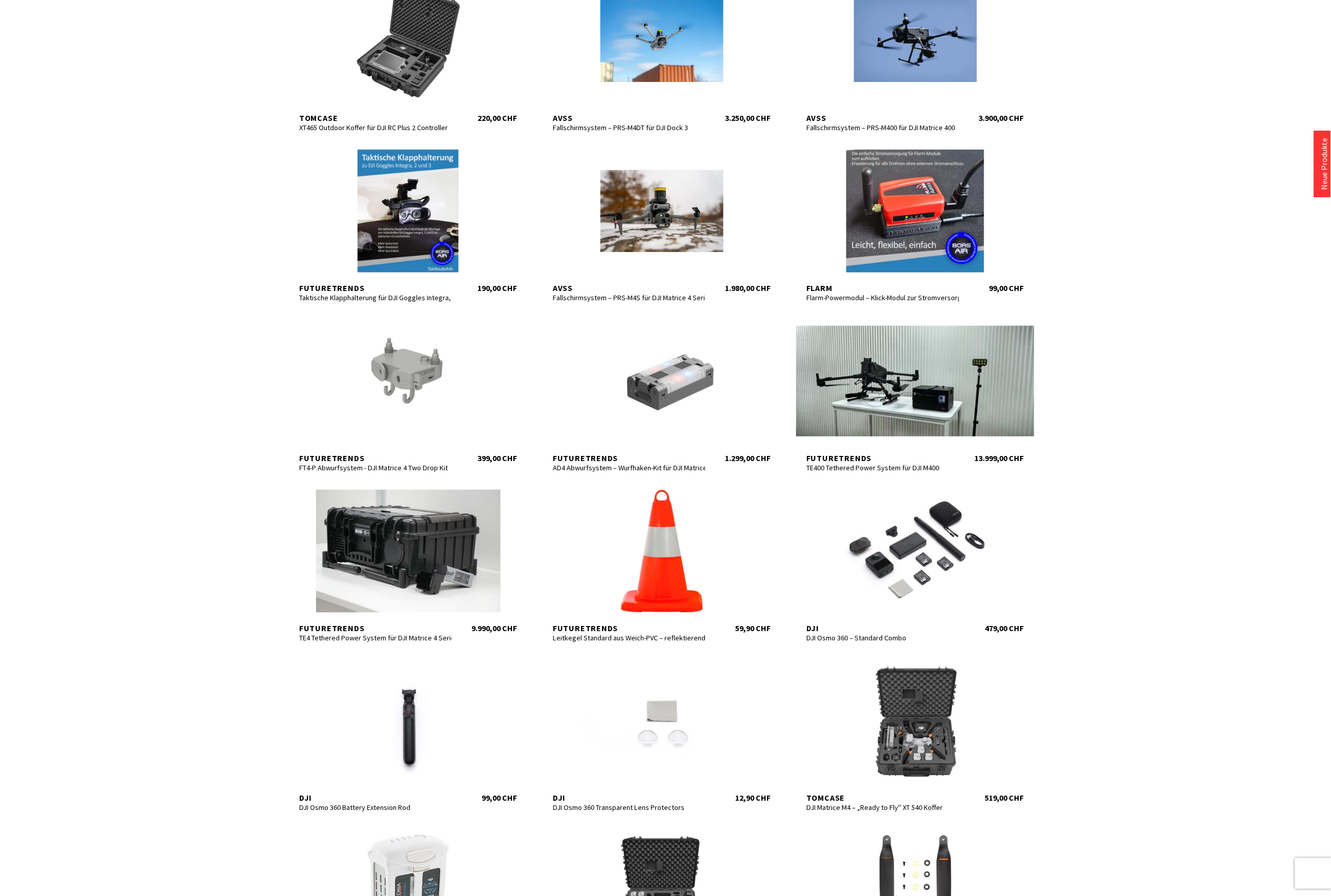
scroll to position [154, 0]
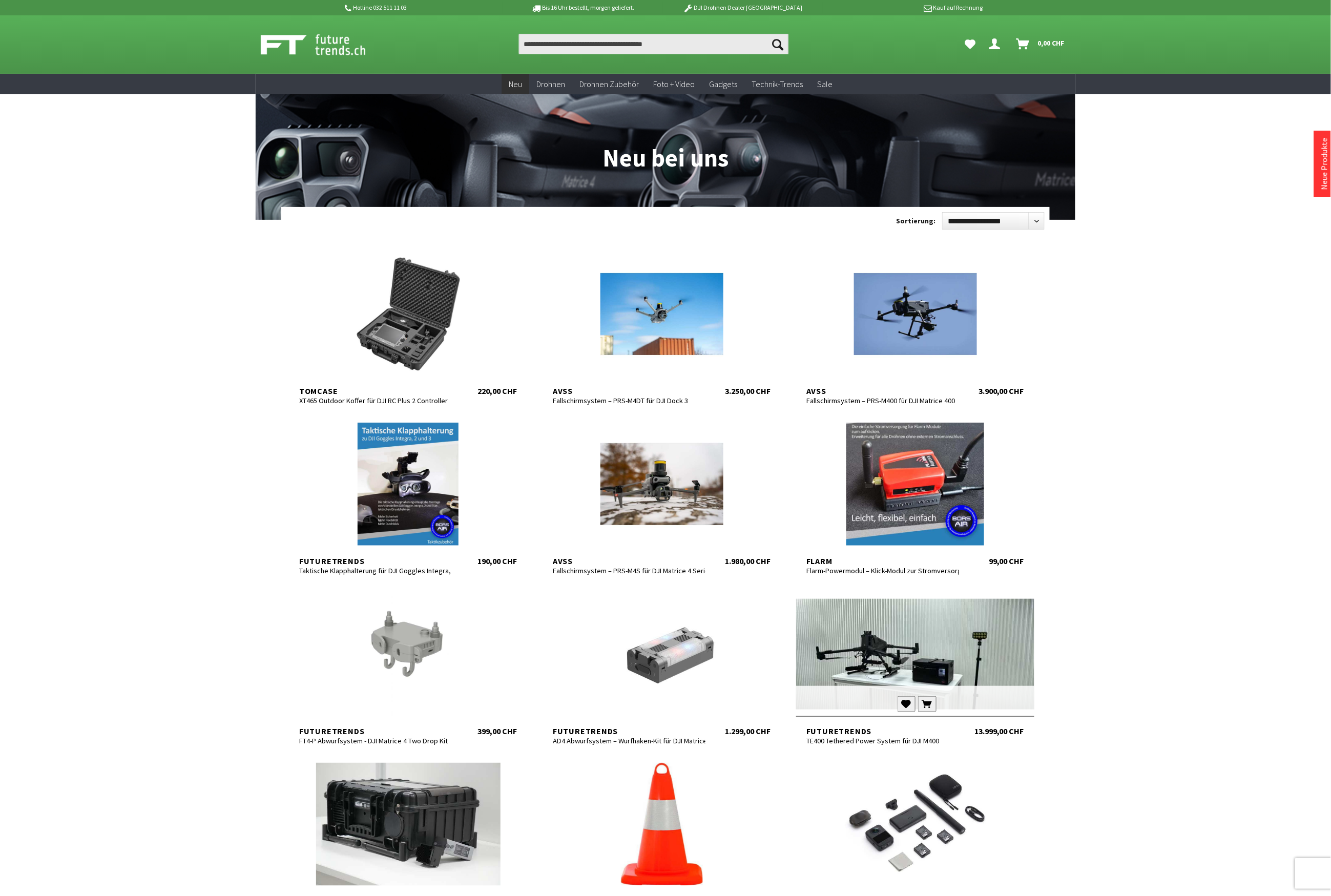
scroll to position [341, 0]
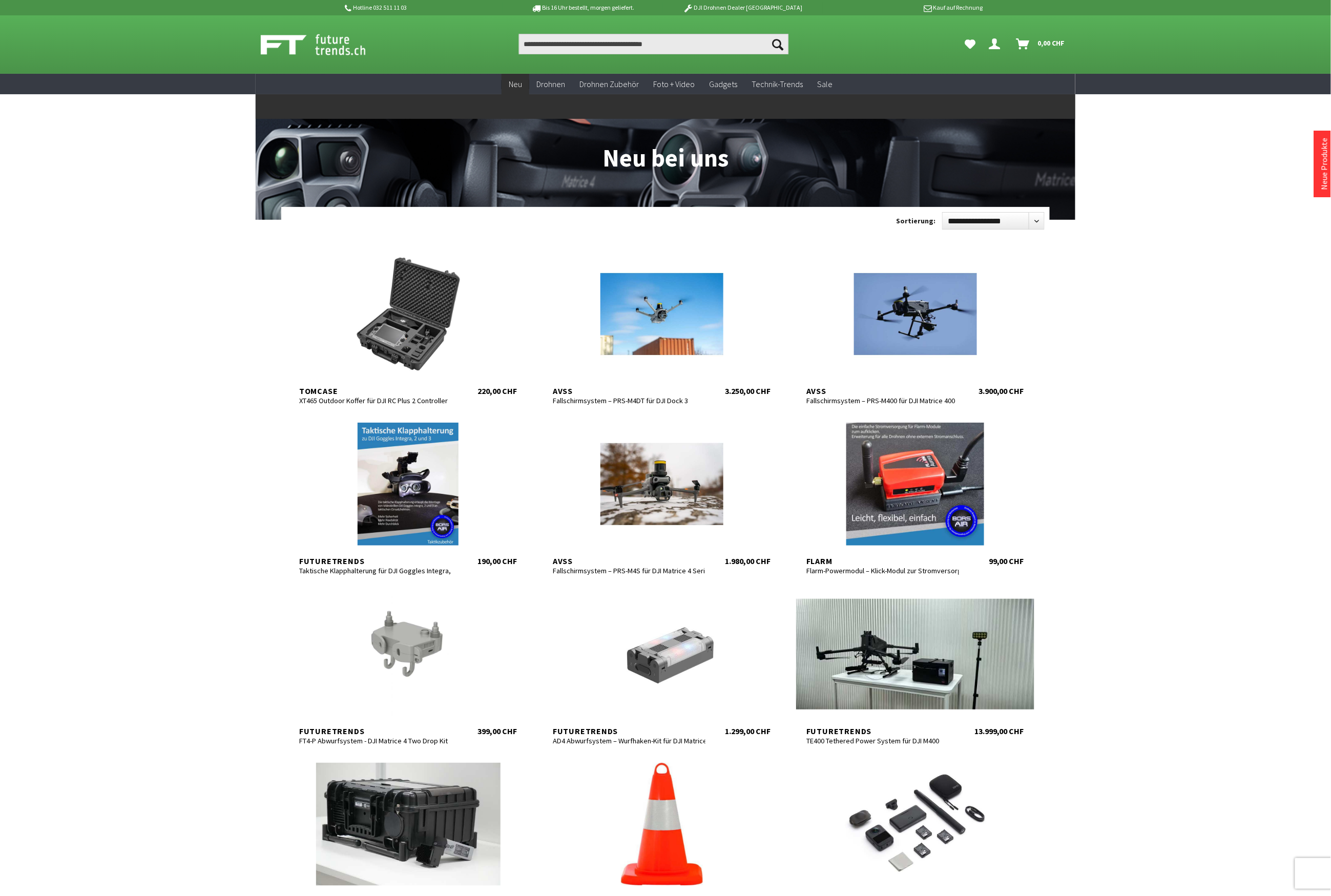
click at [517, 81] on span "Neu" at bounding box center [515, 84] width 14 height 10
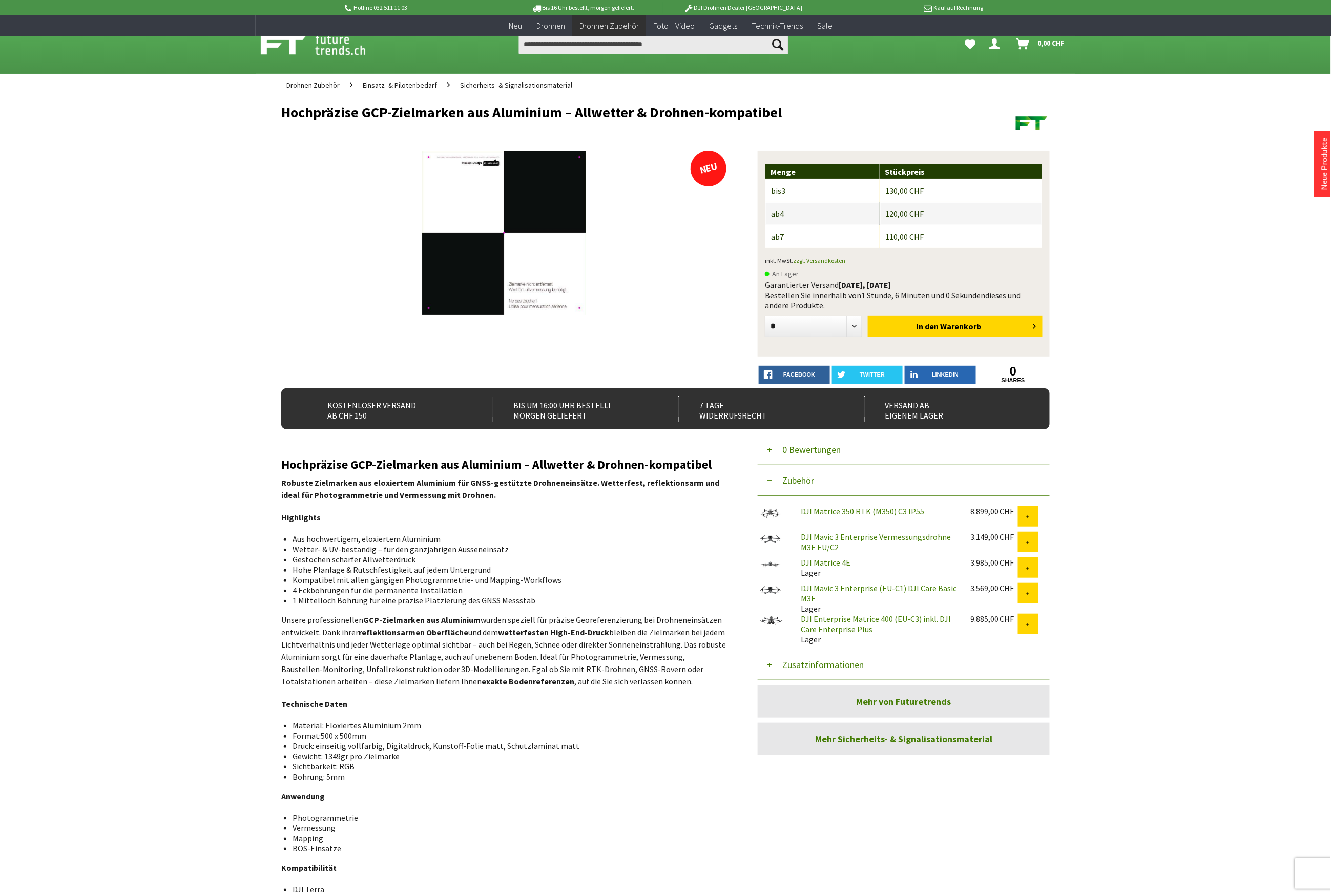
scroll to position [478, 0]
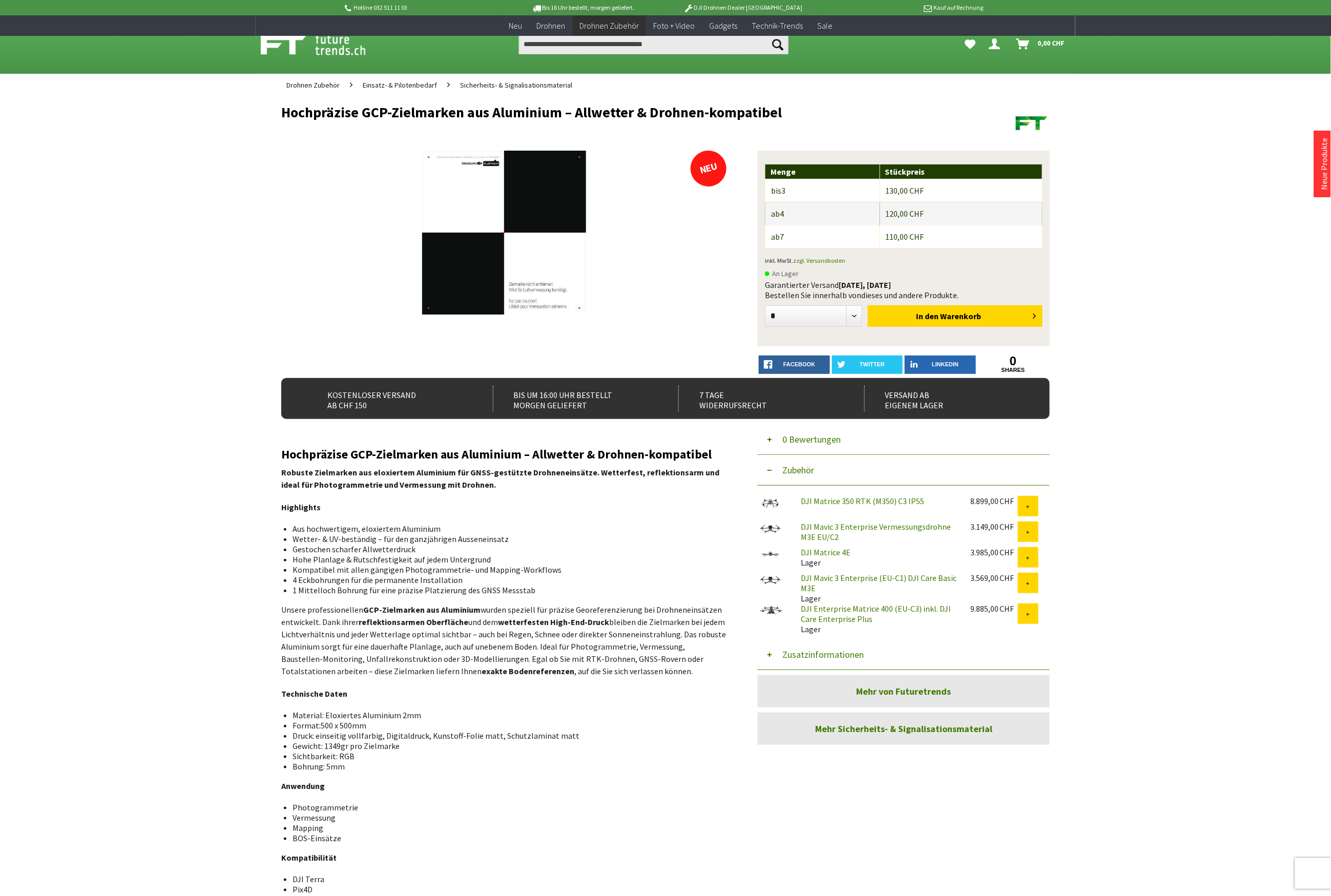
scroll to position [341, 0]
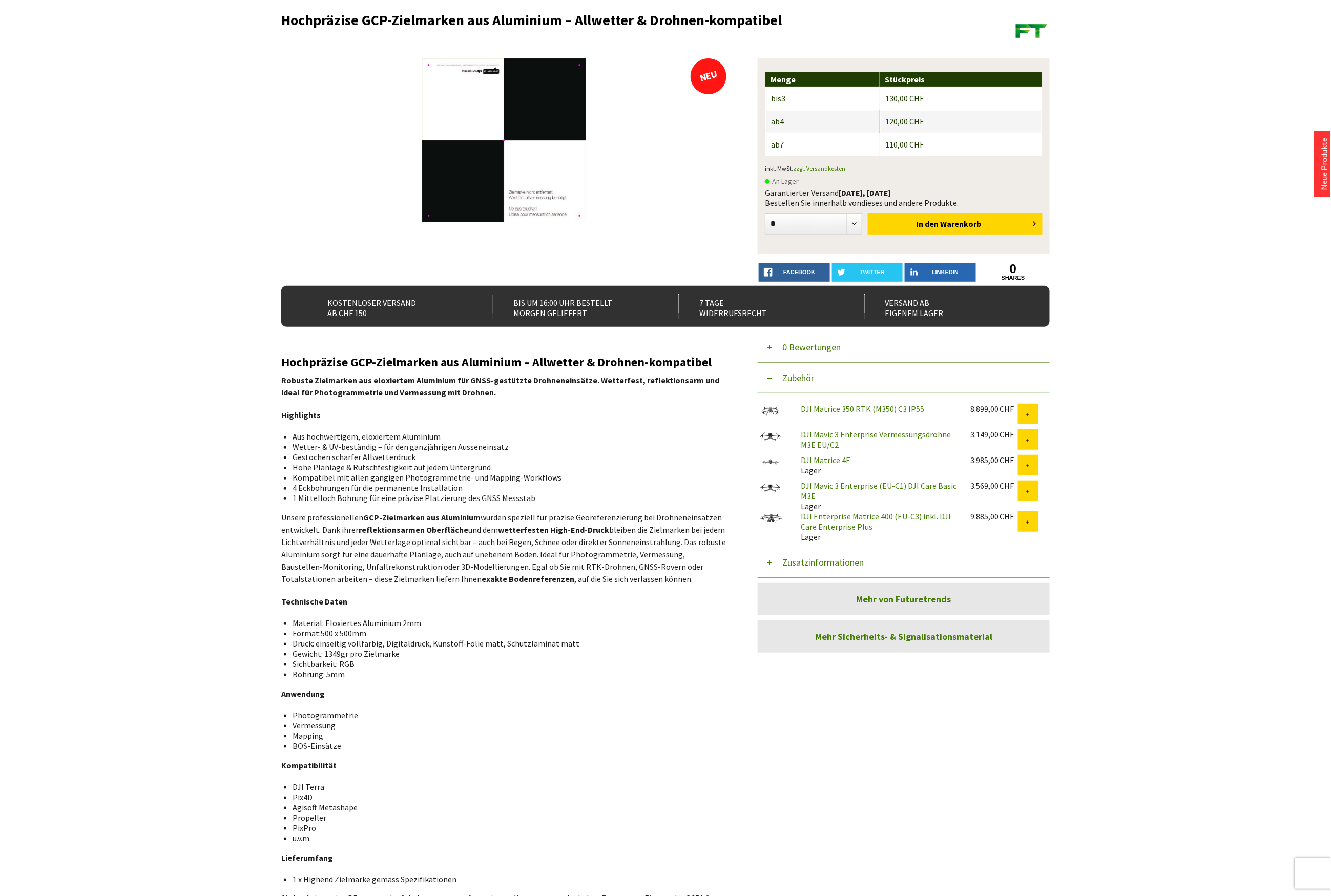
scroll to position [341, 0]
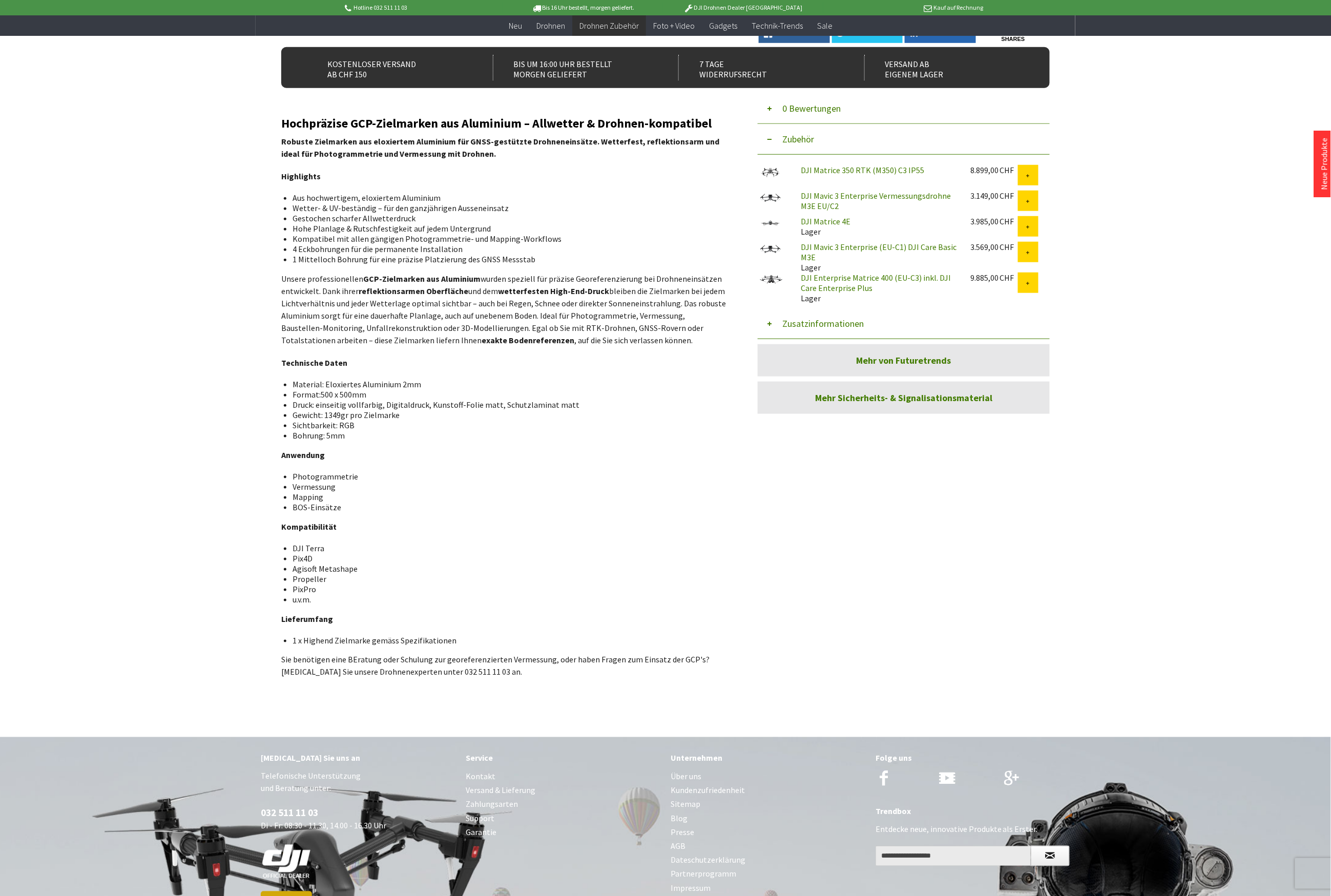
click at [854, 321] on button "Zusatzinformationen" at bounding box center [903, 324] width 292 height 31
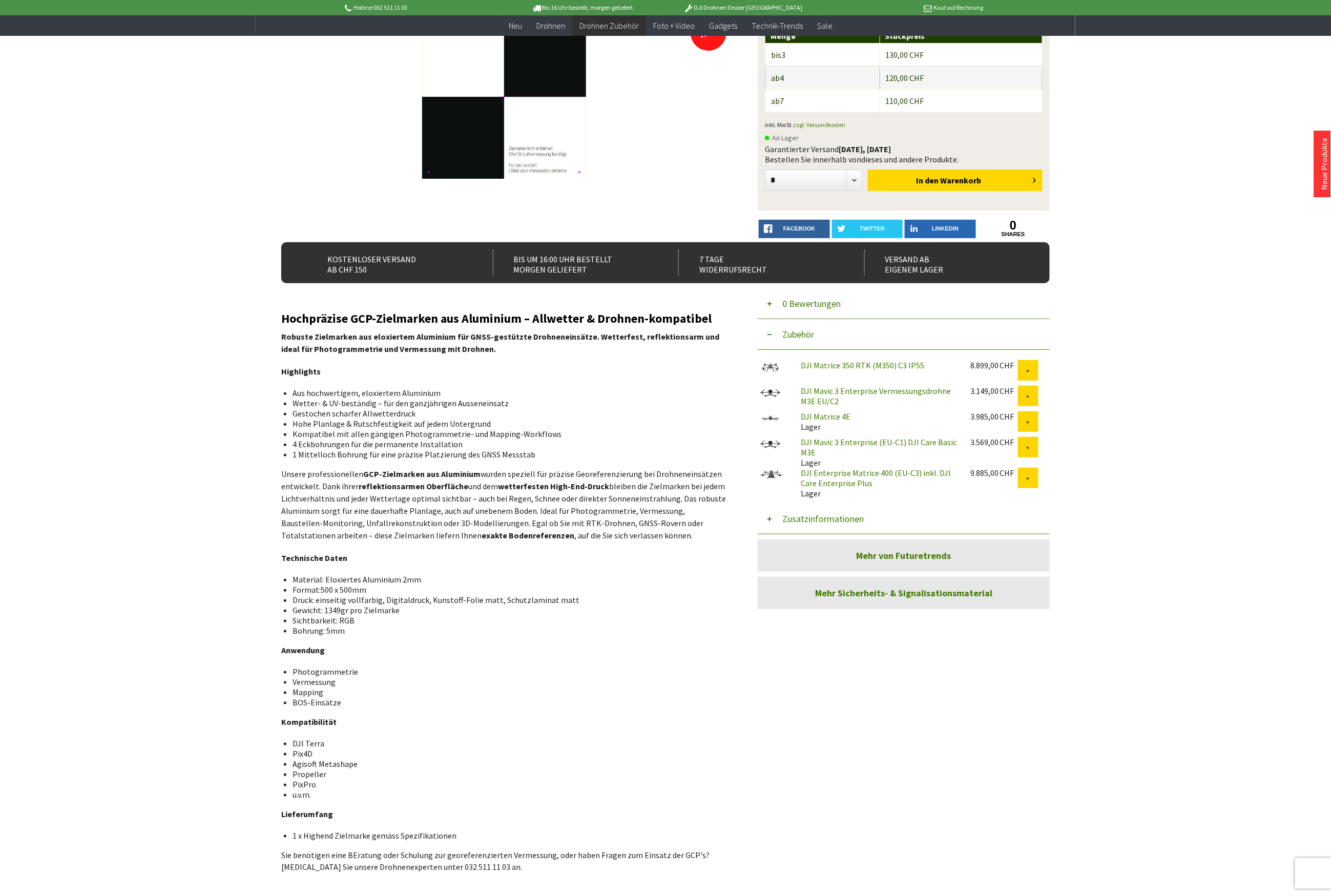
scroll to position [273, 0]
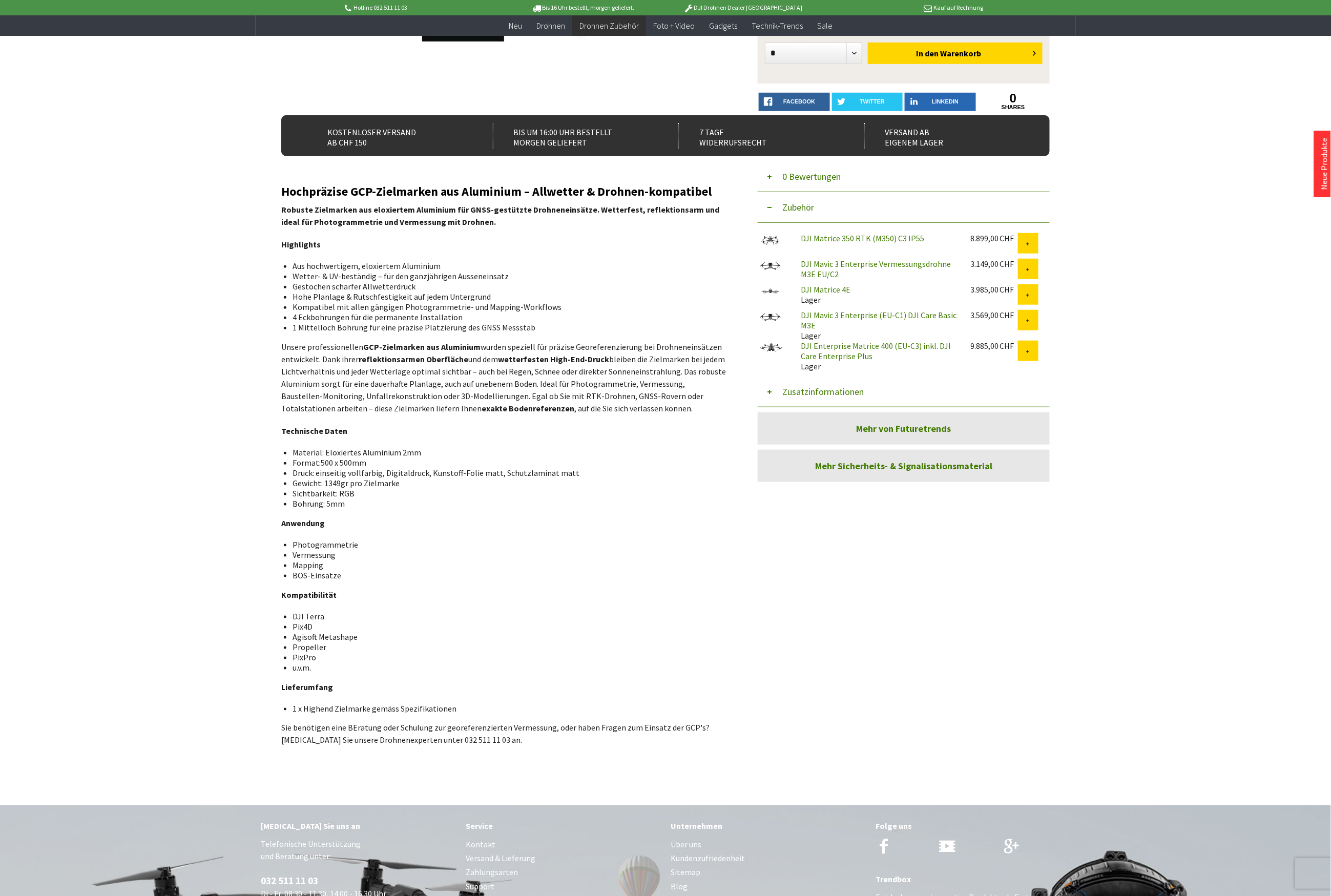
click at [819, 388] on button "Zusatzinformationen" at bounding box center [903, 392] width 292 height 31
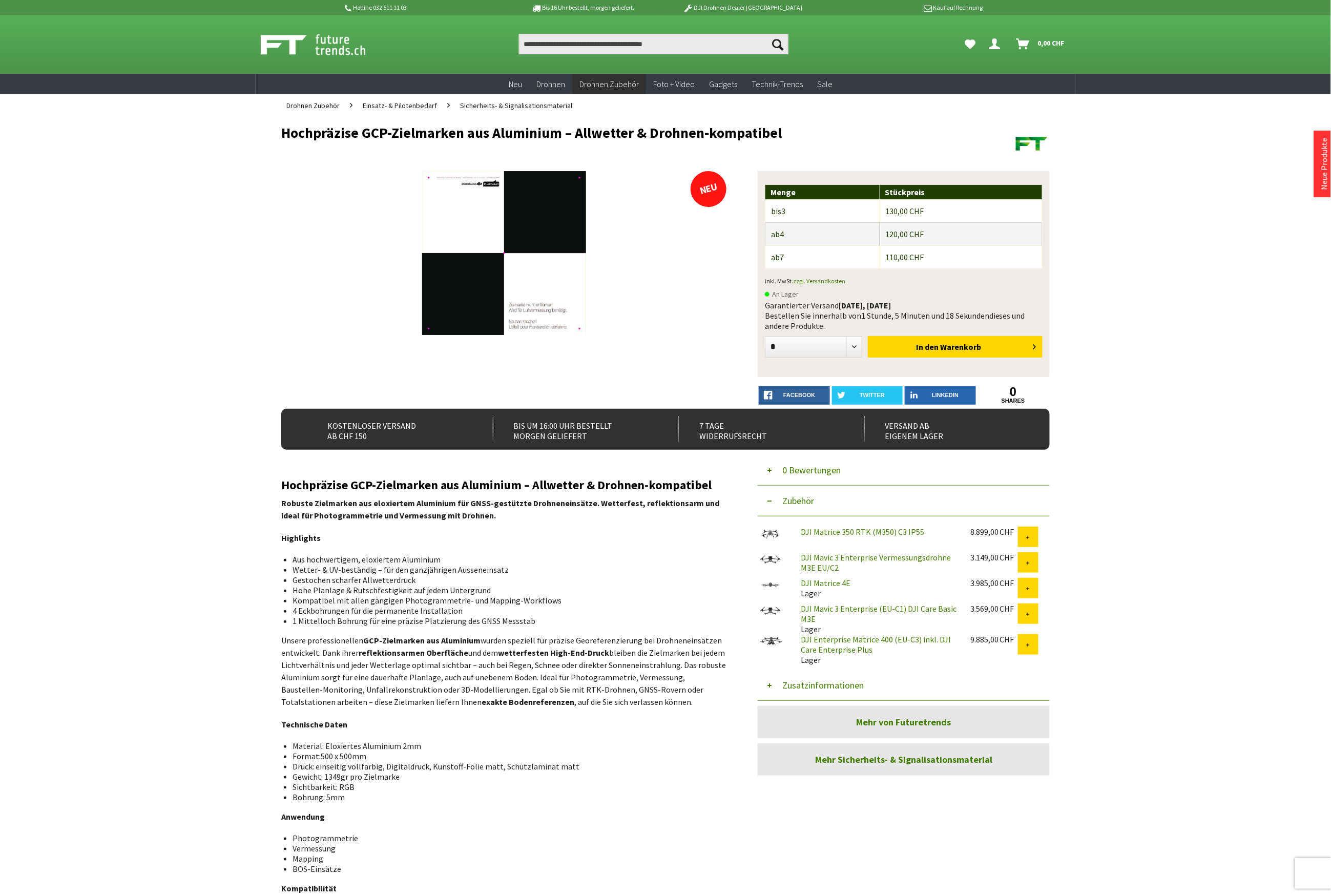
click at [795, 687] on button "Zusatzinformationen" at bounding box center [903, 685] width 292 height 31
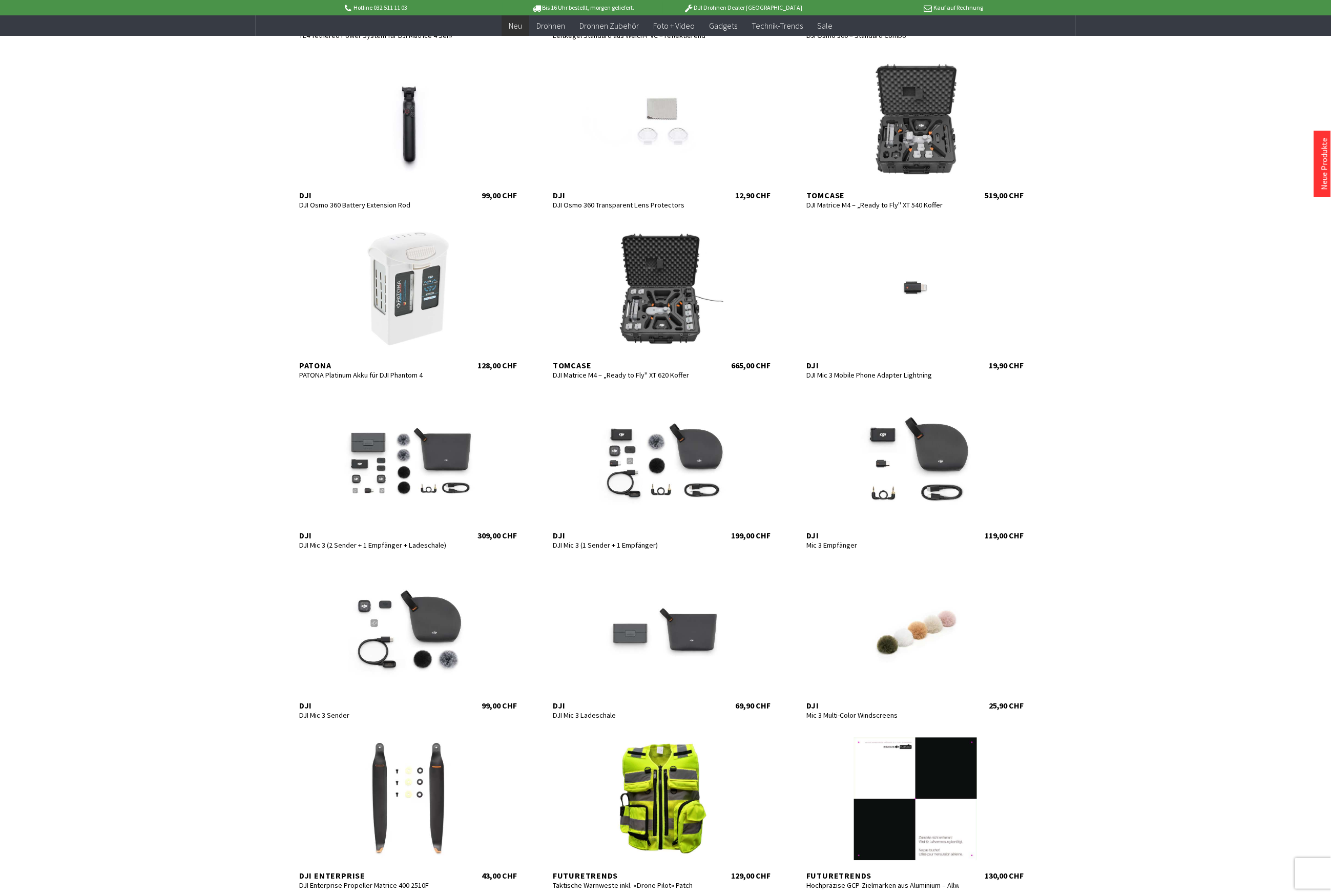
scroll to position [1024, 0]
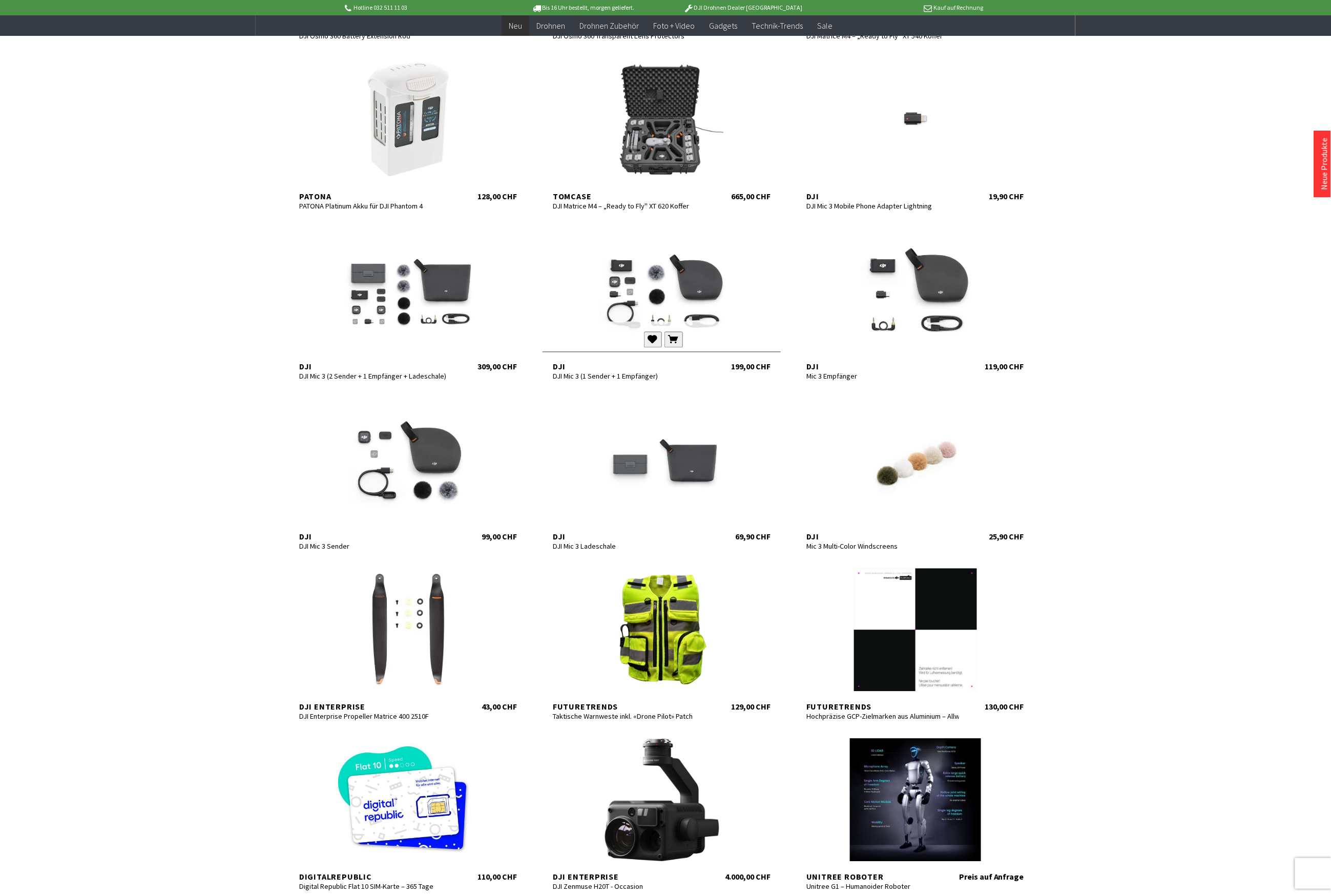
click at [729, 294] on div at bounding box center [662, 289] width 238 height 123
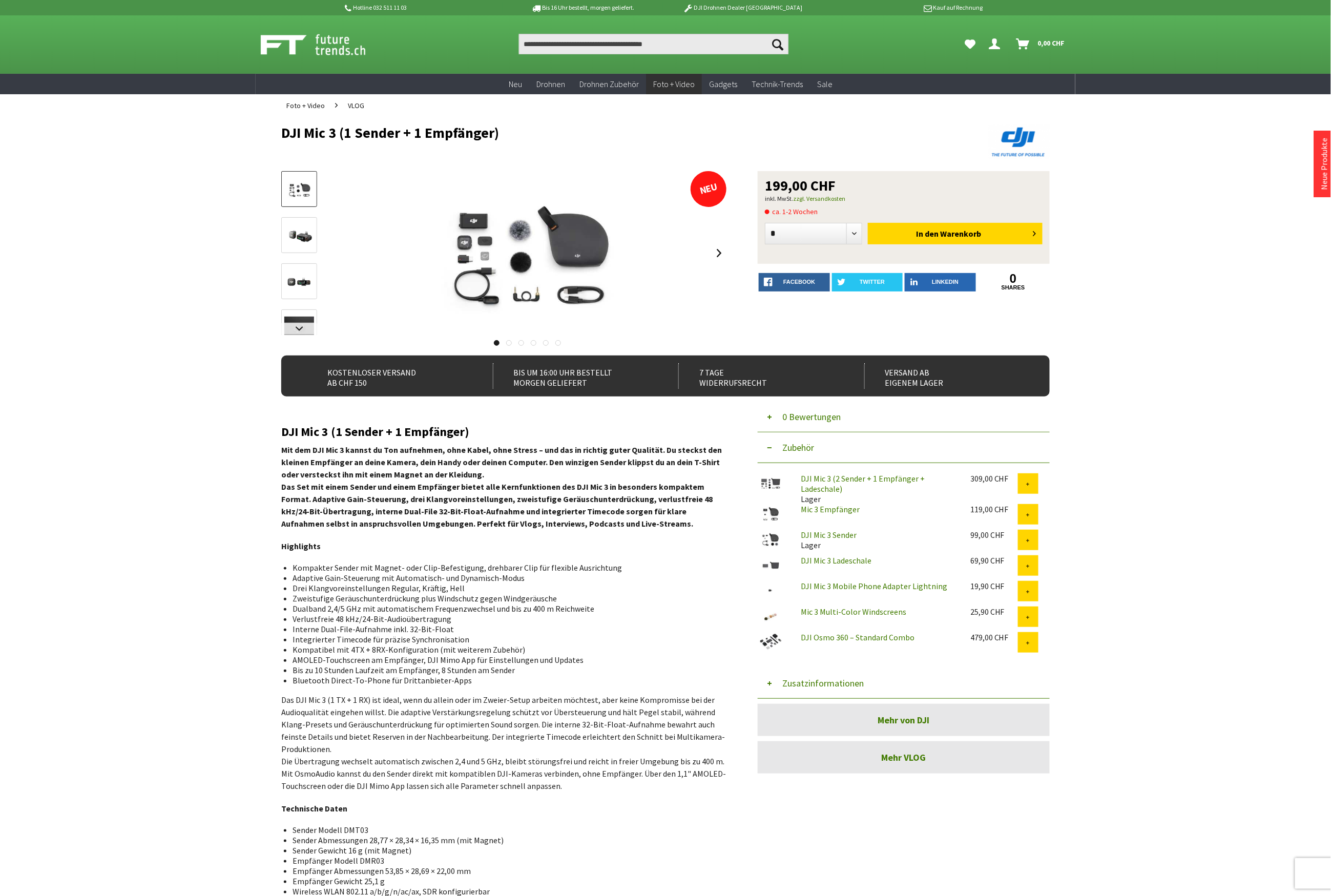
click at [819, 683] on button "Zusatzinformationen" at bounding box center [903, 683] width 292 height 31
